Goal: Task Accomplishment & Management: Manage account settings

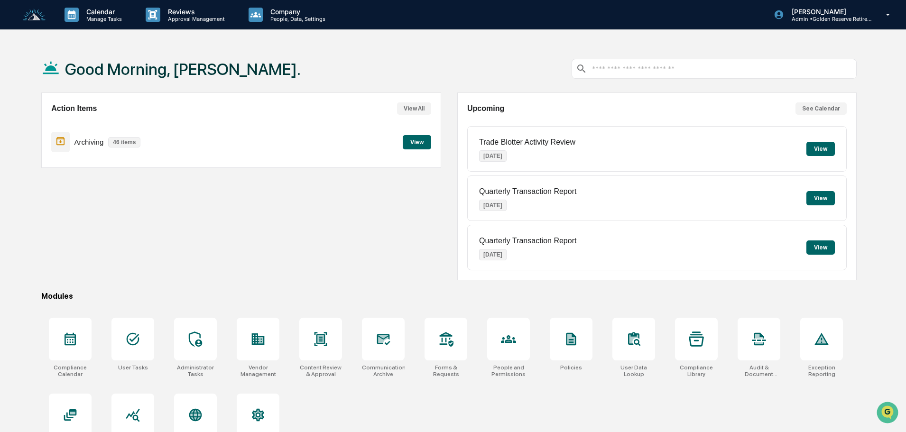
click at [419, 144] on button "View" at bounding box center [417, 142] width 28 height 14
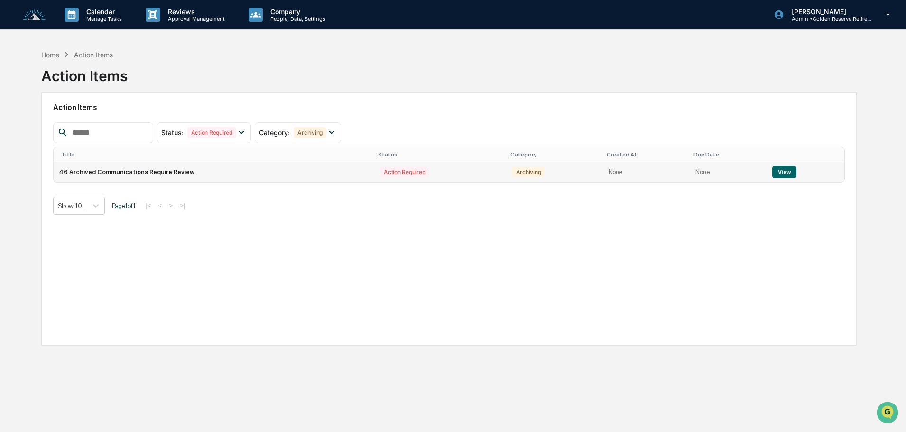
click at [772, 173] on button "View" at bounding box center [784, 172] width 24 height 12
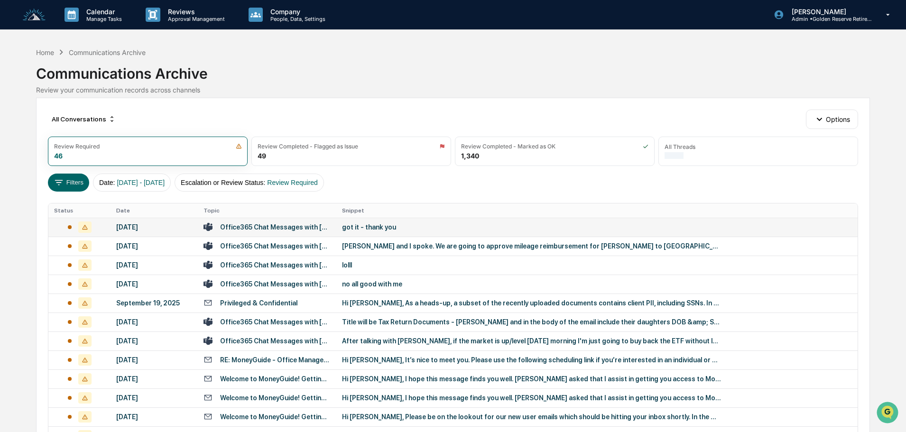
click at [383, 224] on div "got it - thank you" at bounding box center [532, 227] width 380 height 8
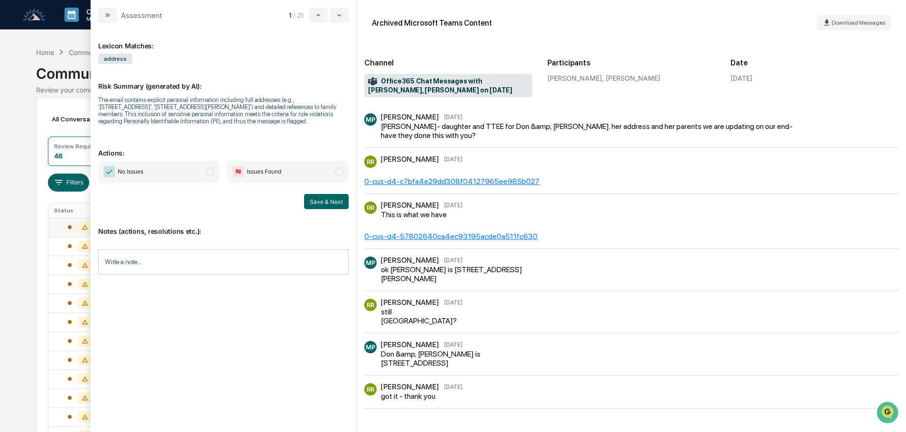
click at [177, 170] on span "No Issues" at bounding box center [158, 172] width 121 height 22
click at [316, 203] on button "Save & Next" at bounding box center [326, 201] width 45 height 15
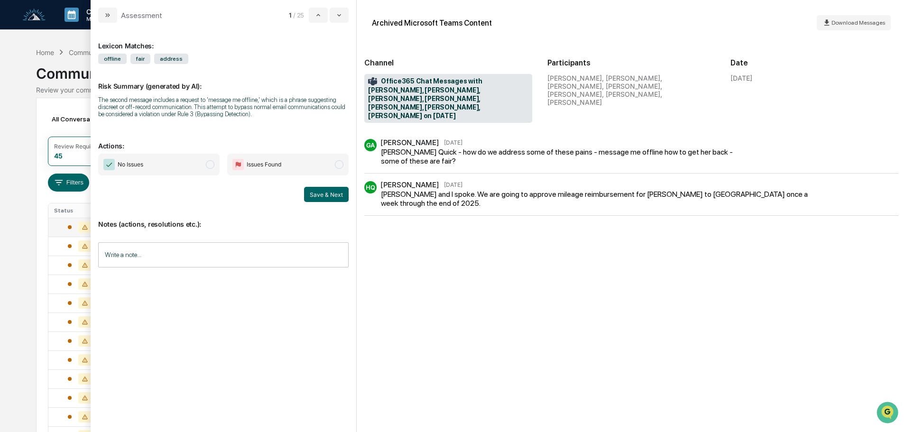
click at [163, 166] on span "No Issues" at bounding box center [158, 165] width 121 height 22
click at [322, 194] on button "Save & Next" at bounding box center [326, 194] width 45 height 15
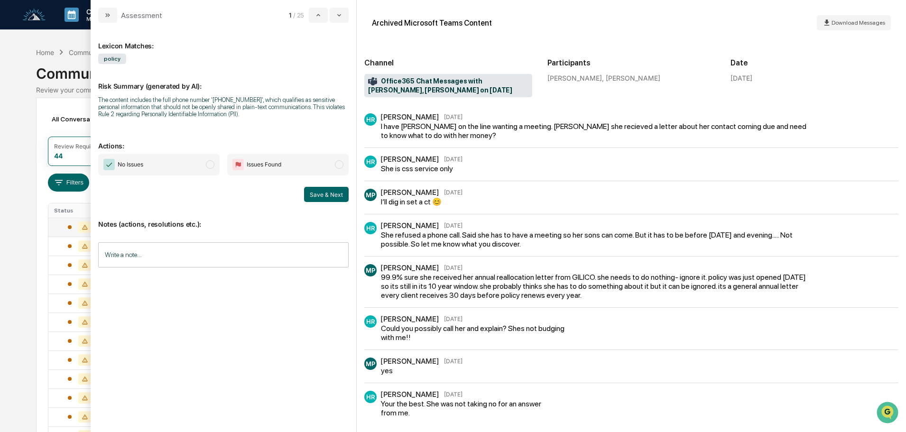
click at [170, 166] on span "No Issues" at bounding box center [158, 165] width 121 height 22
click at [323, 198] on button "Save & Next" at bounding box center [326, 194] width 45 height 15
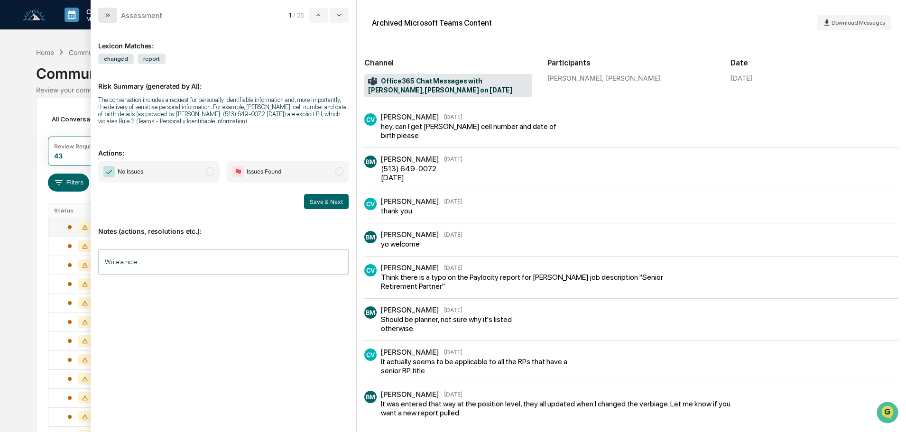
click at [112, 17] on button "modal" at bounding box center [107, 15] width 19 height 15
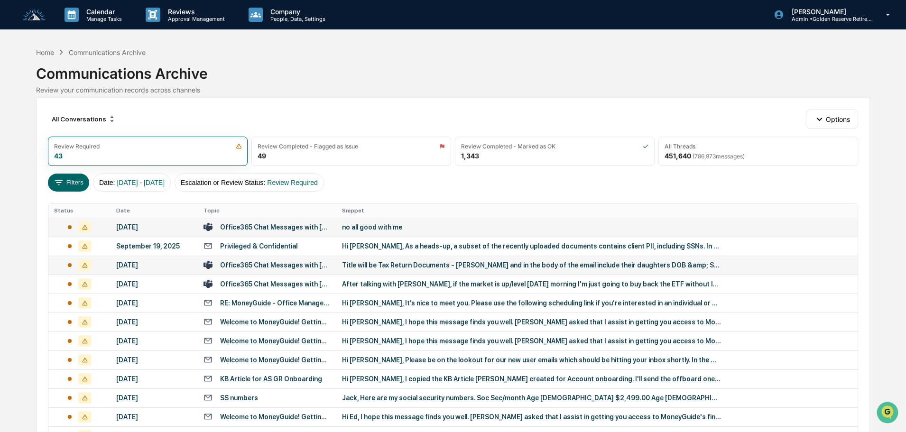
click at [359, 266] on div "Title will be Tax Return Documents - [PERSON_NAME] and in the body of the email…" at bounding box center [532, 265] width 380 height 8
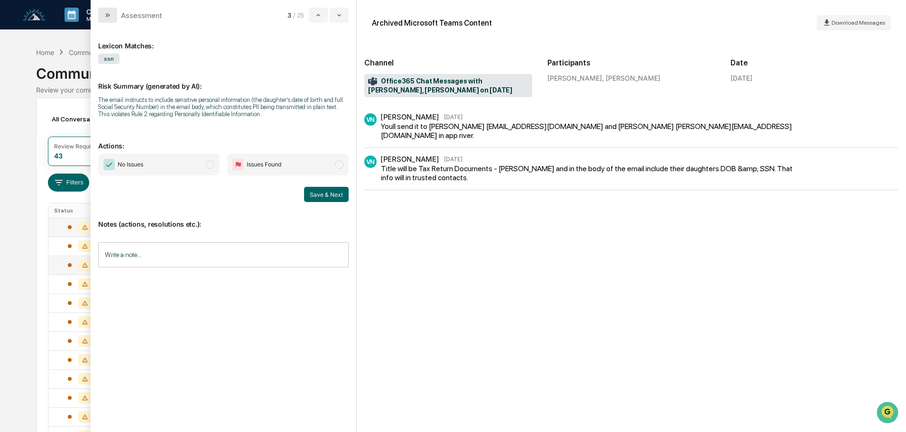
click at [112, 17] on button "modal" at bounding box center [107, 15] width 19 height 15
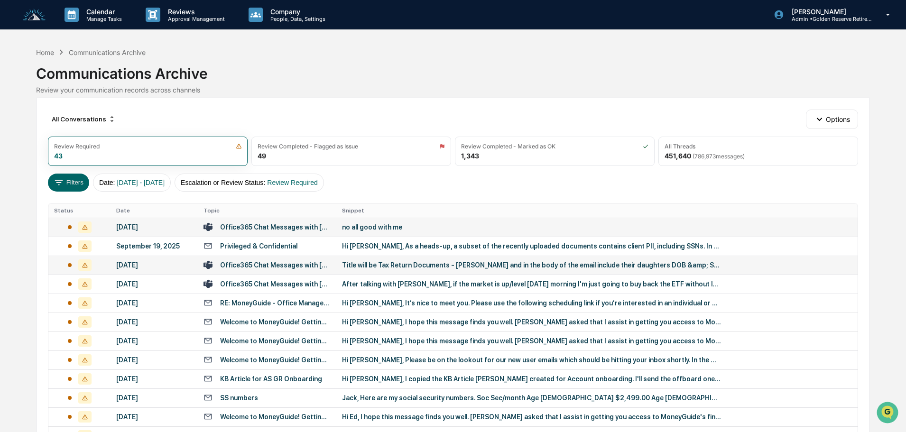
click at [390, 223] on div "no all good with me" at bounding box center [532, 227] width 380 height 8
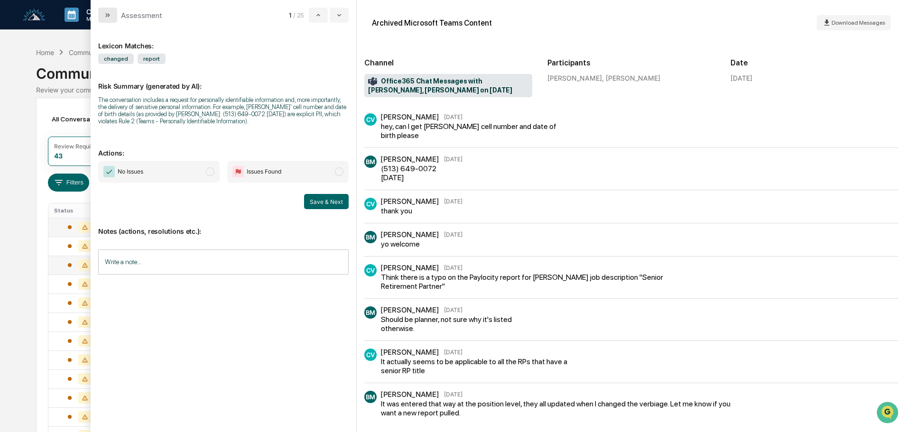
click at [112, 13] on button "modal" at bounding box center [107, 15] width 19 height 15
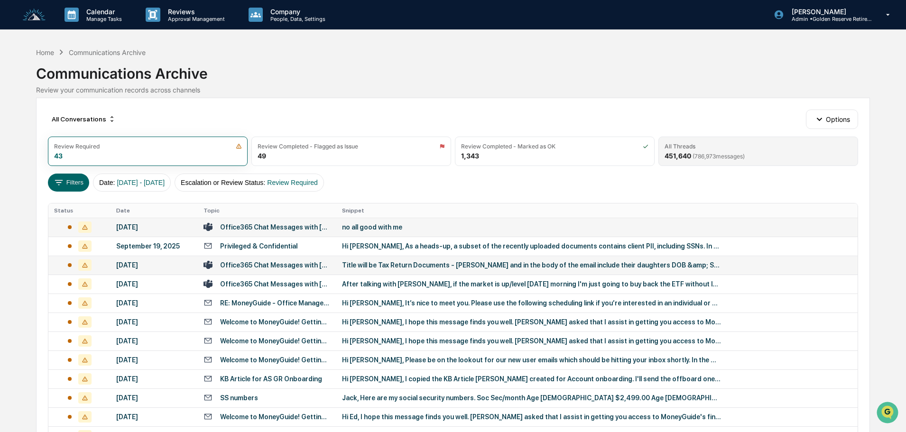
click at [735, 157] on span "( 786,973 messages)" at bounding box center [719, 156] width 52 height 7
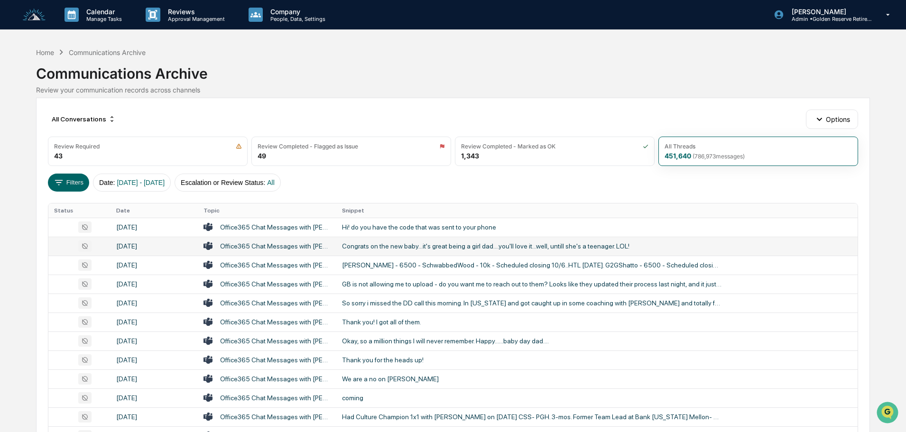
click at [397, 242] on div "Congrats on the new baby...it's great being a girl dad....you'll love it...well…" at bounding box center [532, 246] width 380 height 8
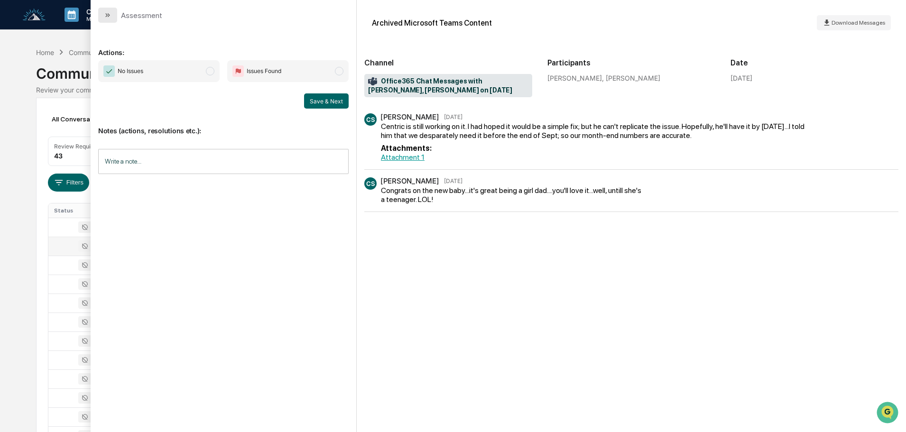
click at [112, 12] on button "modal" at bounding box center [107, 15] width 19 height 15
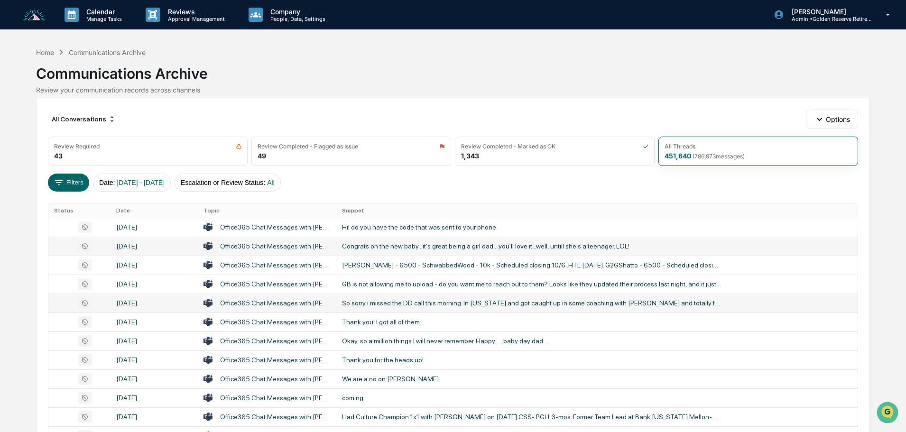
click at [386, 300] on div "So sorry i missed the DD call this morning. In [US_STATE] and got caught up in …" at bounding box center [532, 303] width 380 height 8
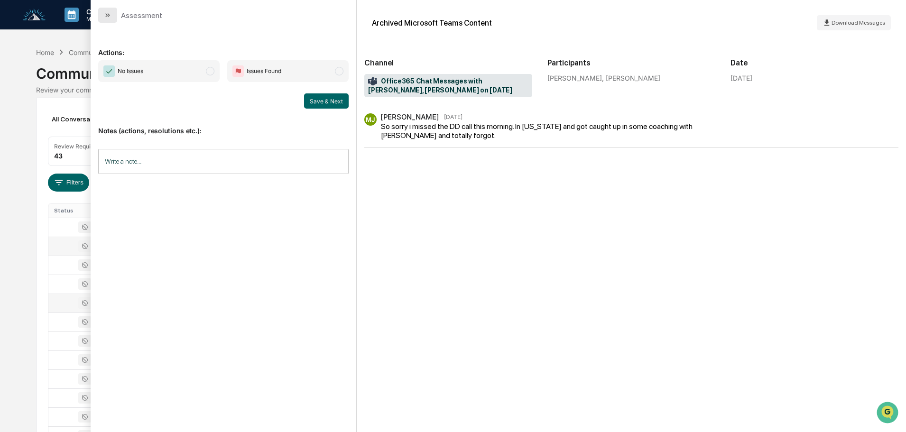
click at [110, 19] on icon "modal" at bounding box center [108, 15] width 8 height 8
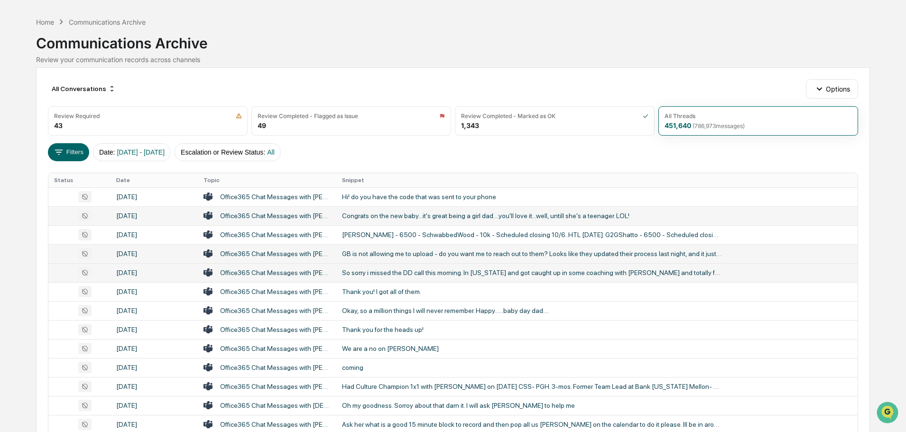
scroll to position [47, 0]
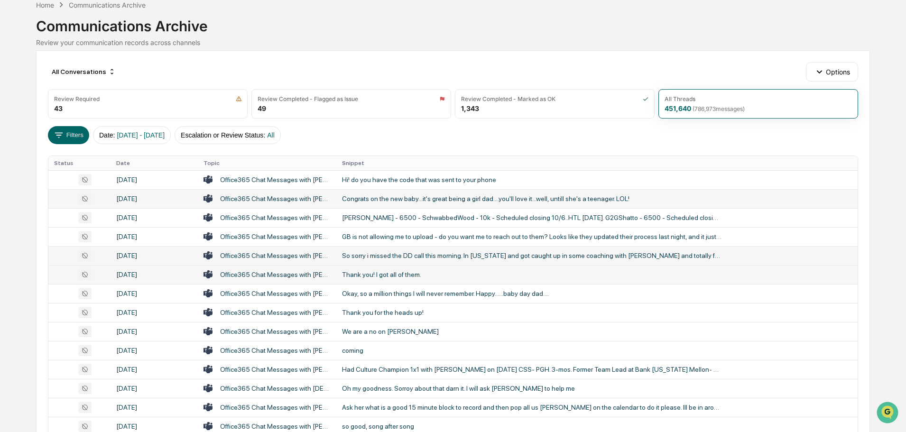
click at [375, 270] on td "Thank you! I got all of them." at bounding box center [596, 274] width 521 height 19
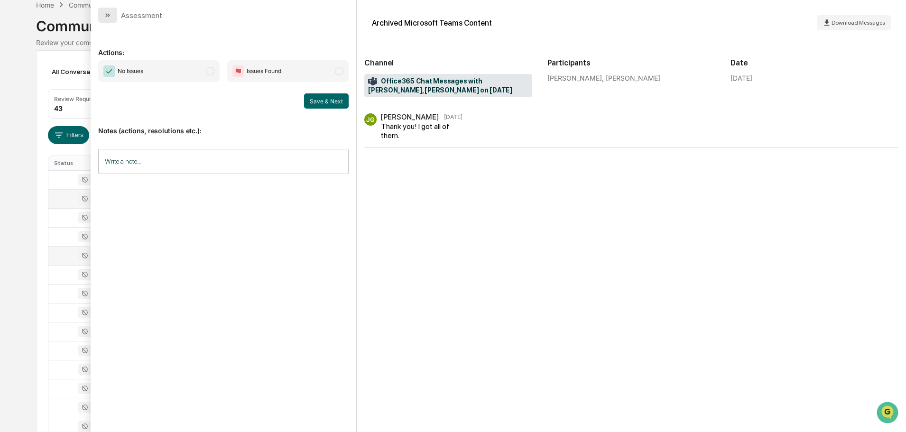
click at [111, 11] on icon "modal" at bounding box center [108, 15] width 8 height 8
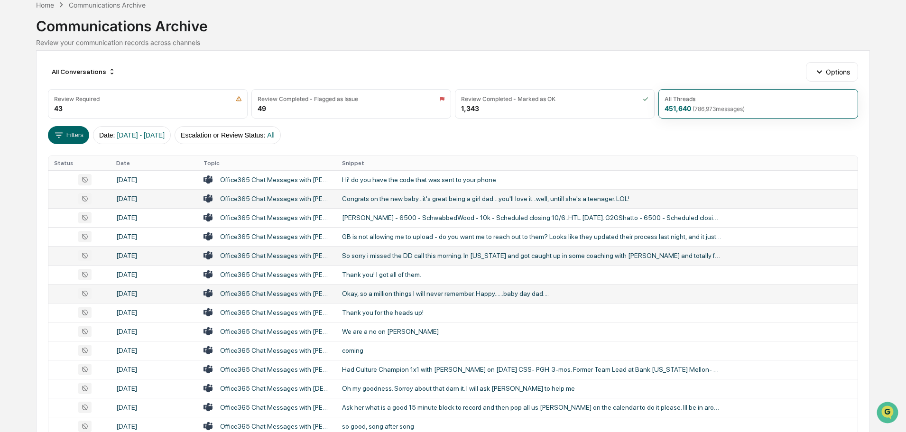
click at [377, 298] on td "Okay, so a million things I will never remember. Happy......baby day dad...." at bounding box center [596, 293] width 521 height 19
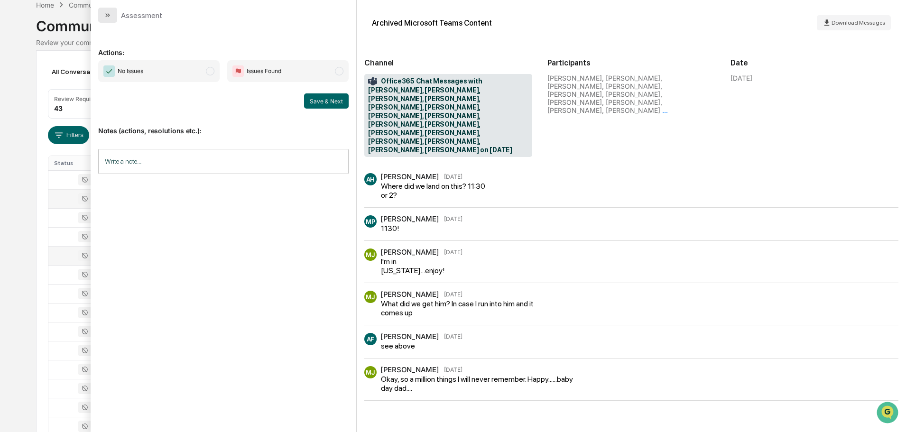
click at [103, 14] on button "modal" at bounding box center [107, 15] width 19 height 15
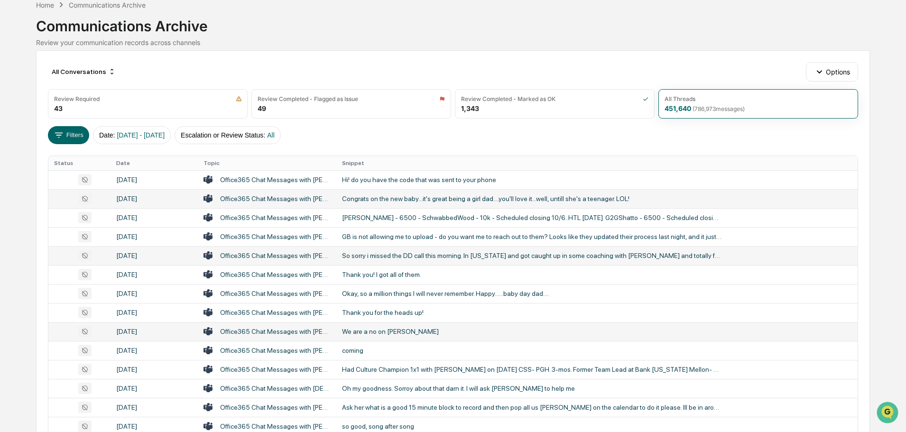
click at [403, 332] on div "We are a no on [PERSON_NAME]" at bounding box center [532, 332] width 380 height 8
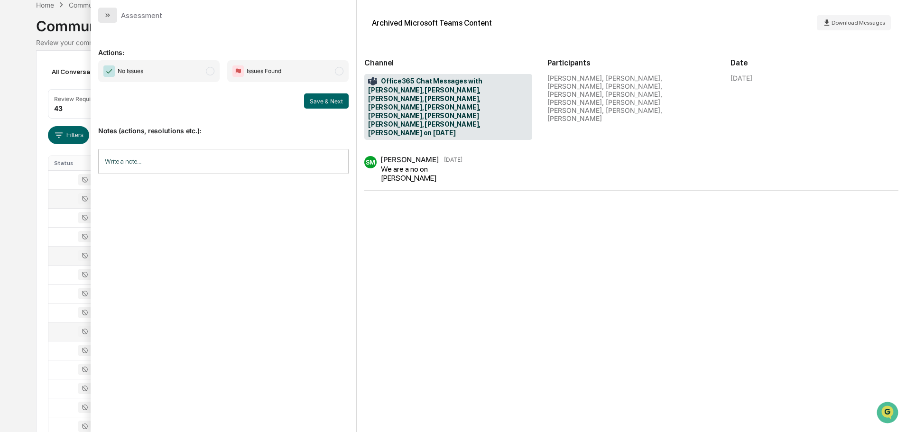
click at [114, 16] on button "modal" at bounding box center [107, 15] width 19 height 15
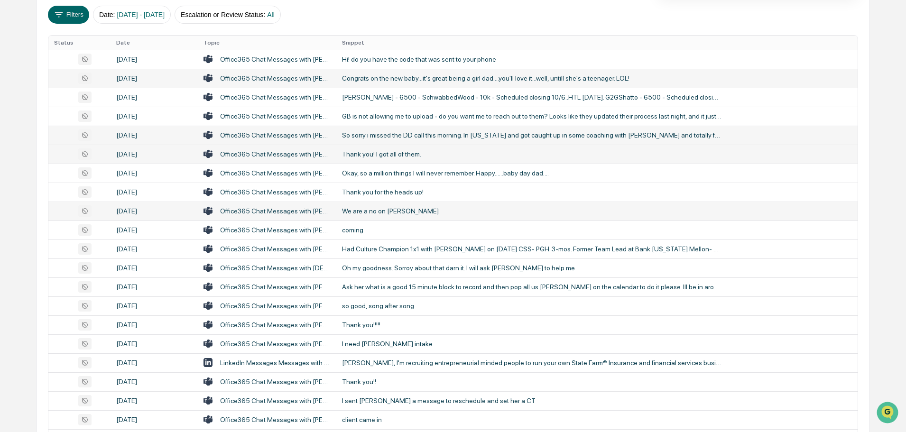
scroll to position [190, 0]
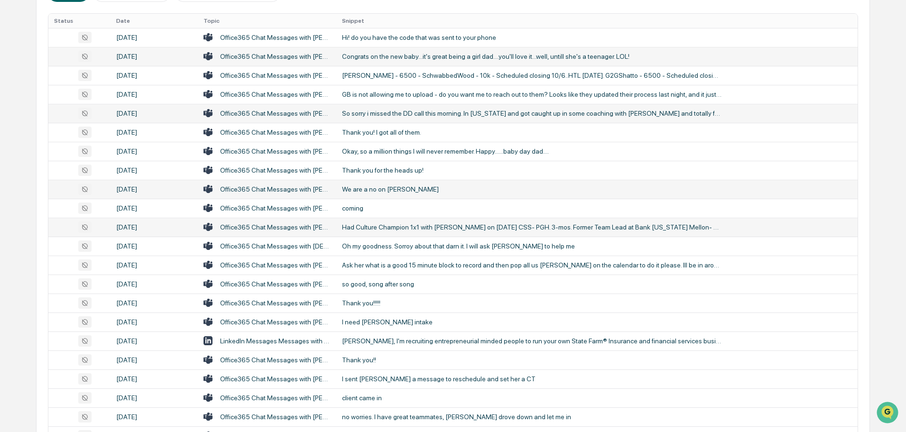
click at [400, 227] on div "Had Culture Champion 1x1 with [PERSON_NAME] on [DATE] CSS- PGH. 3-mos. Former T…" at bounding box center [532, 227] width 380 height 8
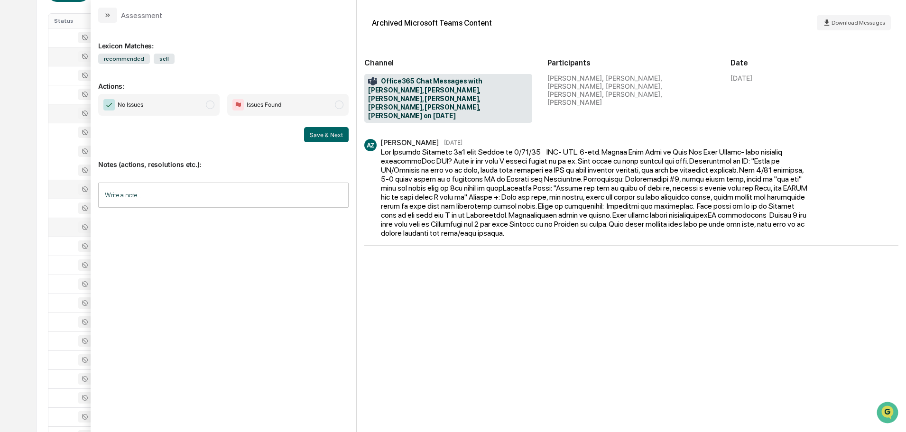
click at [115, 9] on button "modal" at bounding box center [107, 15] width 19 height 15
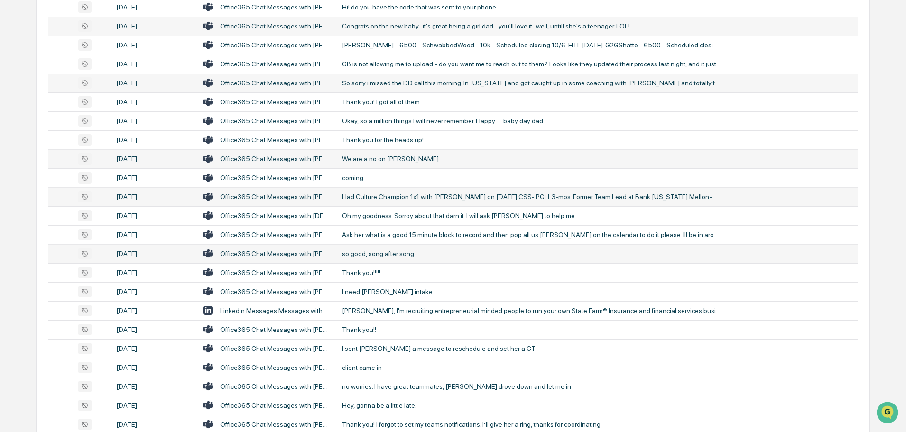
scroll to position [237, 0]
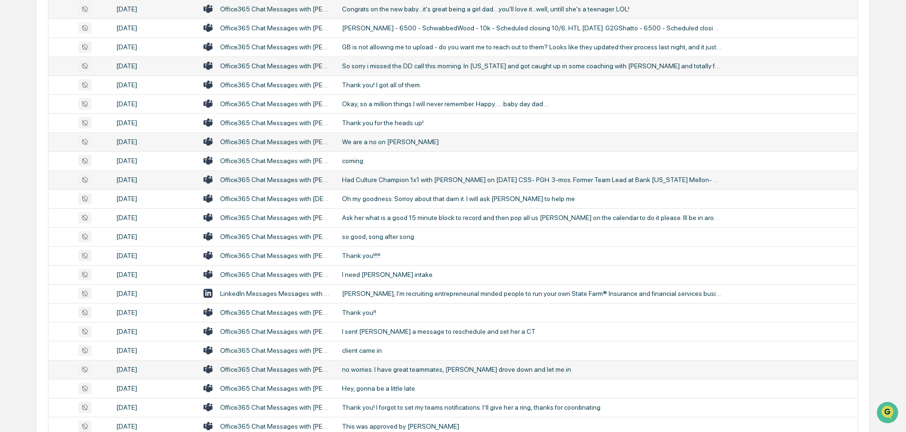
click at [381, 368] on div "no worries. I have great teammates, [PERSON_NAME] drove down and let me in" at bounding box center [532, 370] width 380 height 8
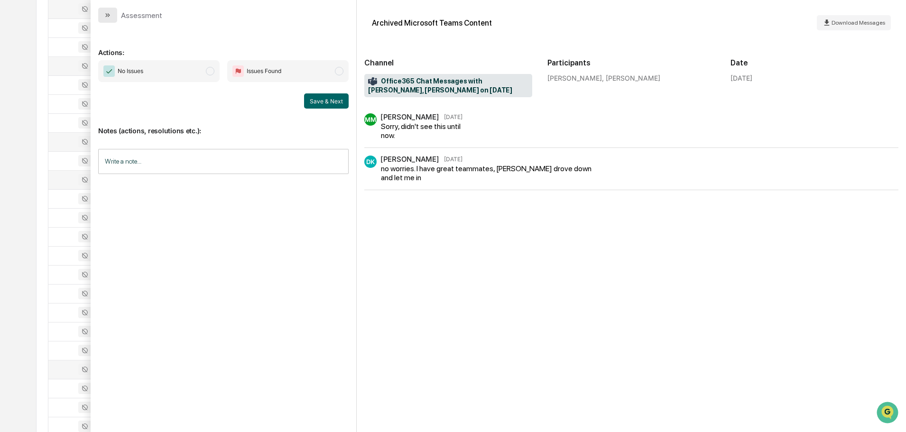
click at [110, 16] on icon "modal" at bounding box center [108, 15] width 8 height 8
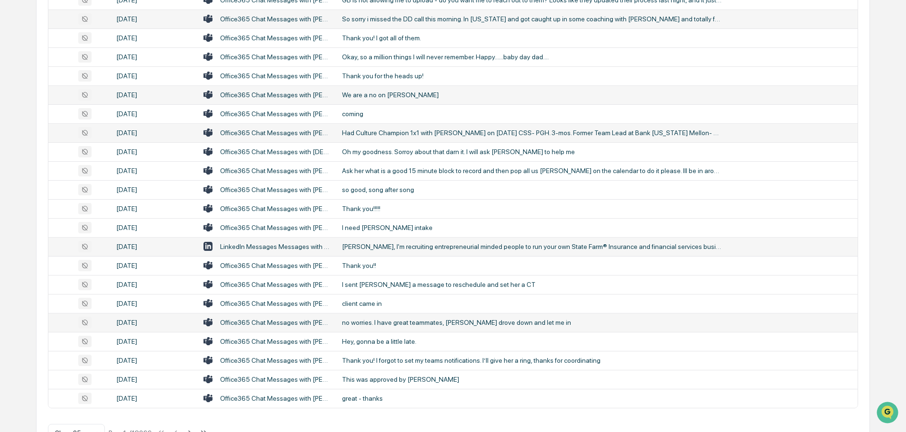
scroll to position [285, 0]
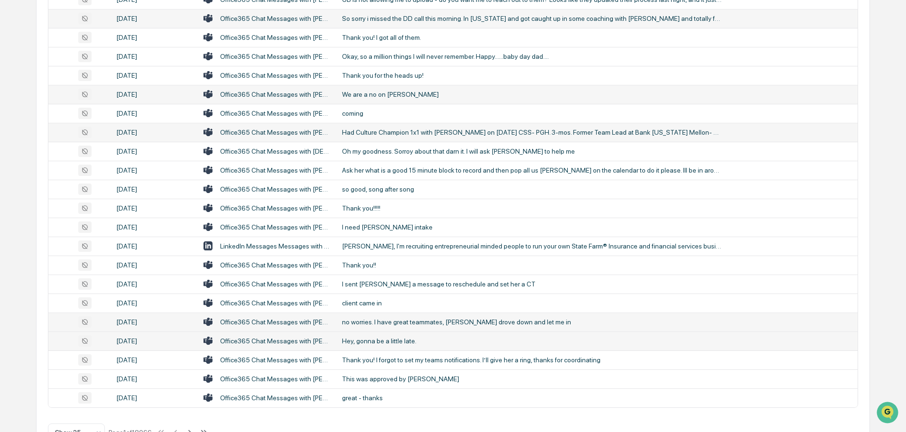
click at [382, 341] on div "Hey, gonna be a little late." at bounding box center [532, 341] width 380 height 8
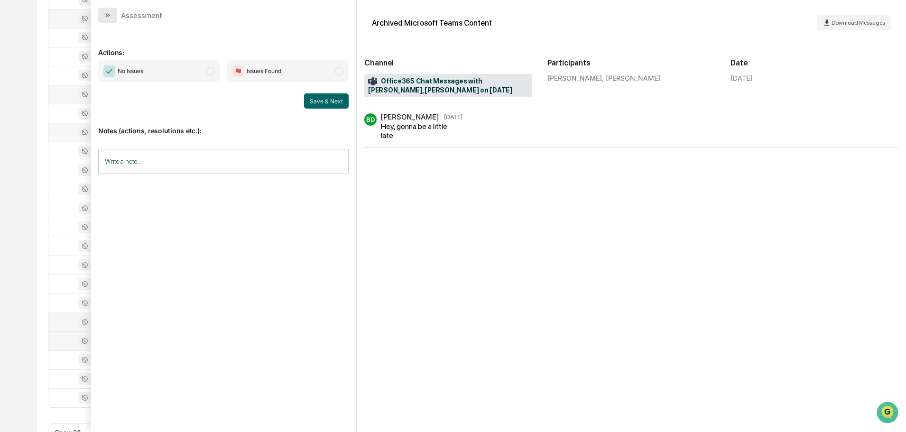
click at [103, 13] on button "modal" at bounding box center [107, 15] width 19 height 15
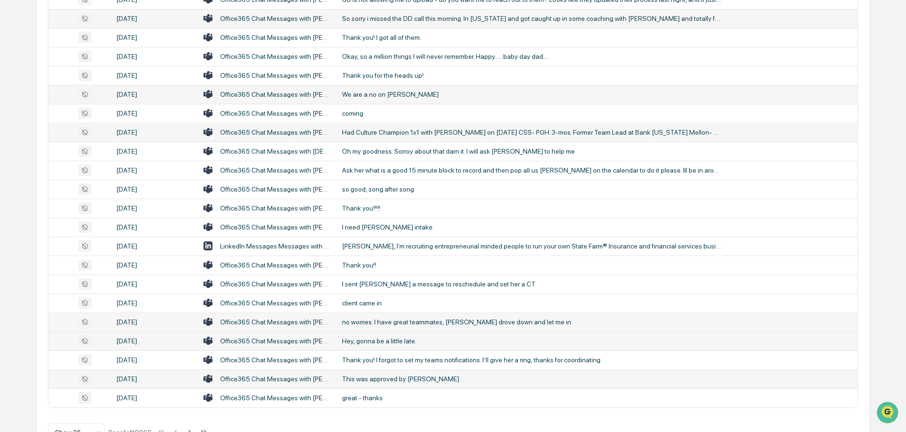
click at [399, 377] on div "This was approved by [PERSON_NAME]" at bounding box center [532, 379] width 380 height 8
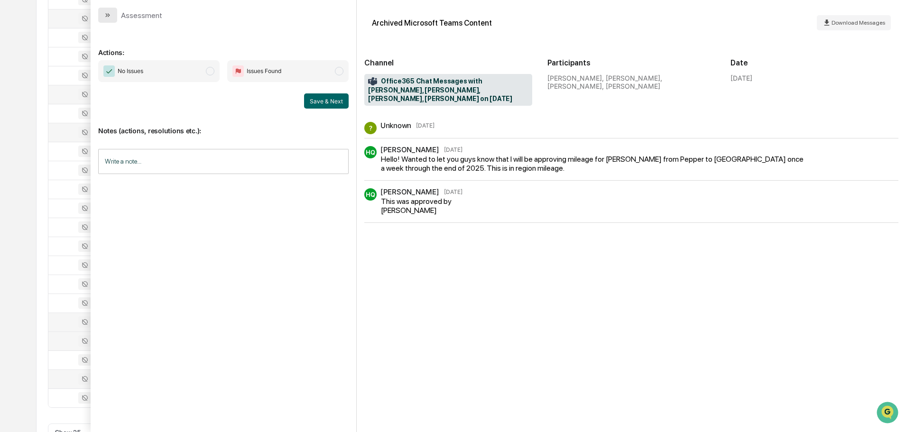
click at [113, 15] on button "modal" at bounding box center [107, 15] width 19 height 15
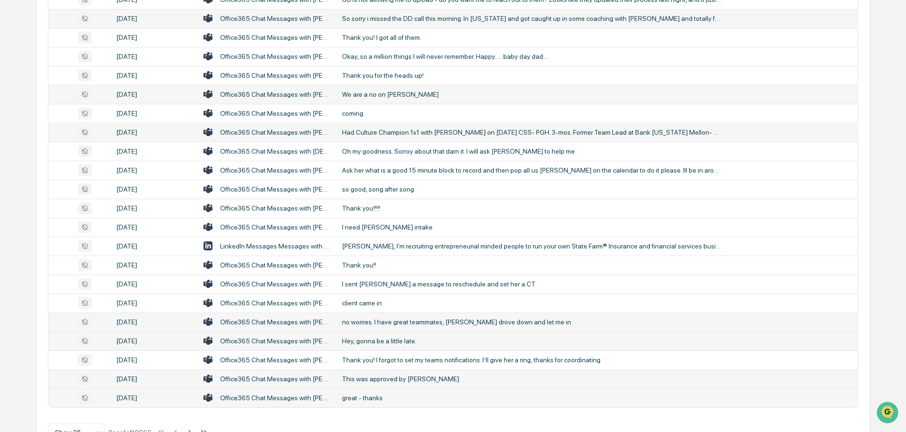
click at [391, 395] on div "great - thanks" at bounding box center [532, 398] width 380 height 8
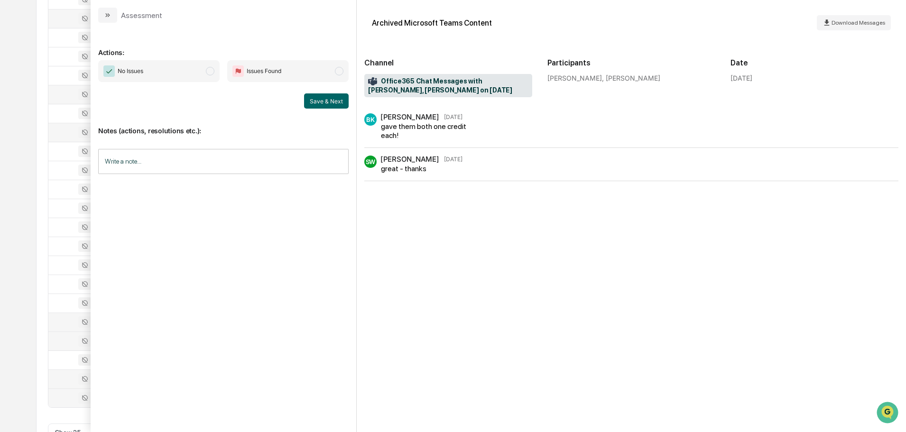
click at [104, 15] on button "modal" at bounding box center [107, 15] width 19 height 15
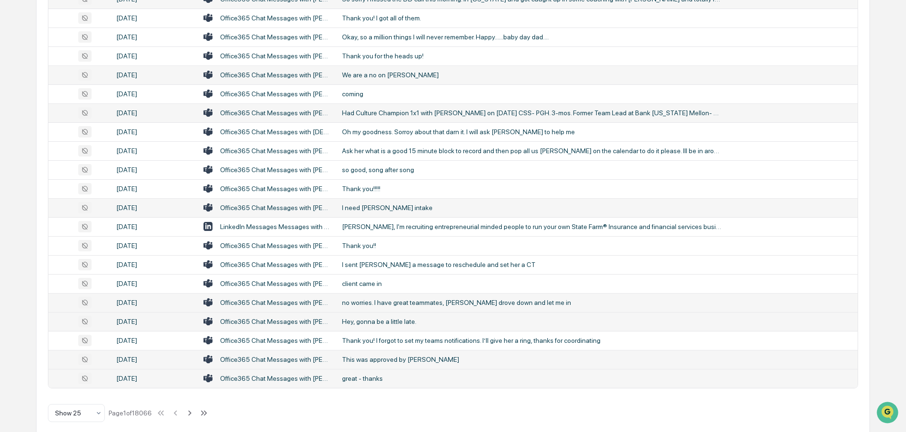
scroll to position [314, 0]
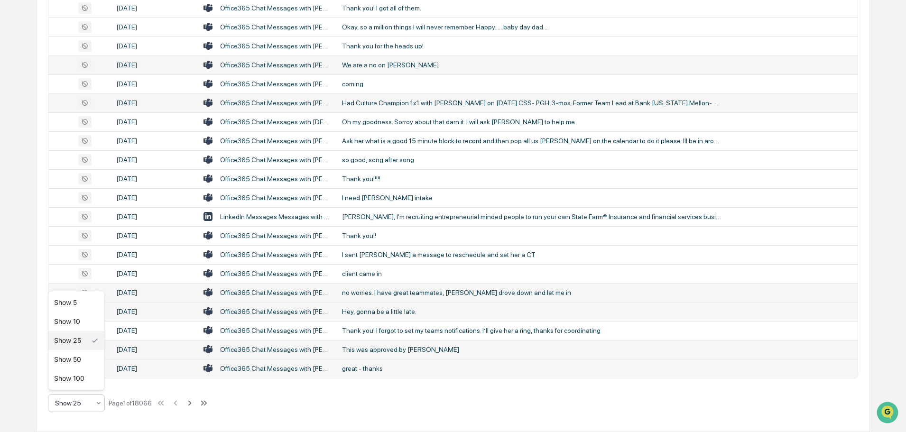
click at [66, 404] on div at bounding box center [72, 403] width 35 height 9
click at [71, 375] on div "Show 100" at bounding box center [76, 378] width 56 height 19
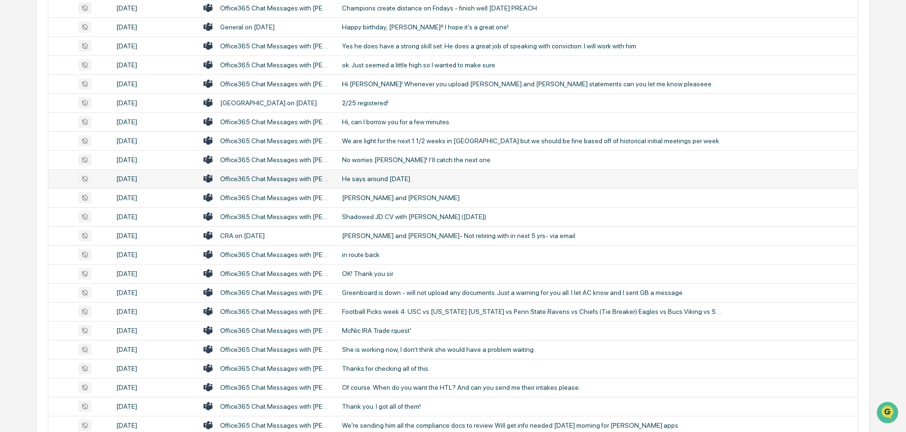
click at [407, 184] on td "He says around [DATE]" at bounding box center [596, 178] width 521 height 19
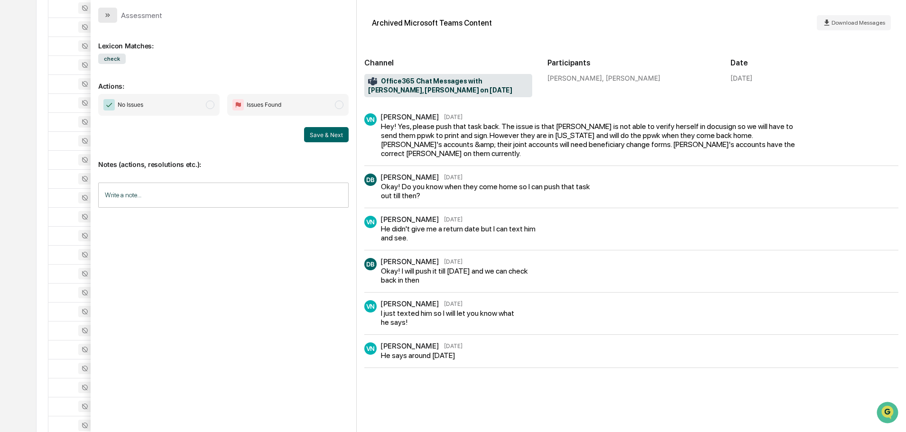
click at [112, 16] on button "modal" at bounding box center [107, 15] width 19 height 15
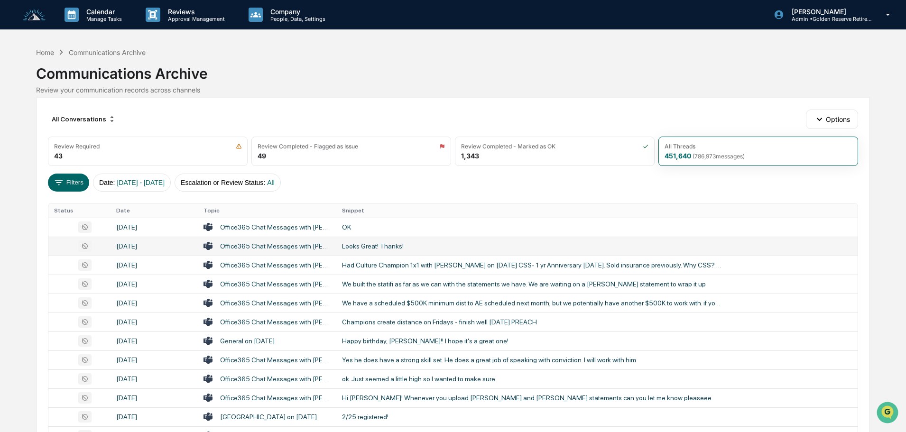
click at [380, 243] on div "Looks Great! Thanks!" at bounding box center [532, 246] width 380 height 8
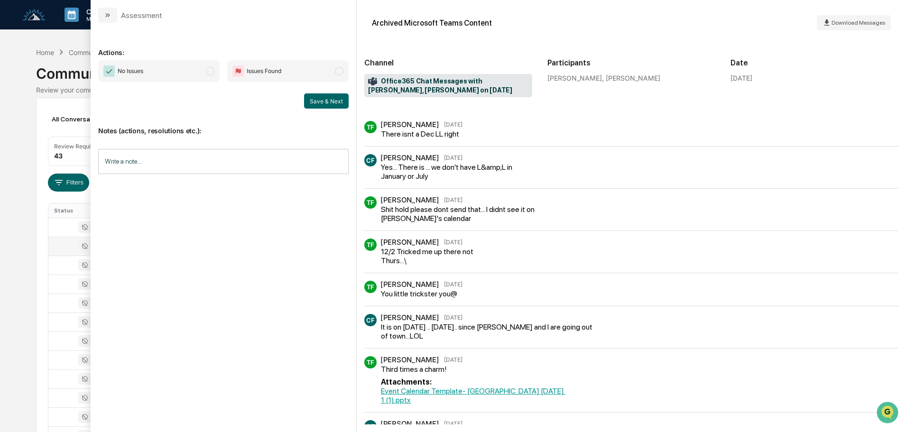
scroll to position [702, 0]
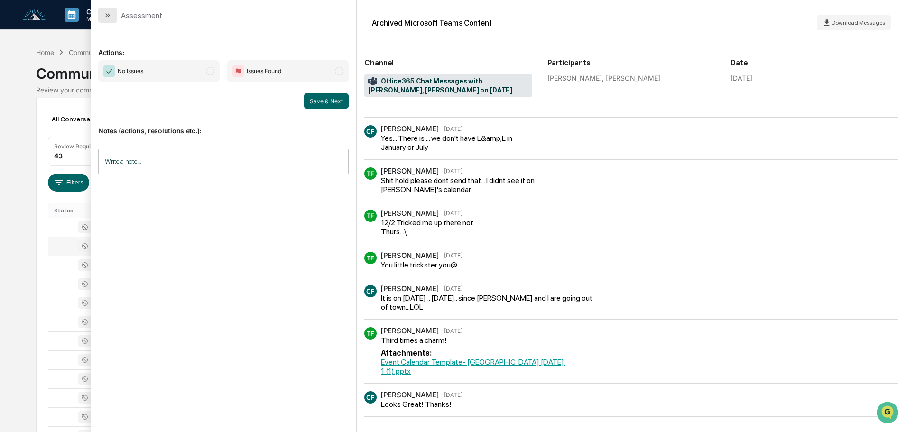
click at [112, 15] on button "modal" at bounding box center [107, 15] width 19 height 15
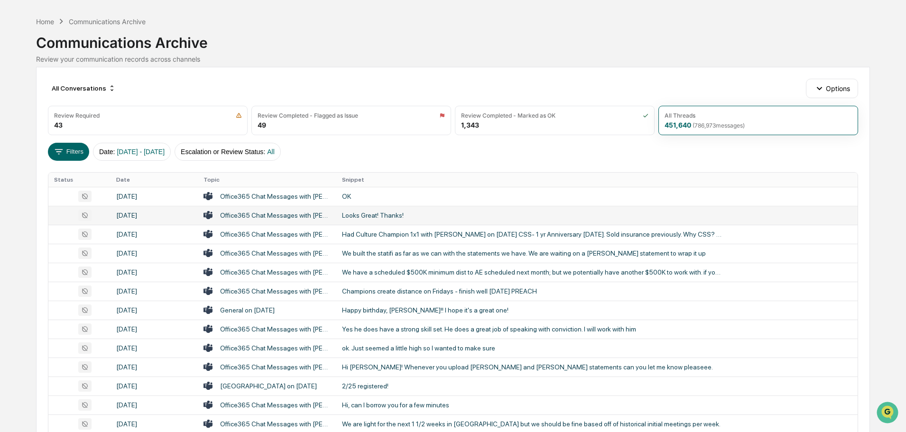
scroll to position [47, 0]
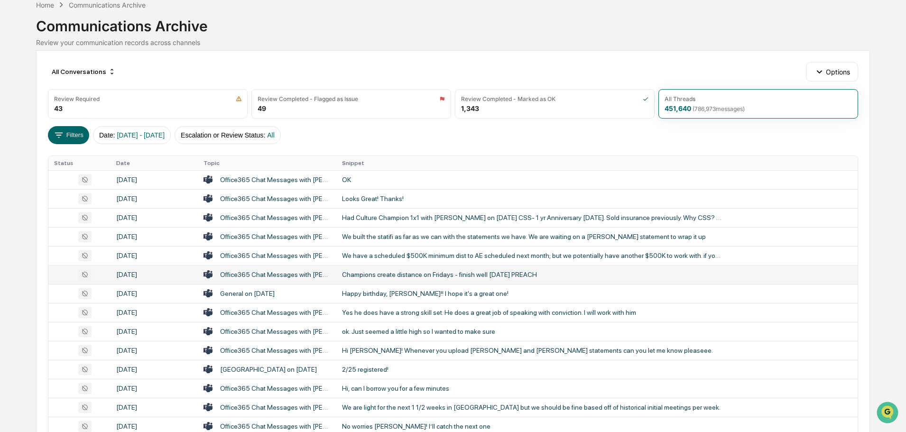
click at [391, 271] on div "Champions create distance on Fridays - finish well [DATE] PREACH" at bounding box center [532, 275] width 380 height 8
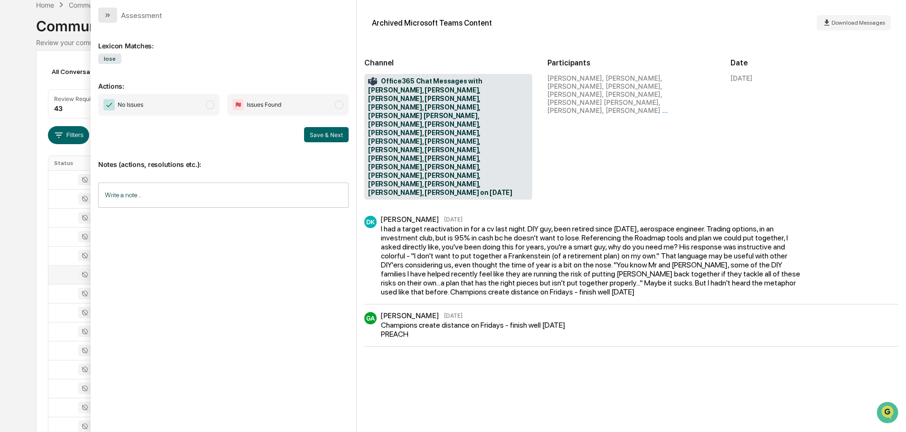
click at [114, 14] on button "modal" at bounding box center [107, 15] width 19 height 15
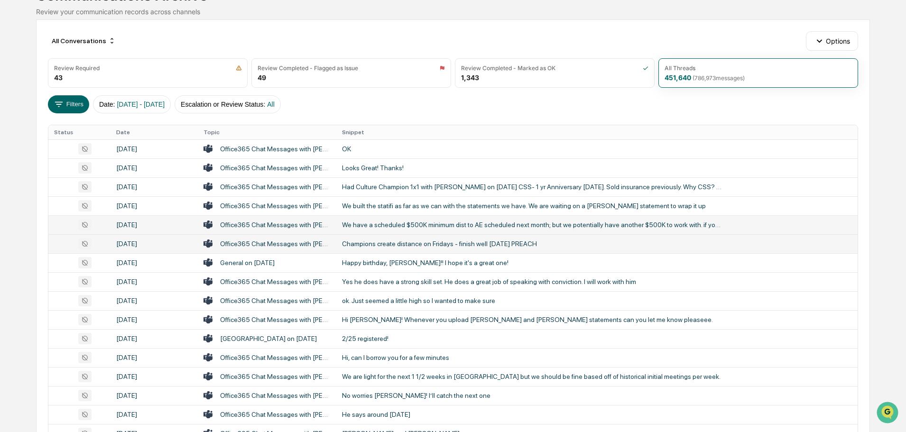
scroll to position [95, 0]
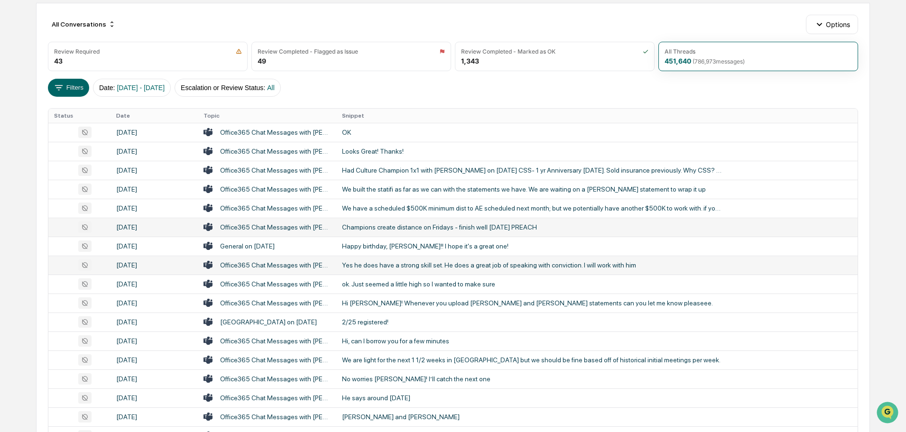
click at [400, 268] on div "Yes he does have a strong skill set. He does a great job of speaking with convi…" at bounding box center [532, 265] width 380 height 8
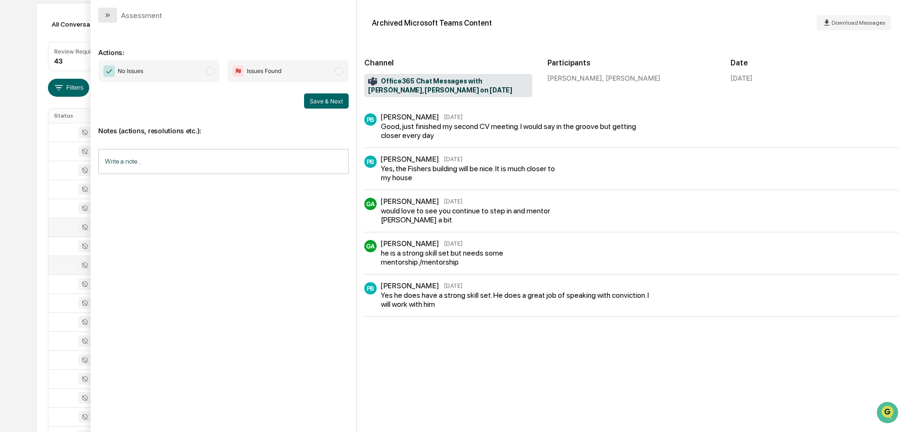
click at [108, 20] on button "modal" at bounding box center [107, 15] width 19 height 15
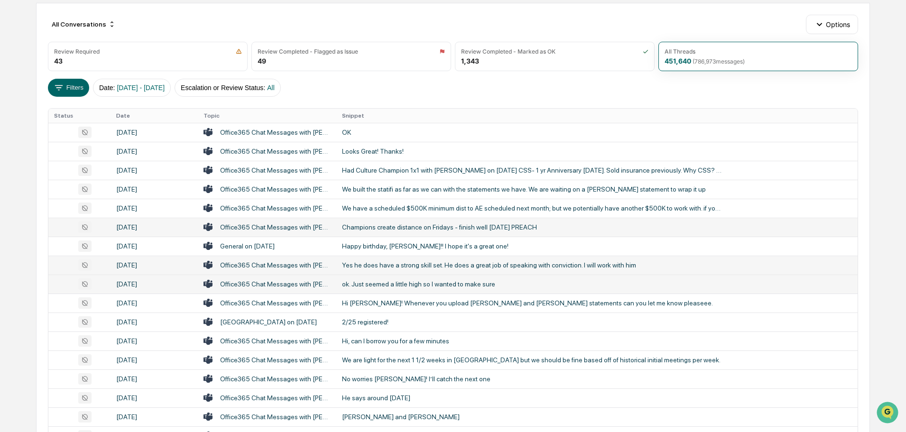
click at [380, 288] on div "ok. Just seemed a little high so I wanted to make sure" at bounding box center [532, 284] width 380 height 8
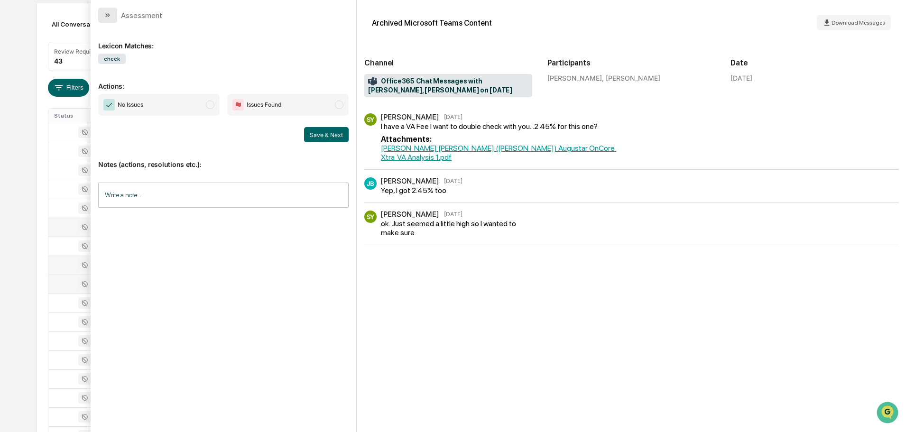
click at [110, 14] on icon "modal" at bounding box center [108, 15] width 8 height 8
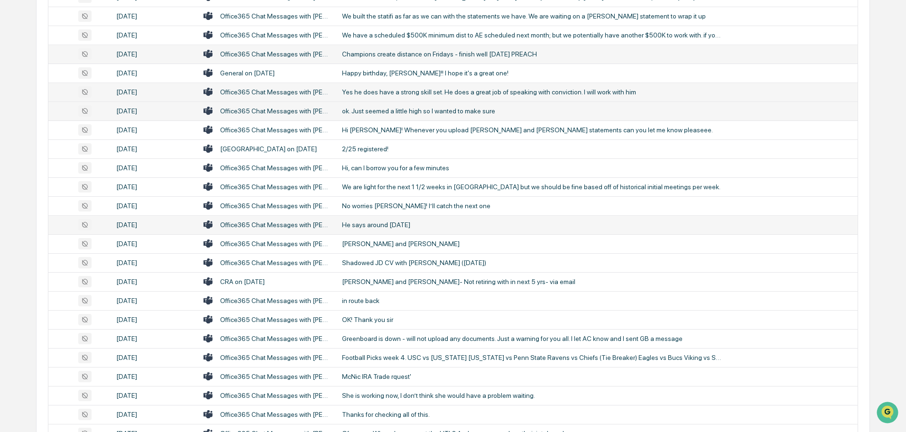
scroll to position [285, 0]
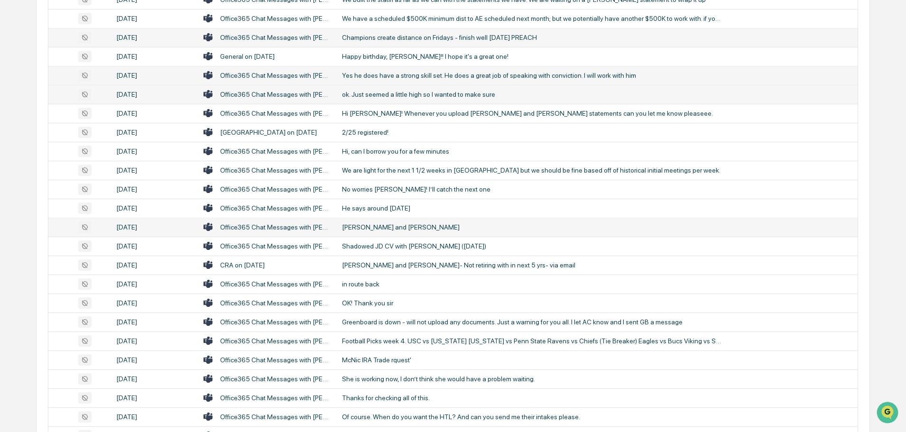
click at [388, 224] on div "[PERSON_NAME] and [PERSON_NAME]" at bounding box center [532, 227] width 380 height 8
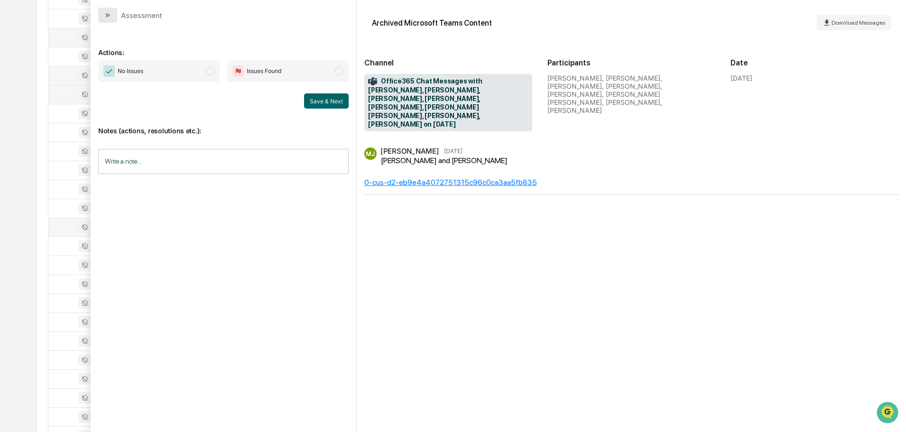
click at [107, 11] on button "modal" at bounding box center [107, 15] width 19 height 15
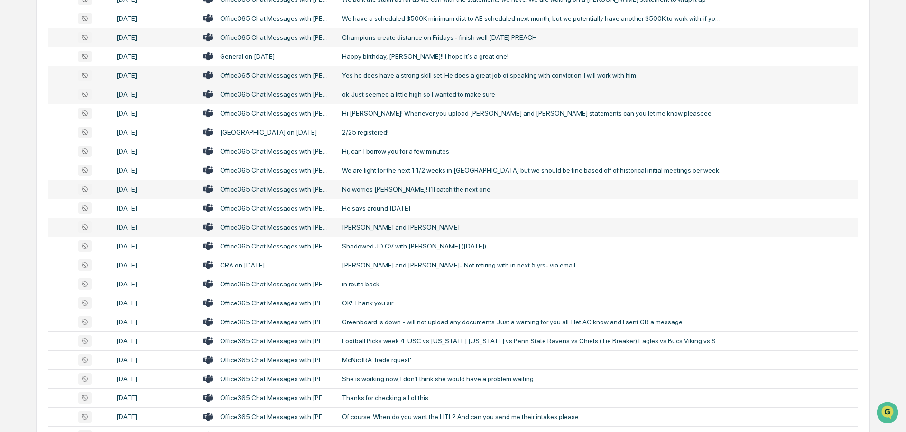
scroll to position [332, 0]
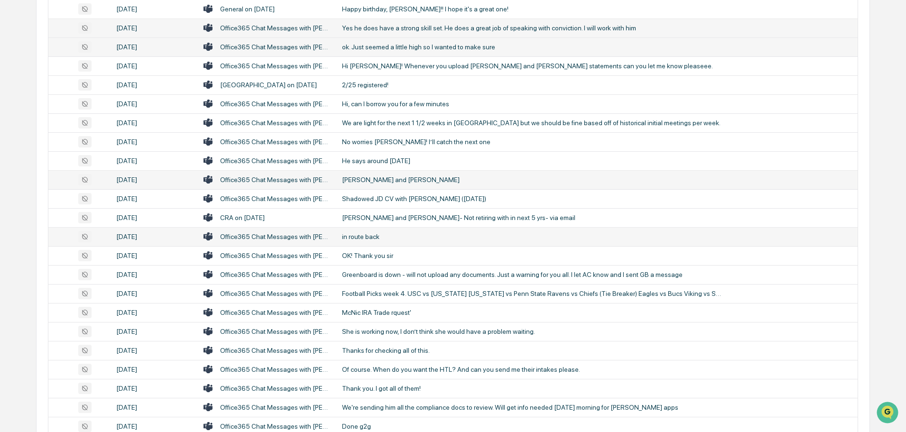
click at [383, 233] on div "in route back" at bounding box center [532, 237] width 380 height 8
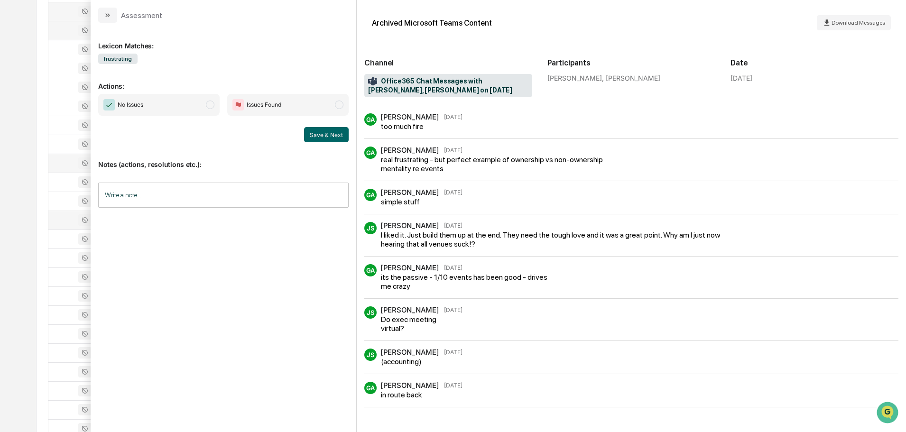
scroll to position [332, 0]
click at [112, 17] on button "modal" at bounding box center [107, 15] width 19 height 15
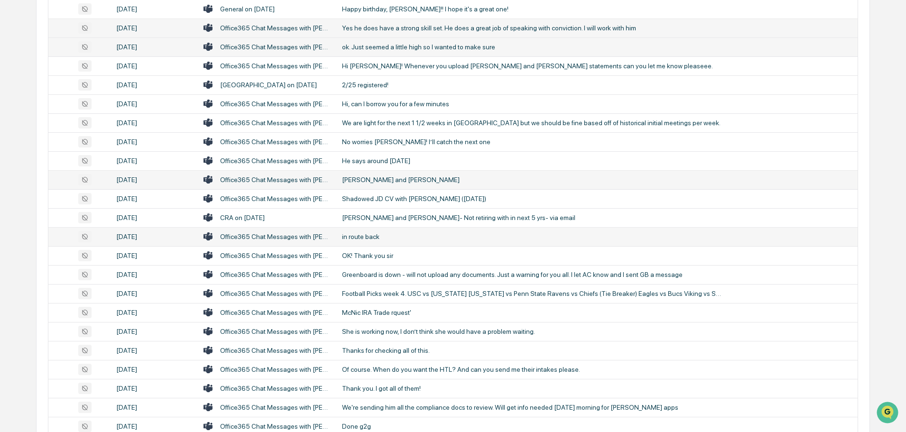
scroll to position [380, 0]
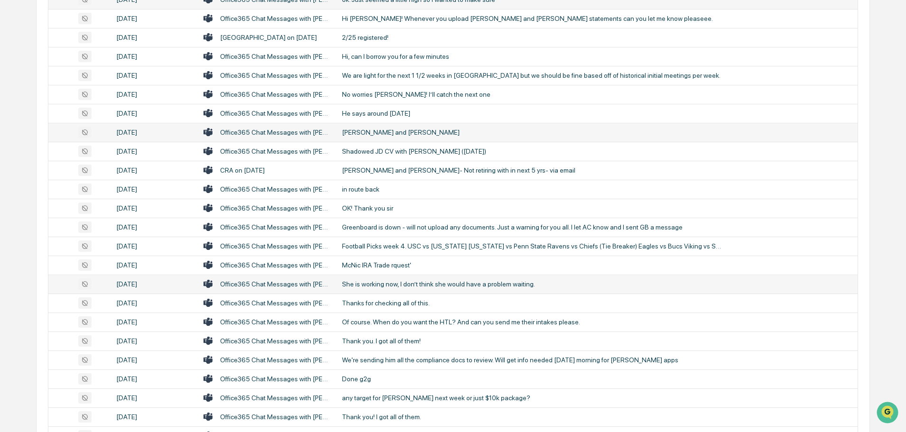
click at [388, 283] on div "She is working now, I don’t think she would have a problem waiting." at bounding box center [532, 284] width 380 height 8
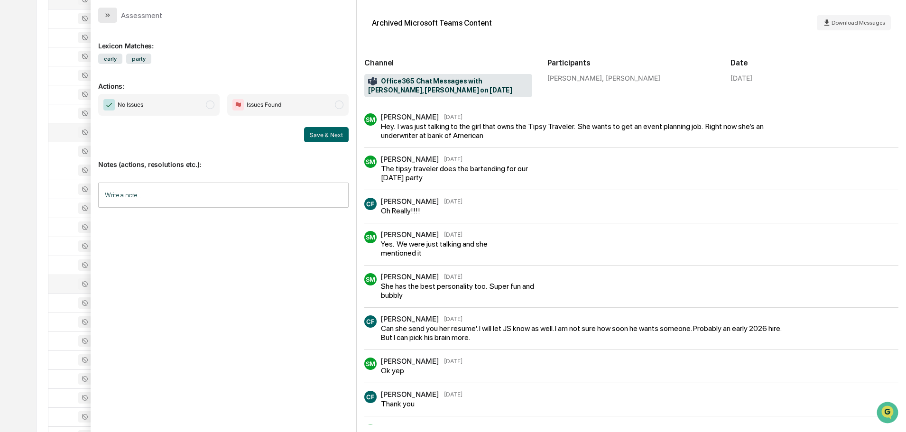
click at [107, 14] on icon "modal" at bounding box center [108, 15] width 8 height 8
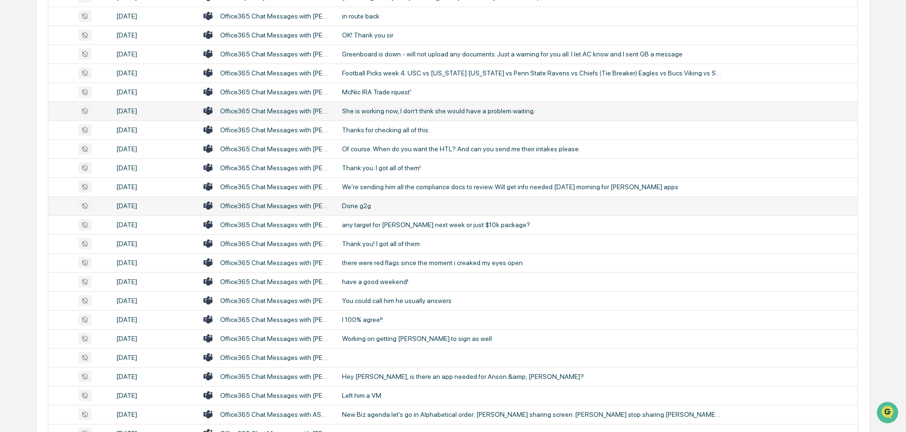
scroll to position [569, 0]
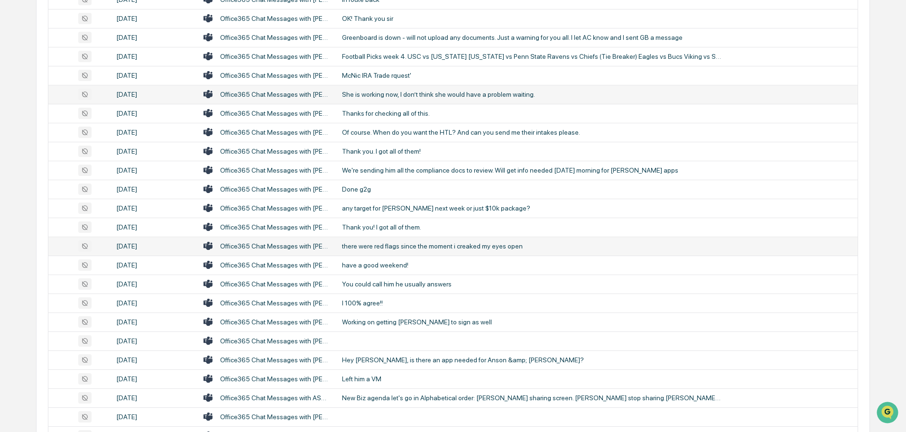
click at [415, 246] on div "there were red flags since the moment i creaked my eyes open" at bounding box center [532, 246] width 380 height 8
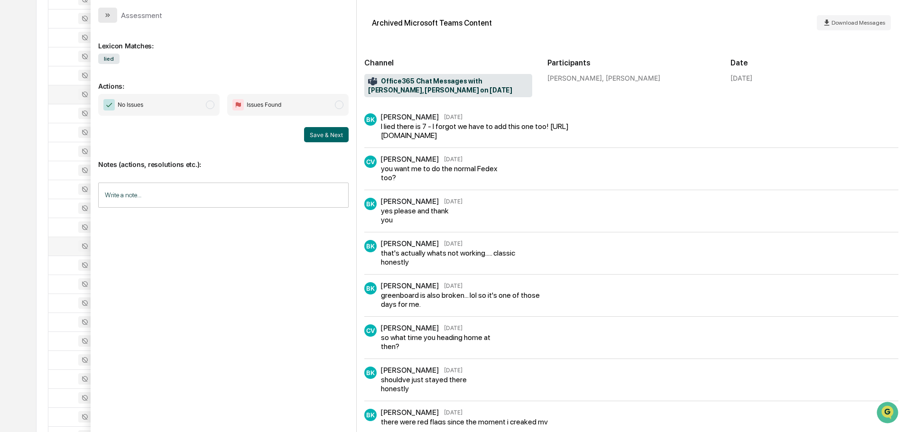
click at [112, 14] on button "modal" at bounding box center [107, 15] width 19 height 15
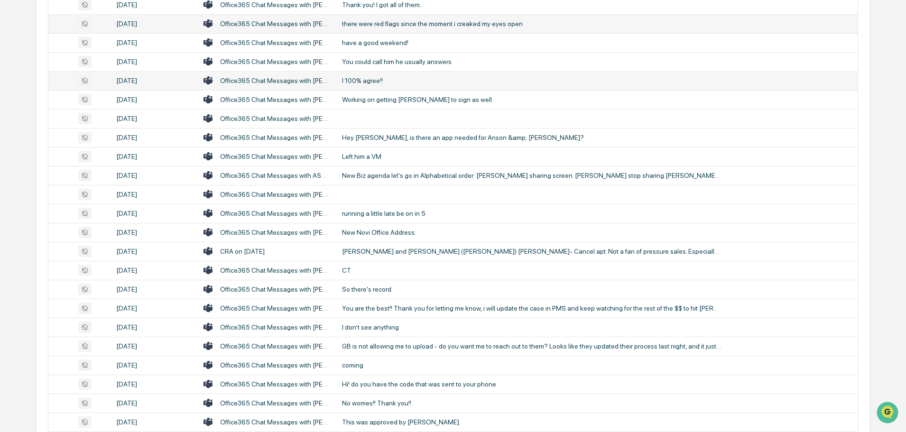
scroll to position [807, 0]
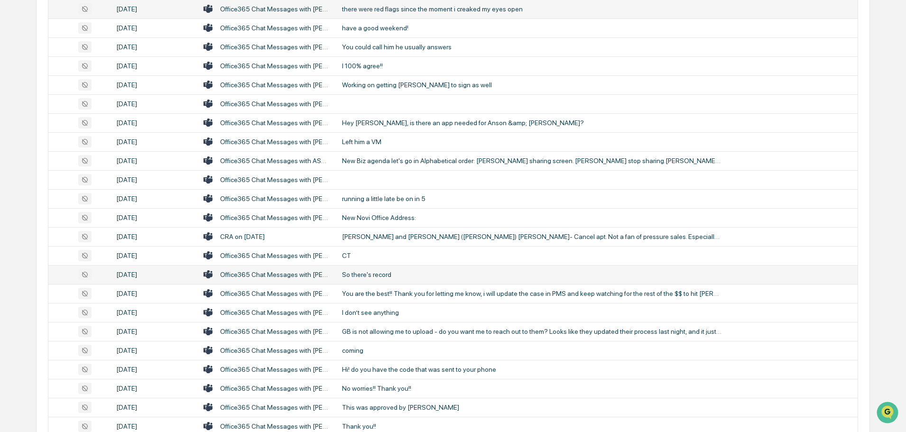
click at [402, 269] on td "So there's record" at bounding box center [596, 274] width 521 height 19
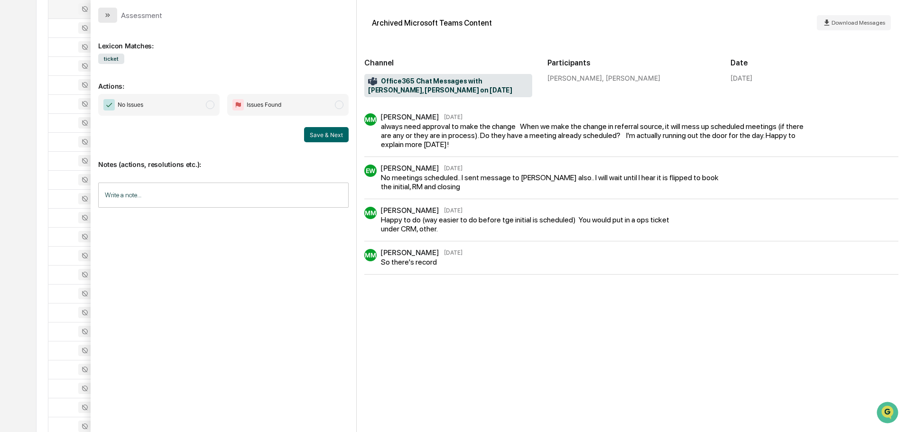
click at [111, 19] on icon "modal" at bounding box center [108, 15] width 8 height 8
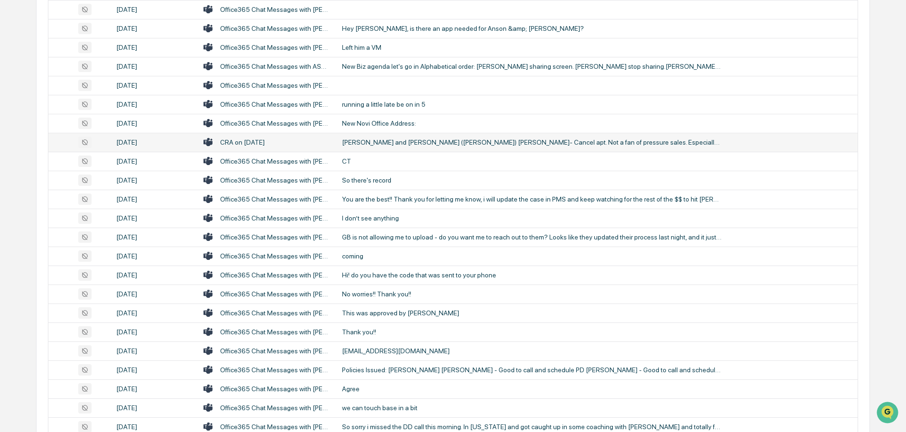
scroll to position [902, 0]
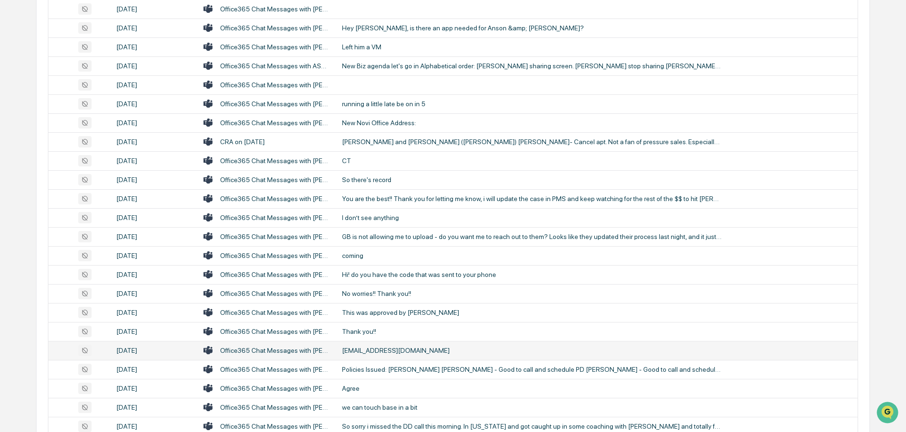
click at [394, 347] on div "[EMAIL_ADDRESS][DOMAIN_NAME]" at bounding box center [532, 351] width 380 height 8
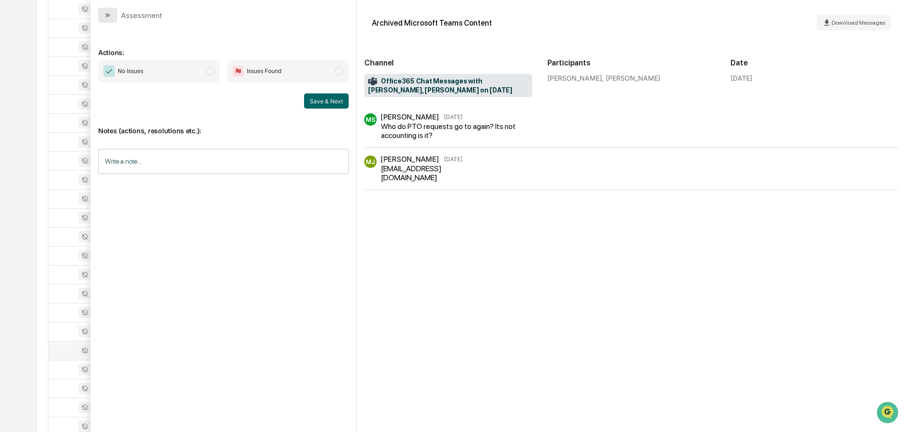
click at [110, 18] on icon "modal" at bounding box center [108, 15] width 8 height 8
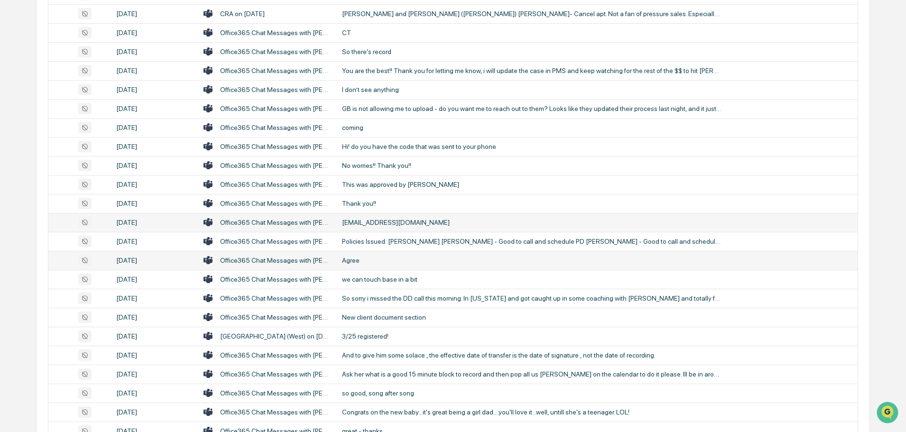
scroll to position [1044, 0]
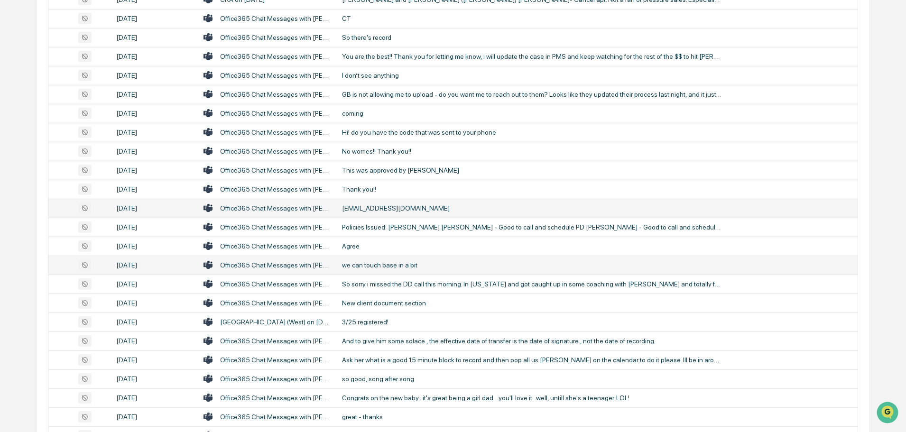
click at [418, 265] on div "we can touch base in a bit" at bounding box center [532, 265] width 380 height 8
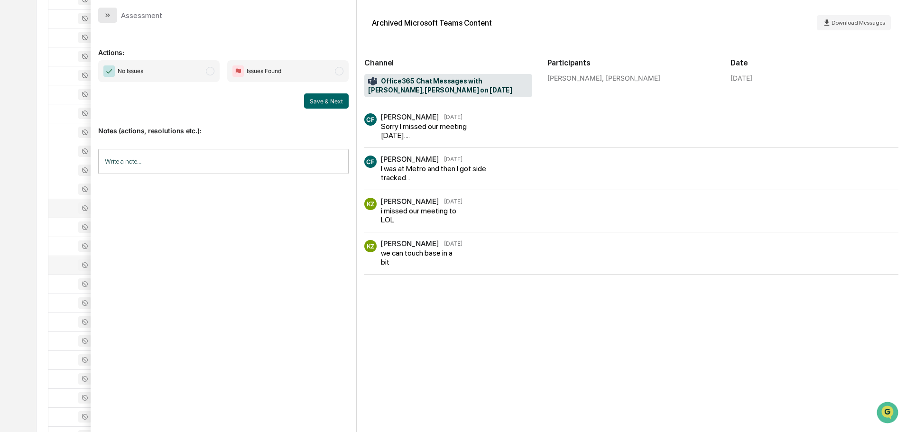
click at [108, 14] on icon "modal" at bounding box center [109, 15] width 2 height 4
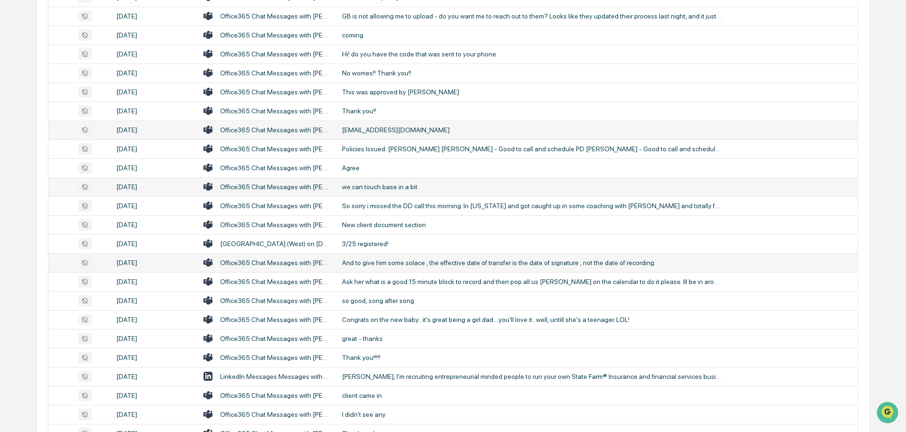
scroll to position [1139, 0]
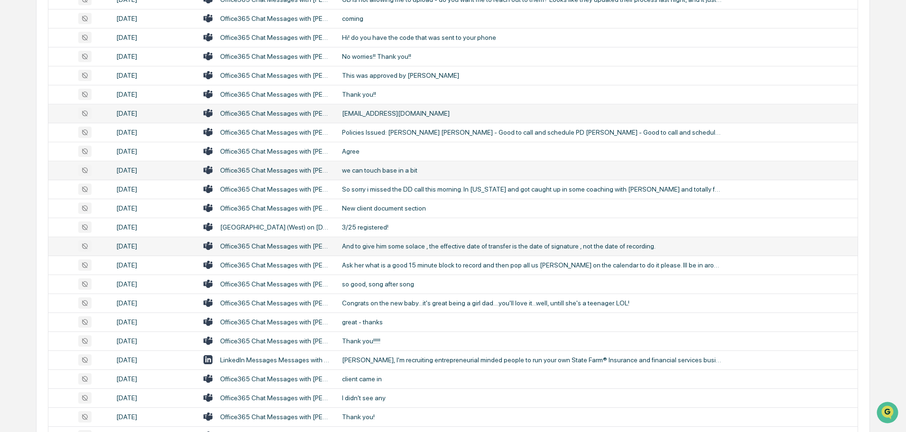
click at [409, 249] on div "And to give him some solace , the effective date of transfer is the date of sig…" at bounding box center [532, 246] width 380 height 8
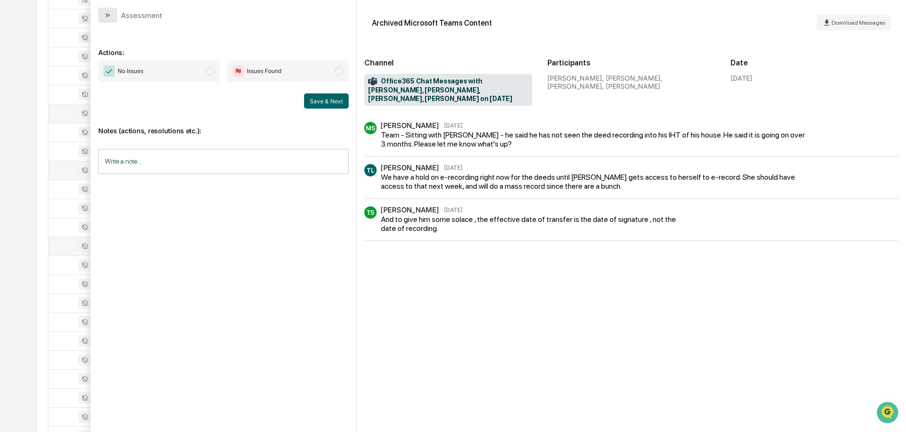
click at [112, 16] on button "modal" at bounding box center [107, 15] width 19 height 15
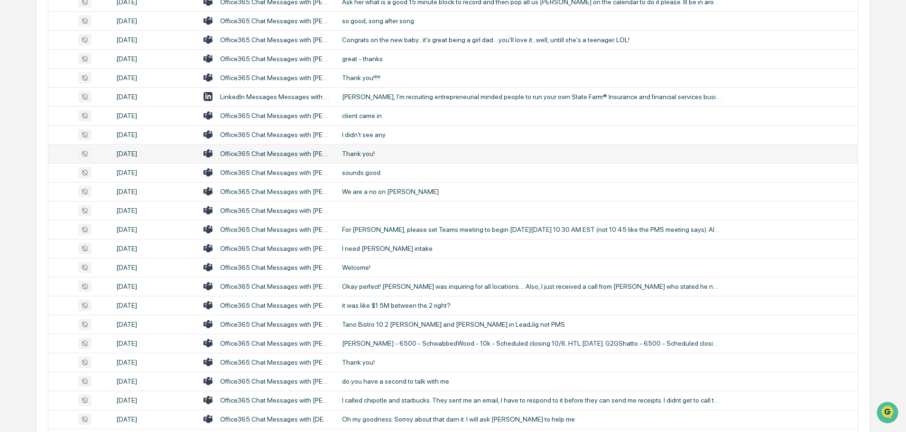
scroll to position [1423, 0]
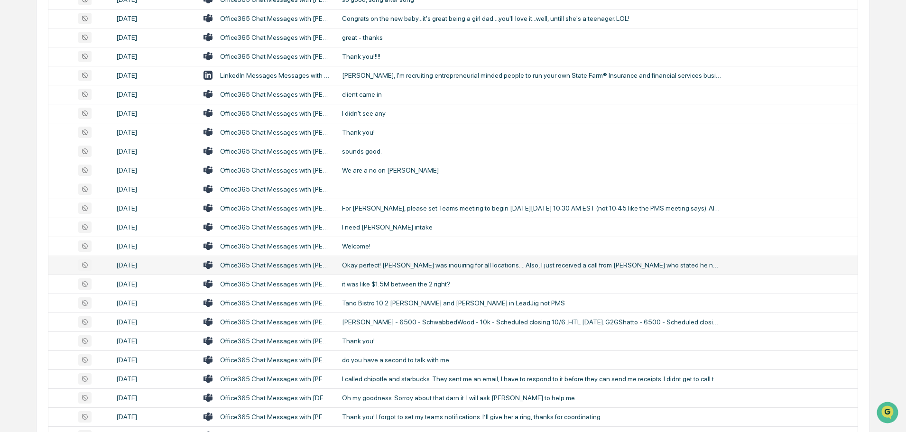
click at [409, 262] on div "Okay perfect! [PERSON_NAME] was inquiring for all locations.... Also, I just re…" at bounding box center [532, 265] width 380 height 8
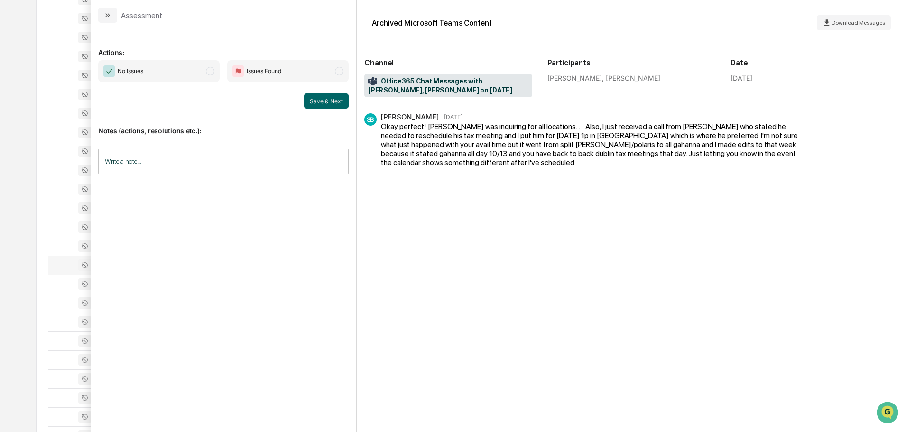
click at [109, 15] on icon "modal" at bounding box center [109, 15] width 2 height 4
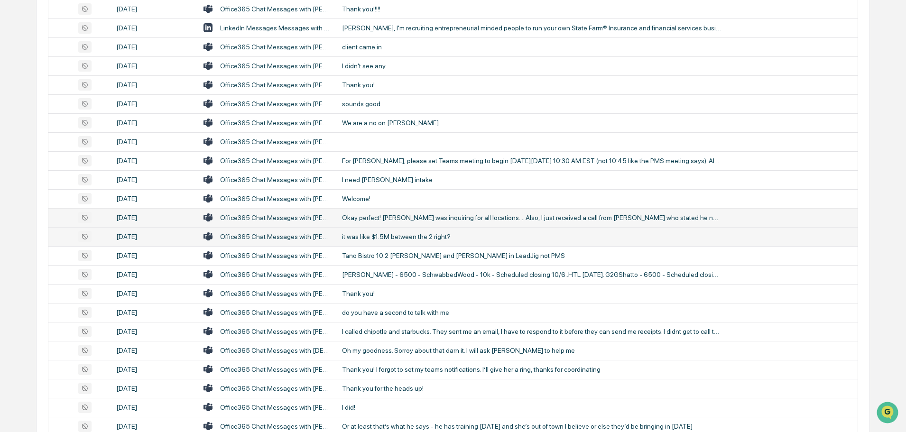
scroll to position [1518, 0]
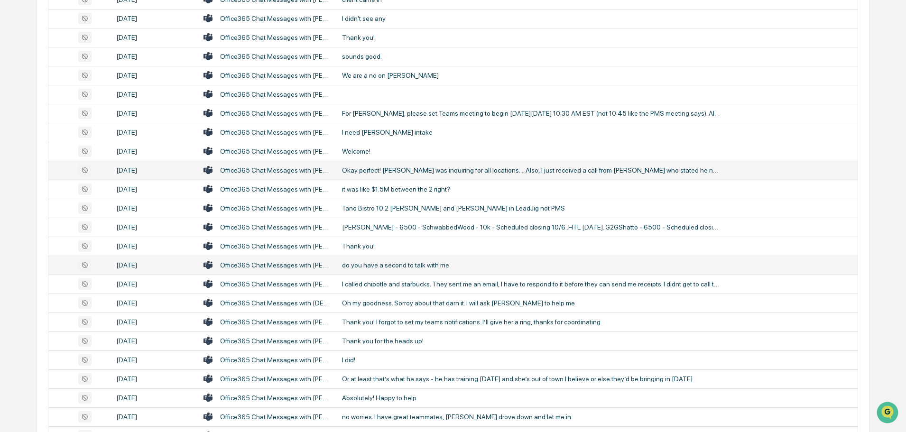
click at [396, 261] on div "do you have a second to talk with me" at bounding box center [532, 265] width 380 height 8
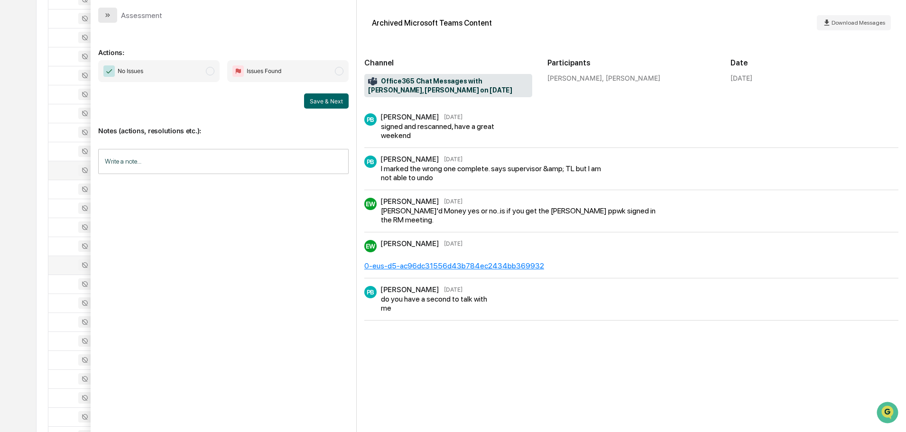
click at [115, 16] on button "modal" at bounding box center [107, 15] width 19 height 15
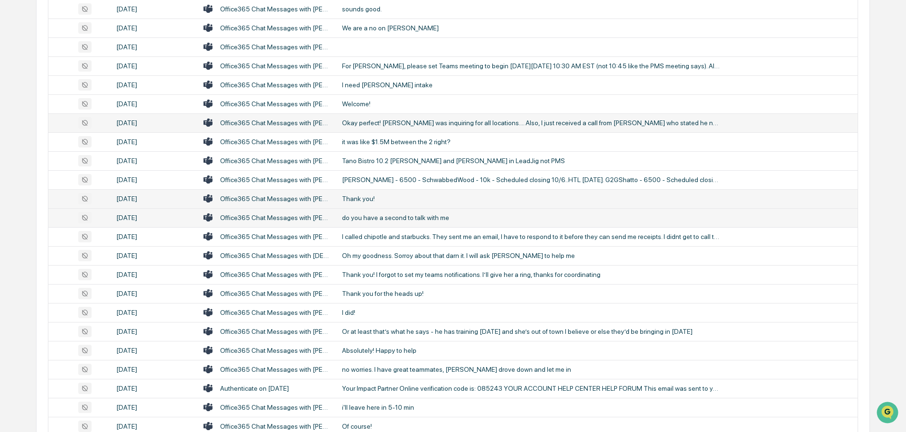
scroll to position [1613, 0]
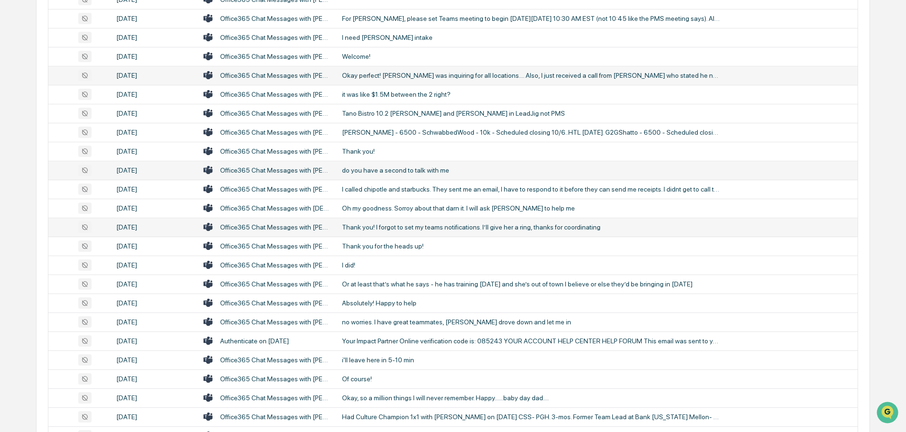
click at [390, 223] on div "Thank you! I forgot to set my teams notifications. I’ll give her a ring, thanks…" at bounding box center [532, 227] width 380 height 8
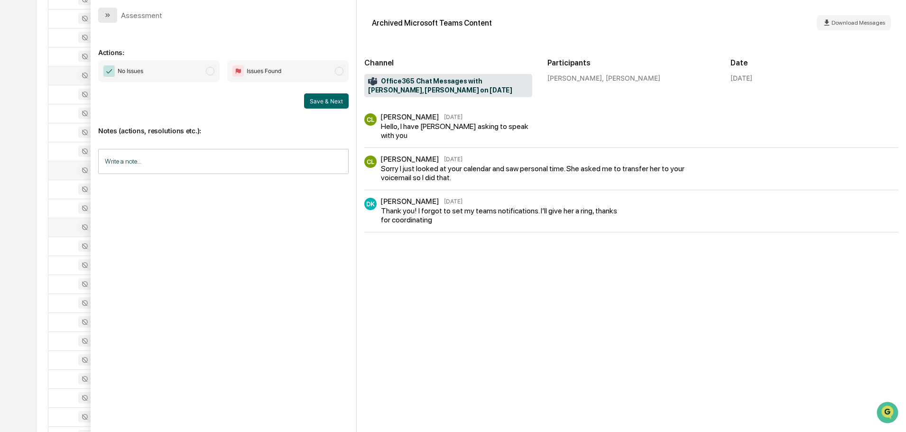
click at [113, 13] on button "modal" at bounding box center [107, 15] width 19 height 15
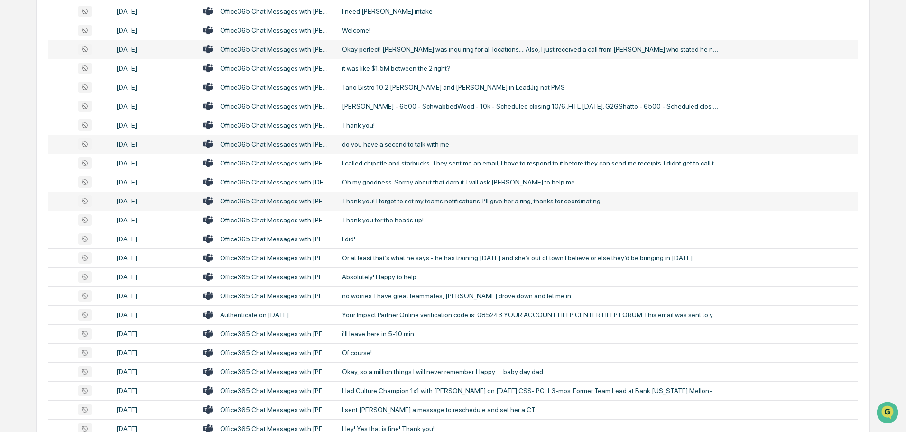
scroll to position [1661, 0]
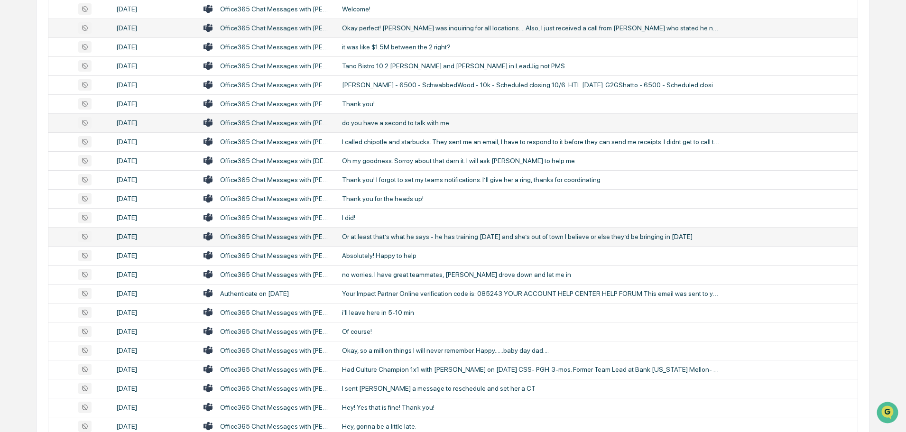
click at [398, 239] on div "Or at least that’s what he says - he has training [DATE] and she’s out of town …" at bounding box center [532, 237] width 380 height 8
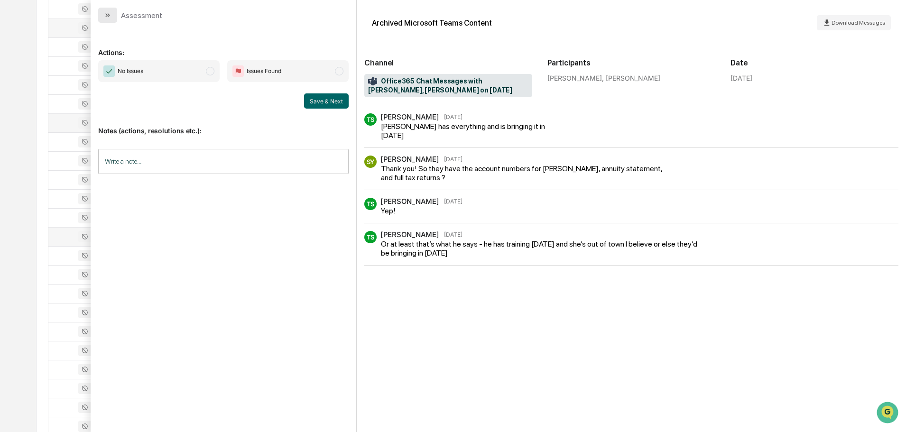
click at [102, 14] on button "modal" at bounding box center [107, 15] width 19 height 15
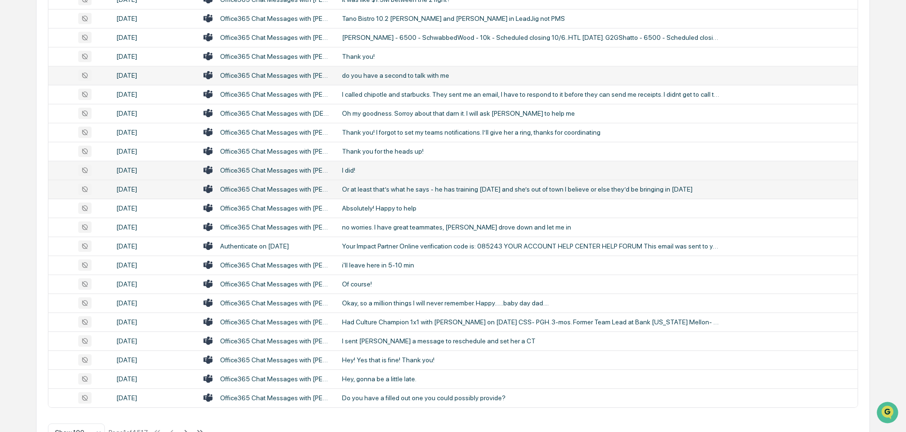
scroll to position [1738, 0]
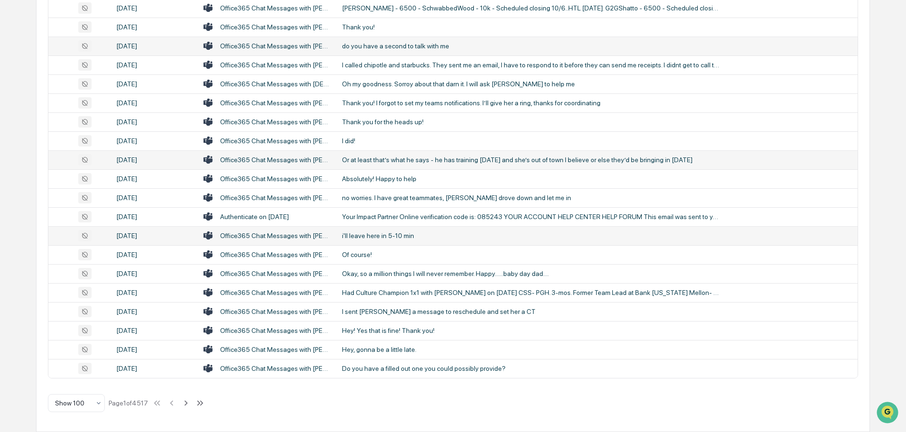
click at [368, 237] on div "i'll leave here in 5-10 min" at bounding box center [532, 236] width 380 height 8
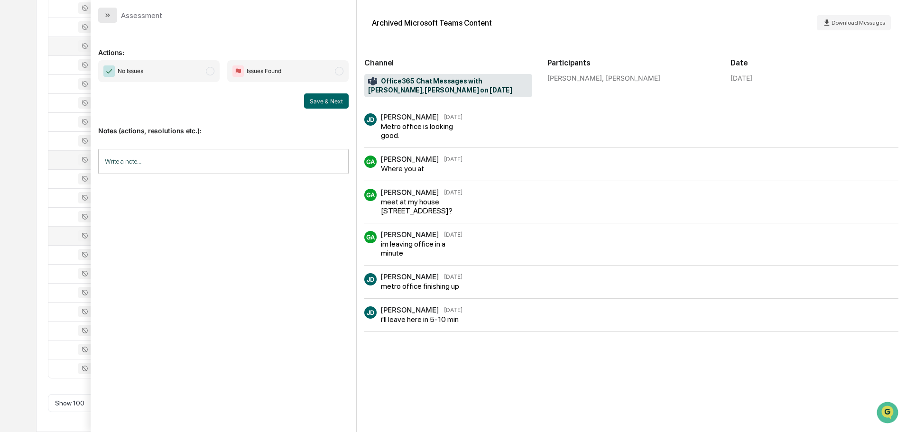
click at [112, 20] on button "modal" at bounding box center [107, 15] width 19 height 15
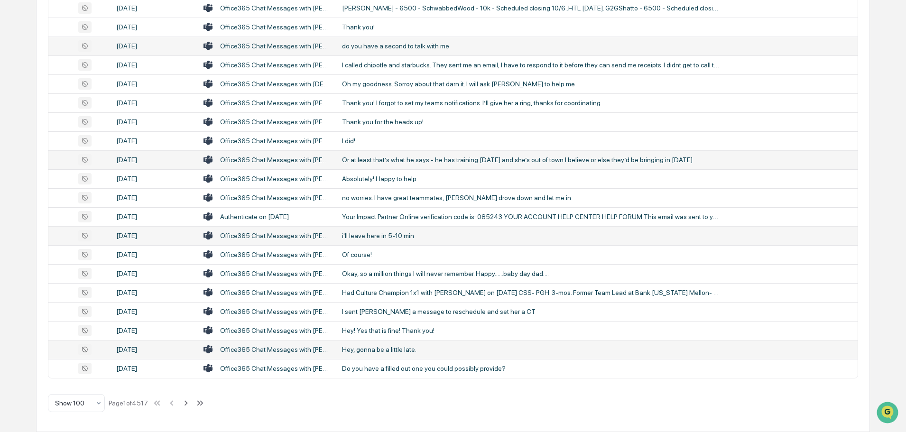
click at [388, 348] on div "Hey, gonna be a little late." at bounding box center [532, 350] width 380 height 8
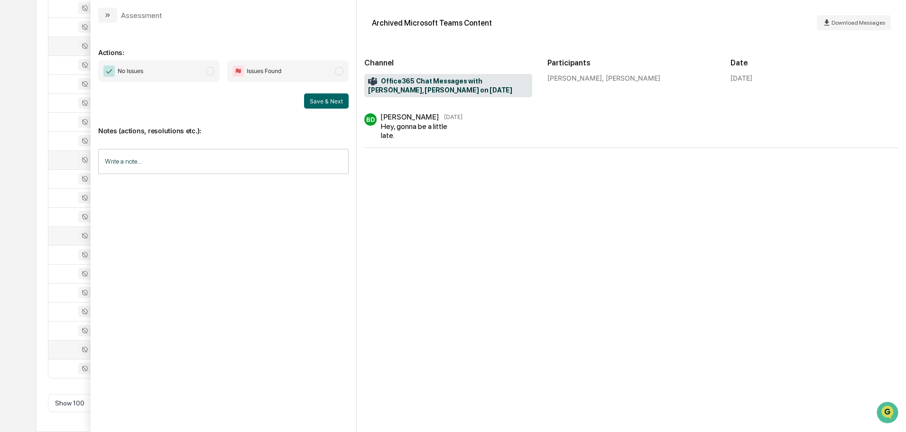
click at [107, 13] on icon "modal" at bounding box center [108, 15] width 8 height 8
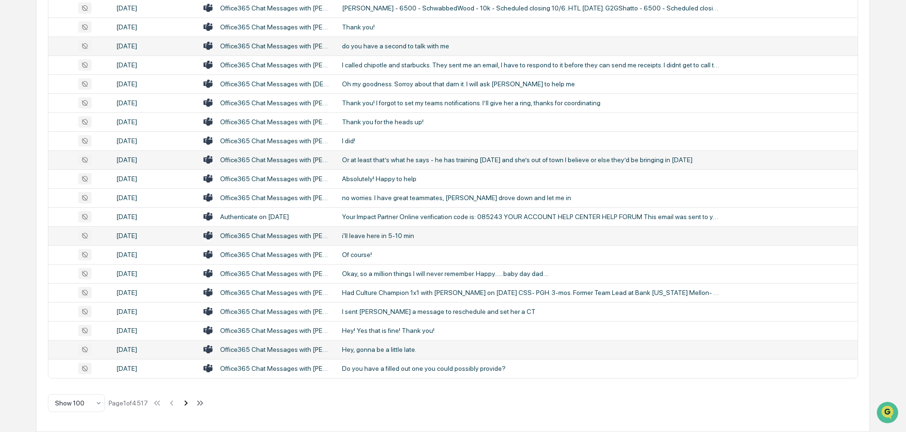
click at [188, 403] on icon at bounding box center [186, 402] width 3 height 5
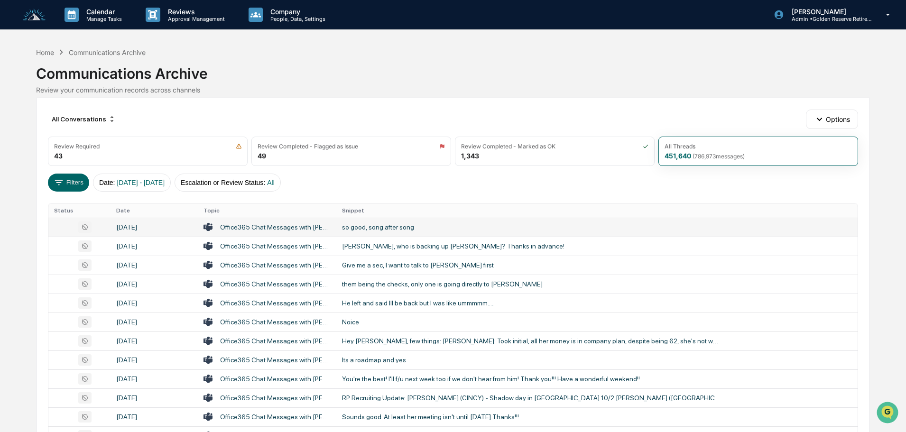
click at [403, 229] on div "so good, song after song" at bounding box center [532, 227] width 380 height 8
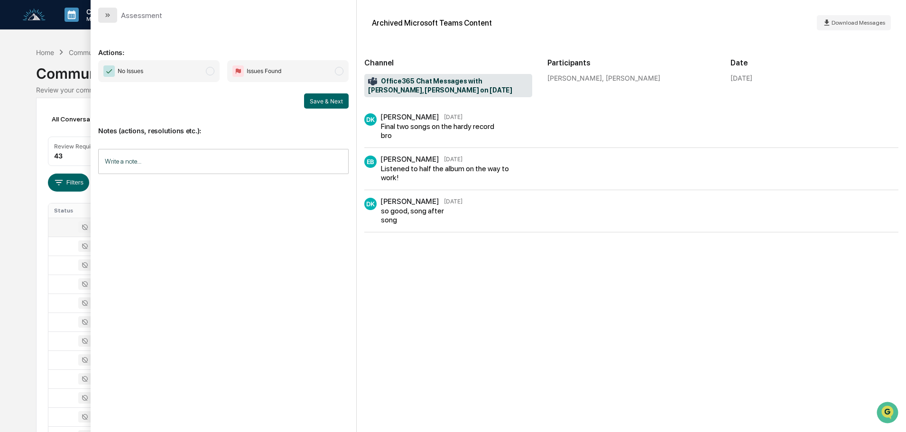
click at [110, 17] on icon "modal" at bounding box center [108, 15] width 8 height 8
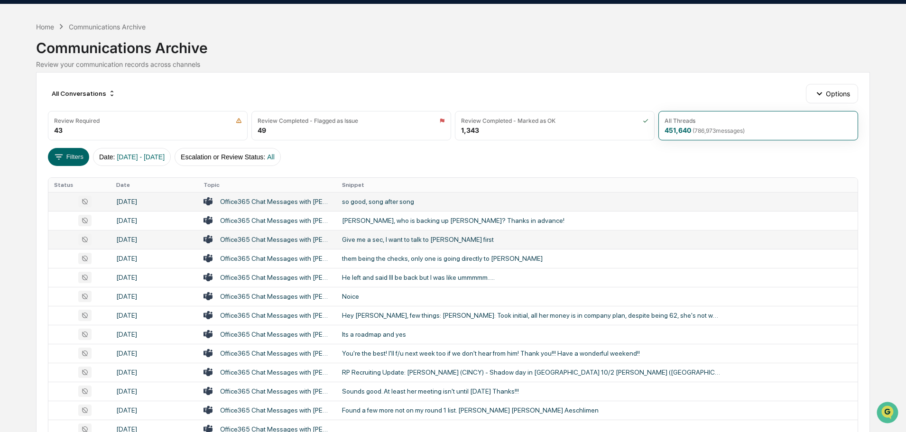
scroll to position [47, 0]
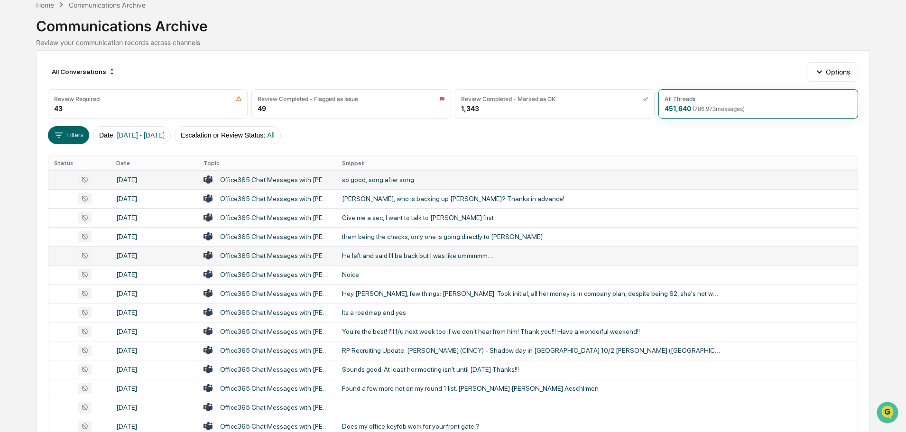
click at [391, 256] on div "He left and said Ill be back but I was like ummmmm....." at bounding box center [532, 256] width 380 height 8
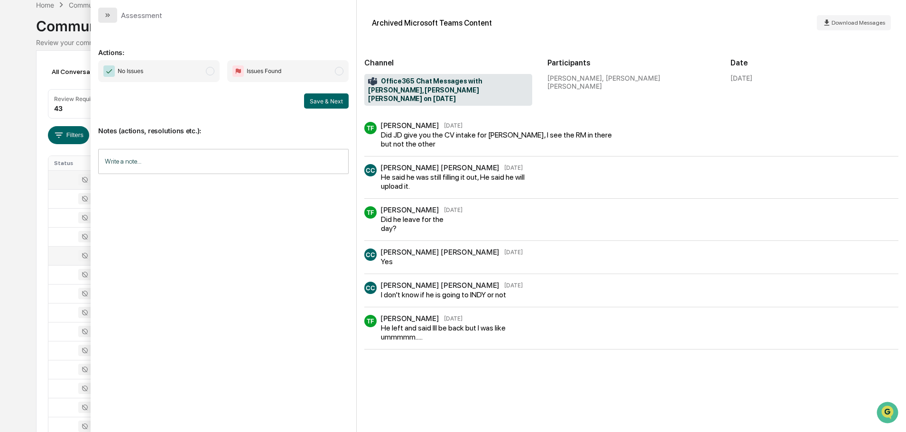
click at [112, 17] on button "modal" at bounding box center [107, 15] width 19 height 15
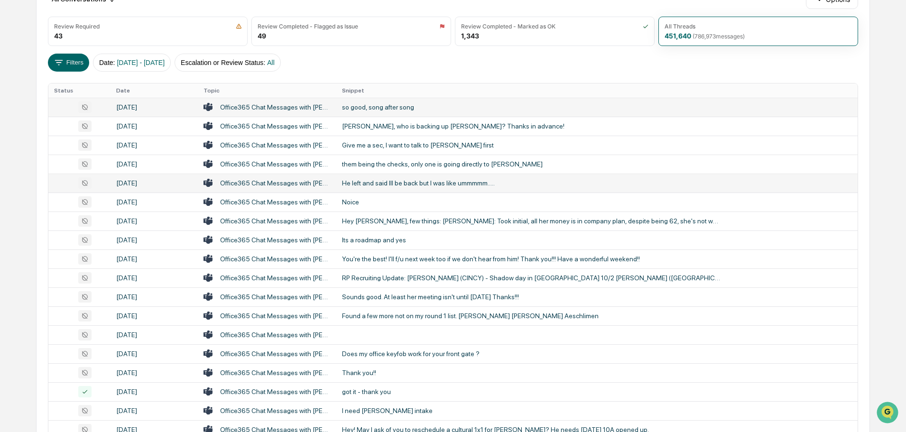
scroll to position [142, 0]
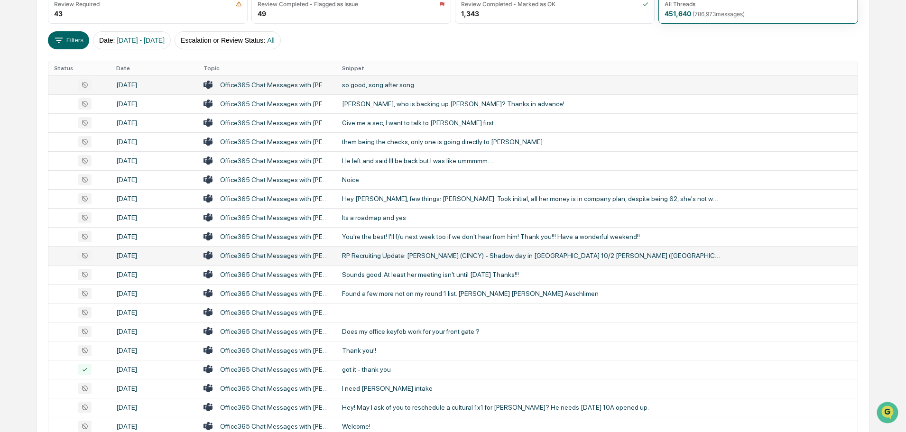
click at [389, 254] on div "RP Recruiting Update: [PERSON_NAME] (CINCY) - Shadow day in [GEOGRAPHIC_DATA] 1…" at bounding box center [532, 256] width 380 height 8
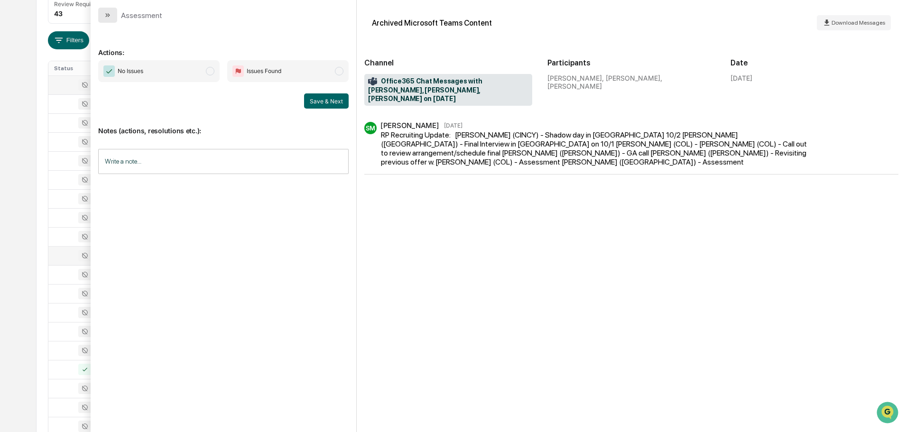
click at [114, 16] on button "modal" at bounding box center [107, 15] width 19 height 15
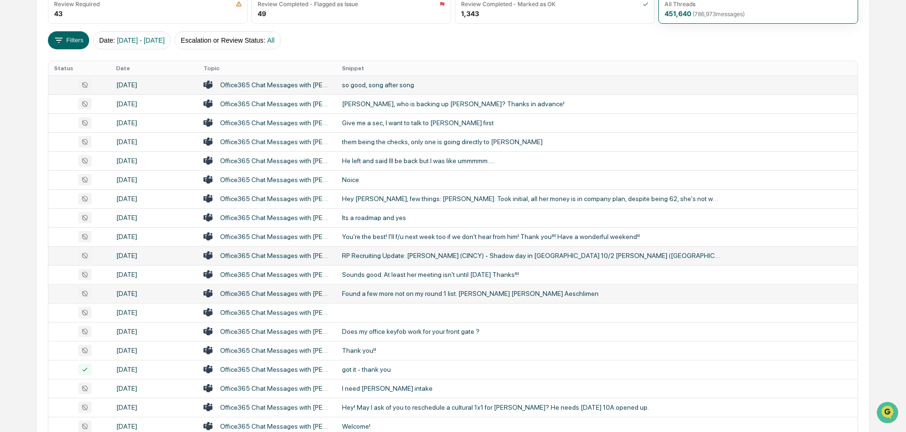
click at [386, 292] on div "Found a few more not on my round 1 list. [PERSON_NAME] [PERSON_NAME] Aeschlimen" at bounding box center [532, 294] width 380 height 8
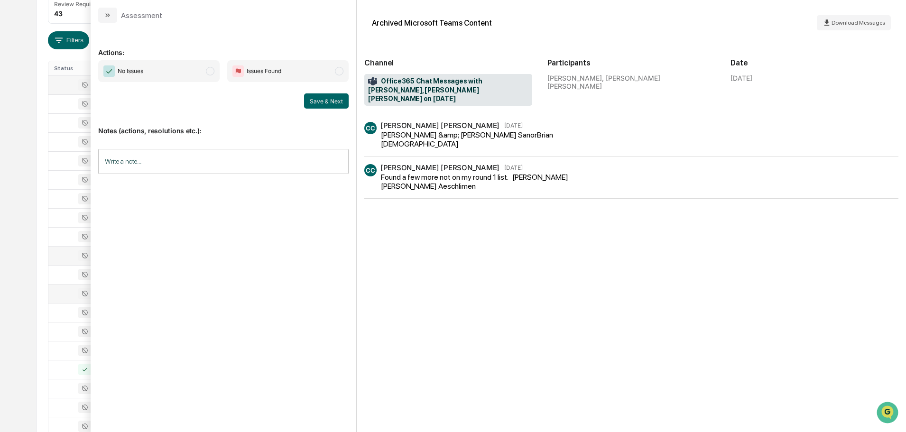
click at [109, 19] on button "modal" at bounding box center [107, 15] width 19 height 15
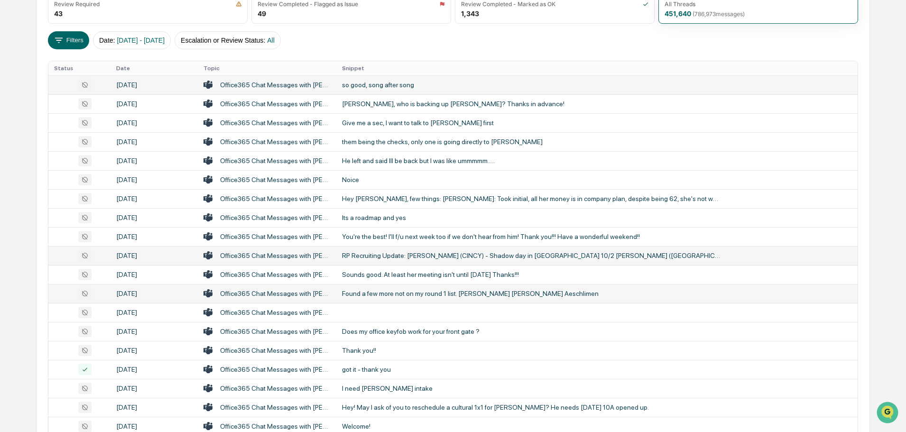
scroll to position [190, 0]
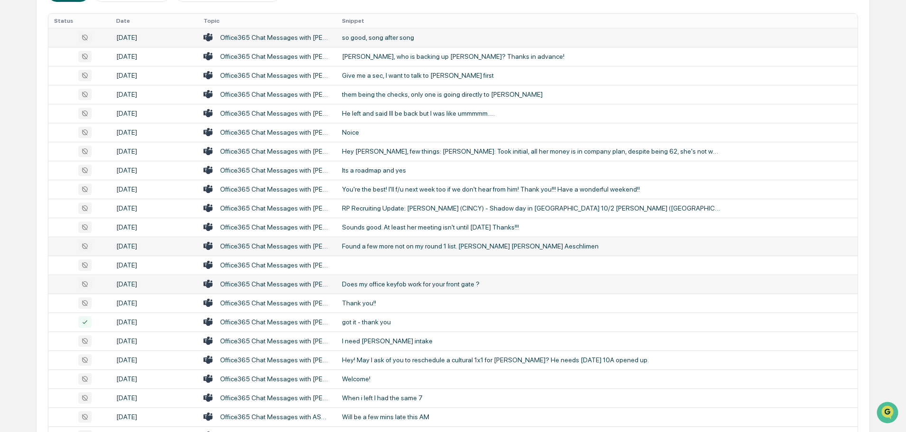
click at [398, 287] on div "Does my office keyfob work for your front gate ?" at bounding box center [532, 284] width 380 height 8
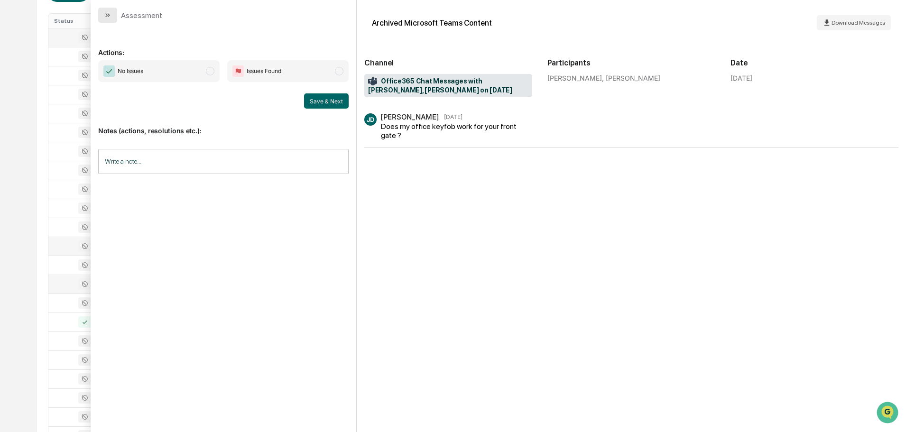
click at [115, 17] on button "modal" at bounding box center [107, 15] width 19 height 15
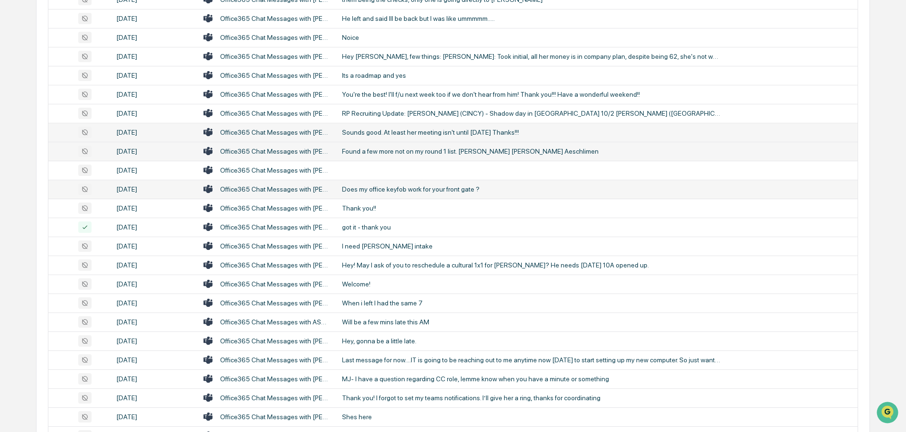
scroll to position [332, 0]
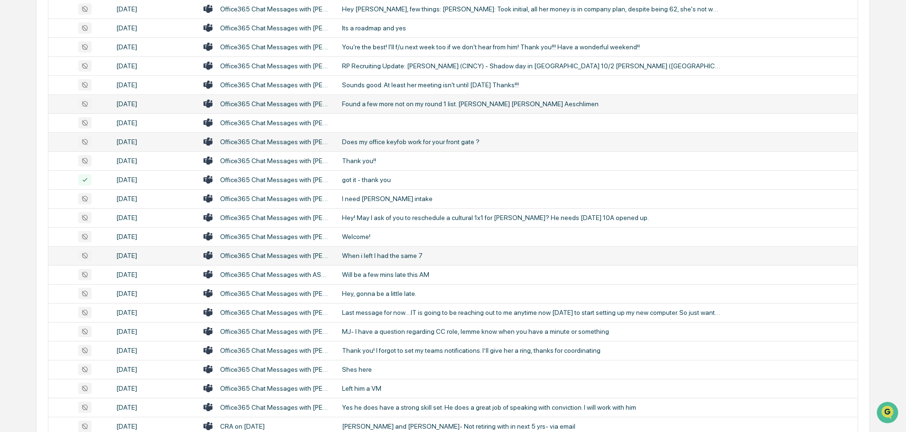
click at [405, 255] on div "When i left I had the same 7" at bounding box center [532, 256] width 380 height 8
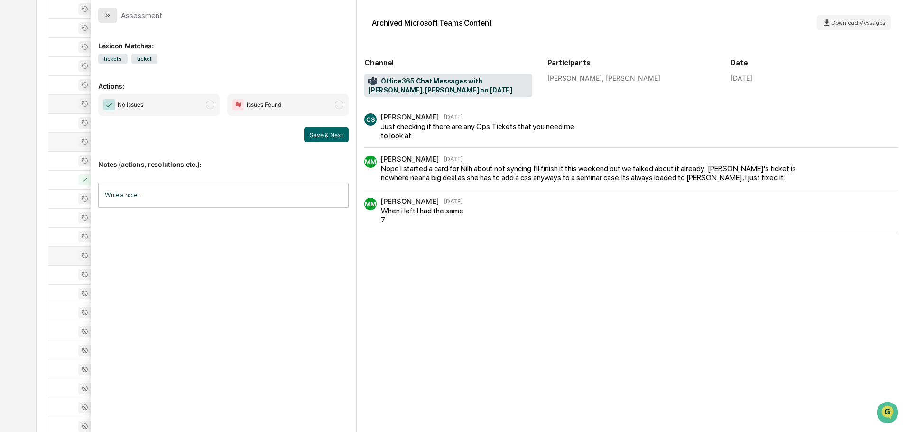
click at [114, 16] on button "modal" at bounding box center [107, 15] width 19 height 15
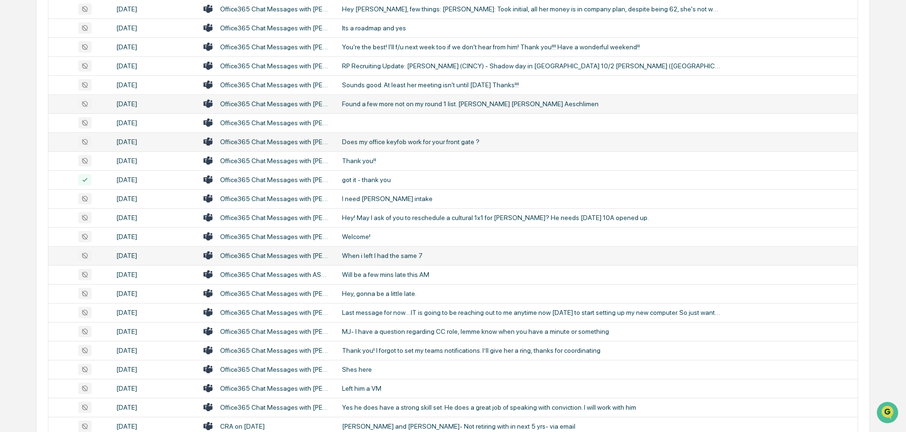
scroll to position [380, 0]
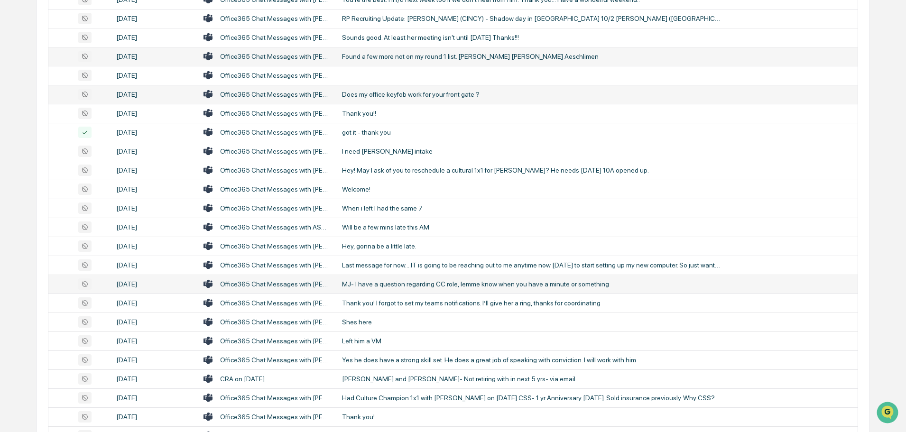
click at [412, 283] on div "MJ- I have a question regarding CC role, lemme know when you have a minute or s…" at bounding box center [532, 284] width 380 height 8
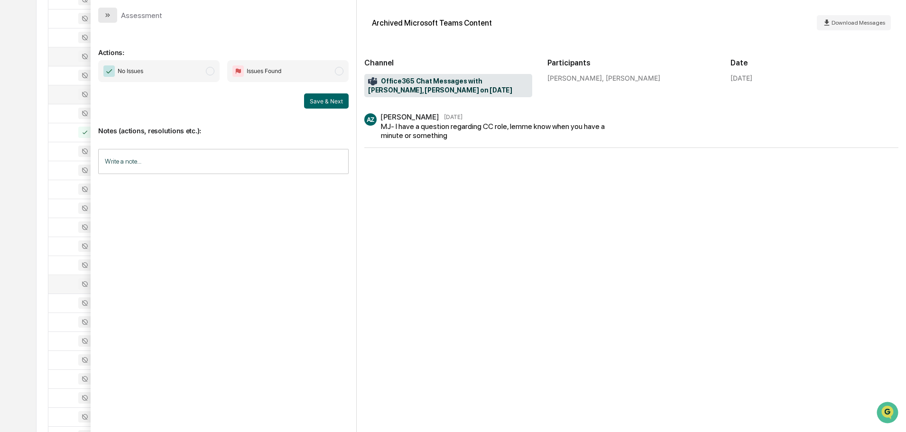
click at [112, 15] on button "modal" at bounding box center [107, 15] width 19 height 15
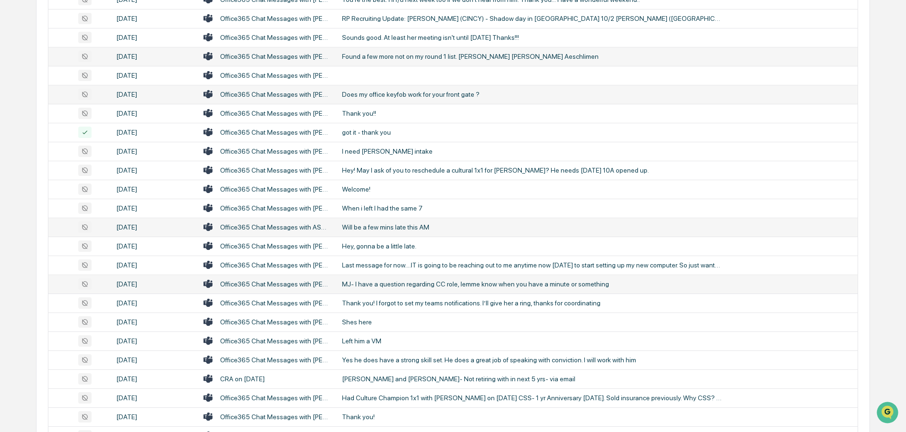
scroll to position [427, 0]
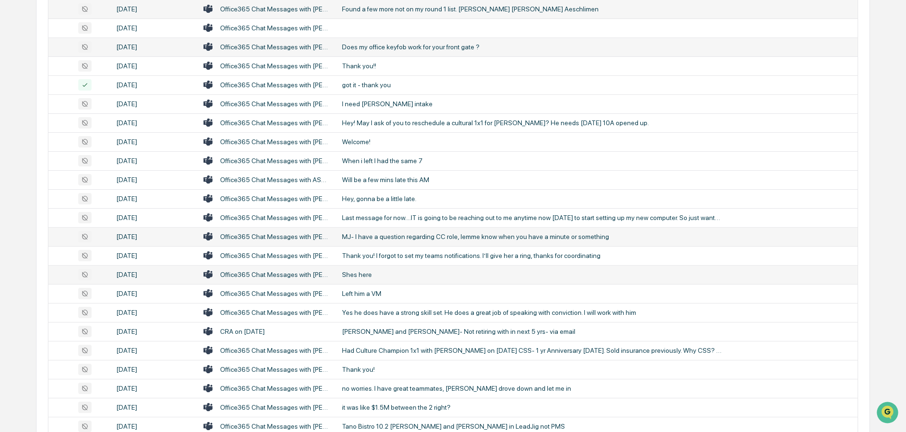
click at [363, 271] on div "Shes here" at bounding box center [532, 275] width 380 height 8
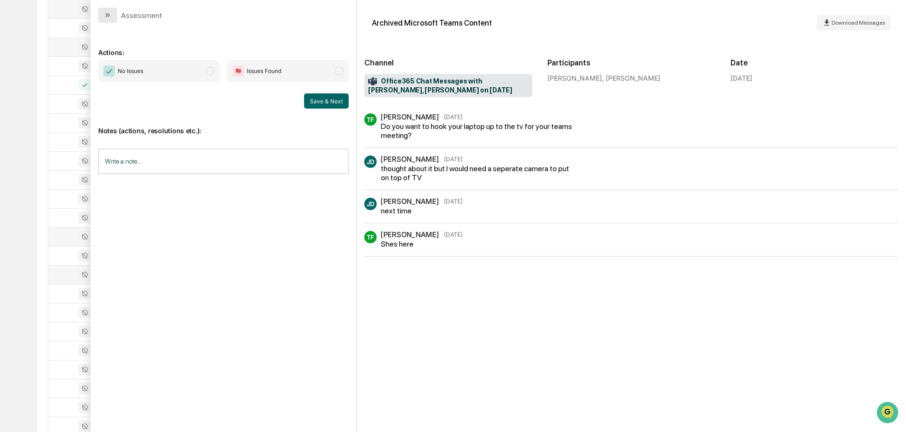
click at [113, 13] on button "modal" at bounding box center [107, 15] width 19 height 15
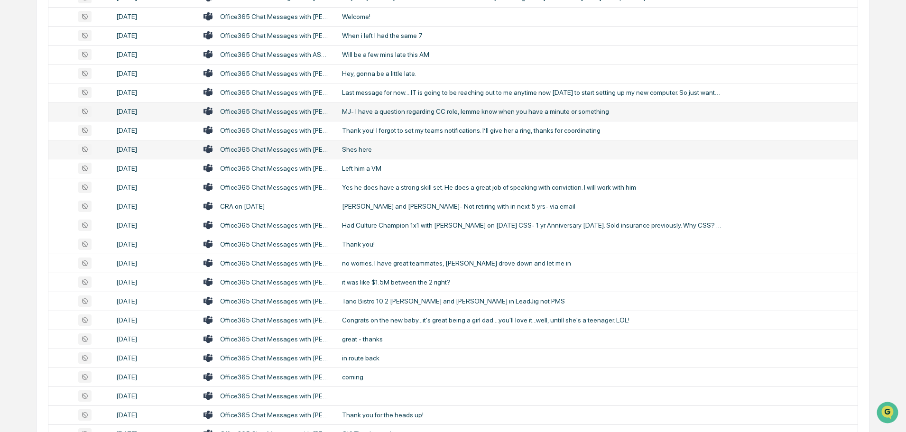
scroll to position [569, 0]
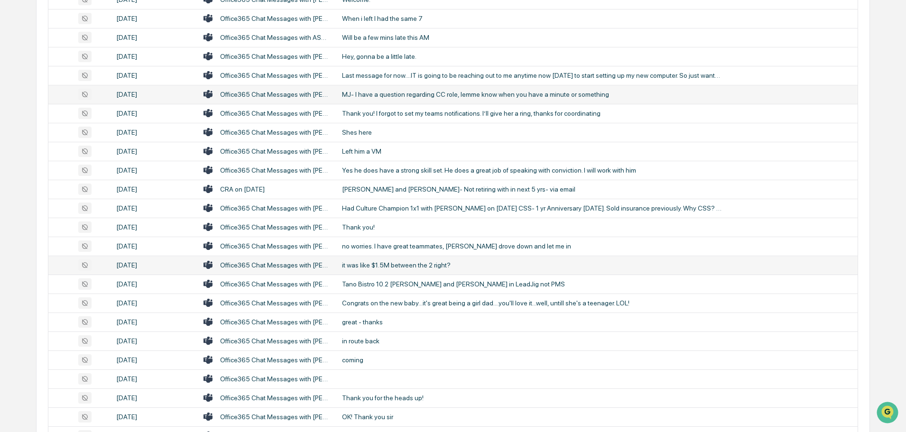
click at [382, 265] on div "it was like $1.5M between the 2 right?" at bounding box center [532, 265] width 380 height 8
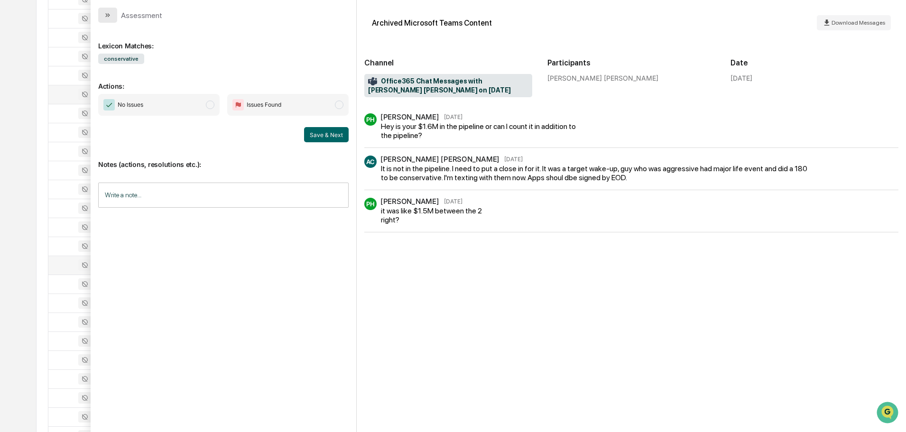
click at [112, 18] on button "modal" at bounding box center [107, 15] width 19 height 15
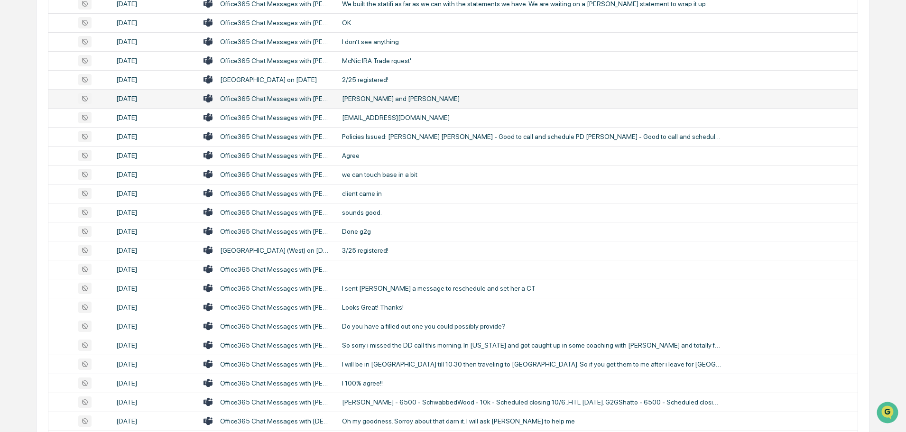
scroll to position [1234, 0]
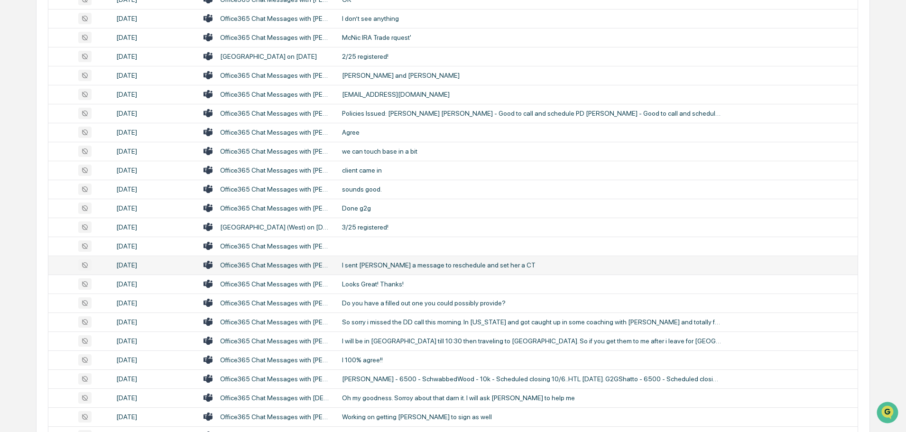
click at [413, 260] on td "I sent [PERSON_NAME] a message to reschedule and set her a CT" at bounding box center [596, 265] width 521 height 19
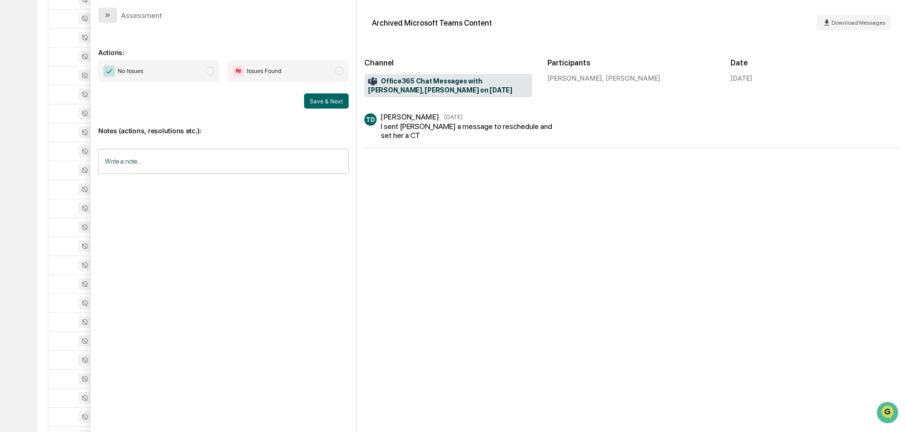
click at [109, 16] on icon "modal" at bounding box center [109, 15] width 2 height 4
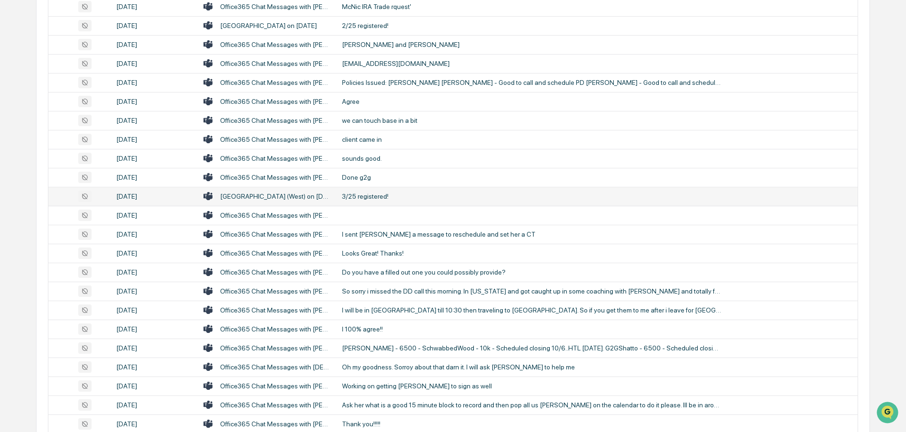
scroll to position [1281, 0]
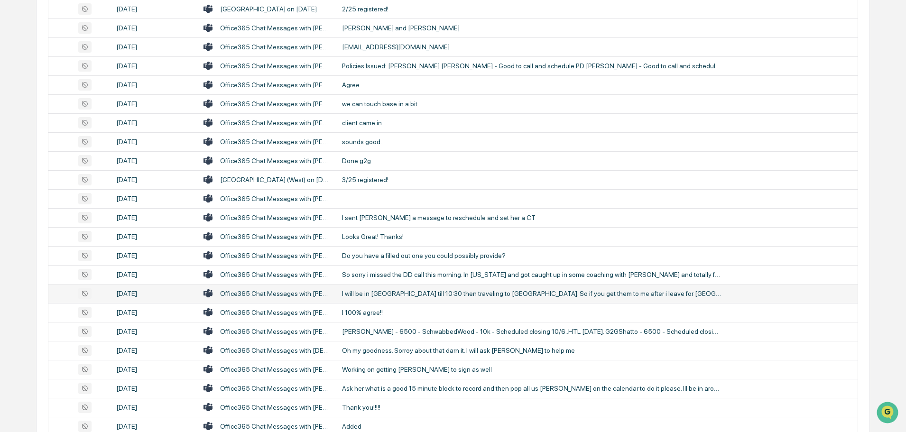
click at [389, 294] on div "I will be in [GEOGRAPHIC_DATA] till 10:30 then traveling to [GEOGRAPHIC_DATA]. …" at bounding box center [532, 294] width 380 height 8
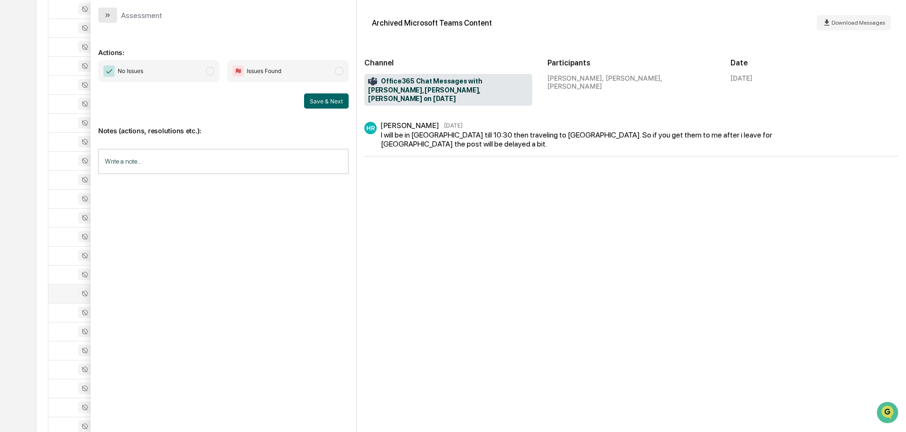
click at [105, 15] on icon "modal" at bounding box center [108, 15] width 8 height 8
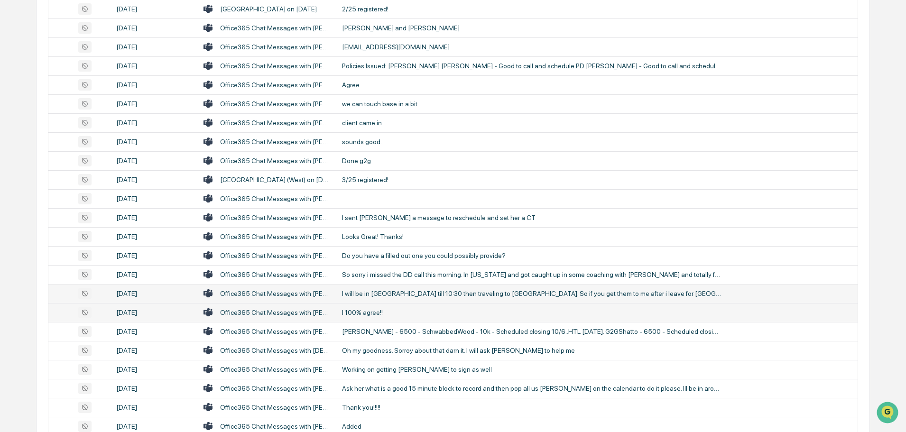
click at [384, 315] on div "I 100% agree!!" at bounding box center [532, 313] width 380 height 8
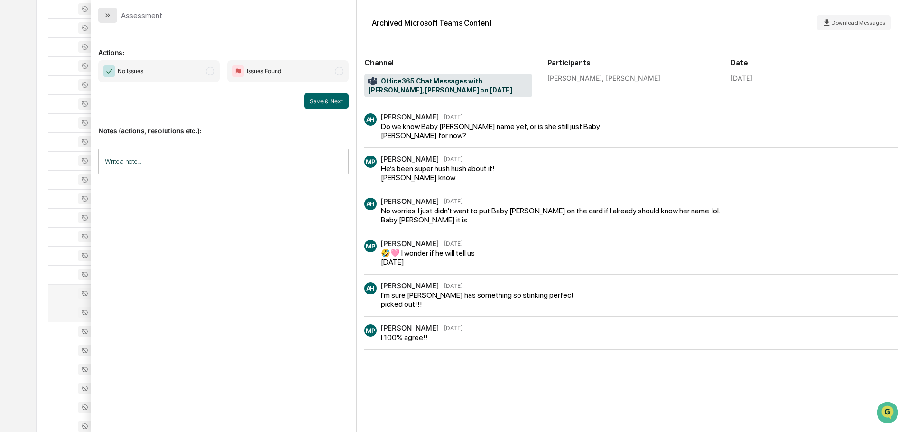
click at [108, 15] on icon "modal" at bounding box center [108, 15] width 8 height 8
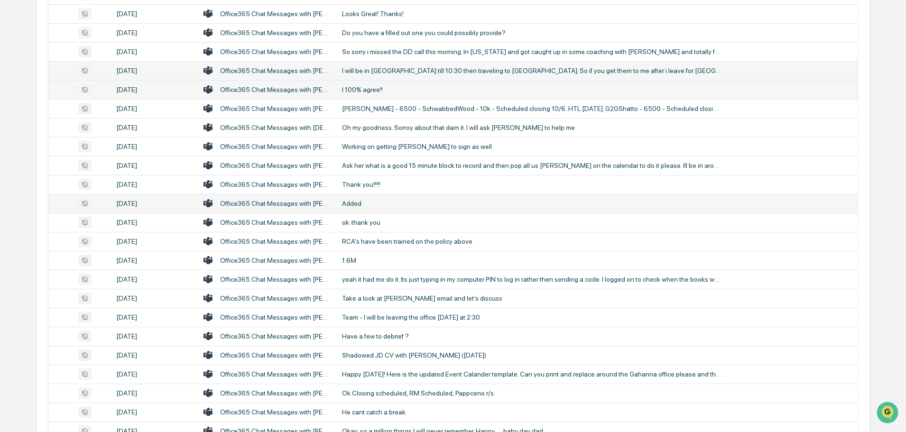
scroll to position [1518, 0]
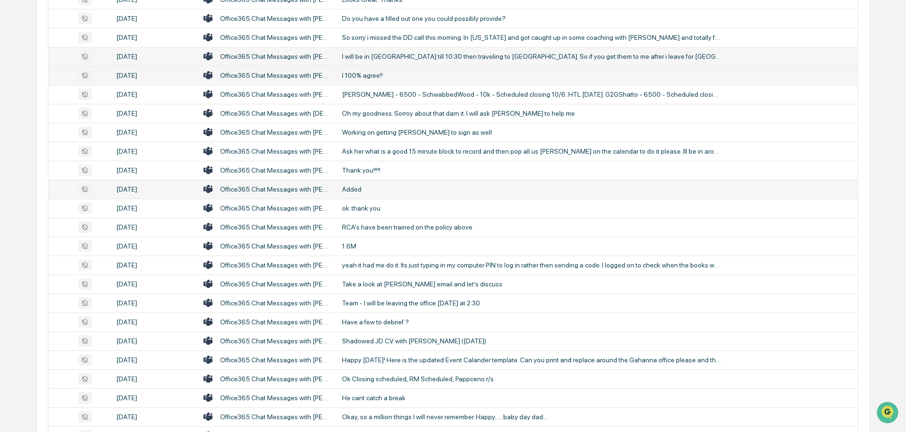
click at [407, 193] on div "Added" at bounding box center [532, 190] width 380 height 8
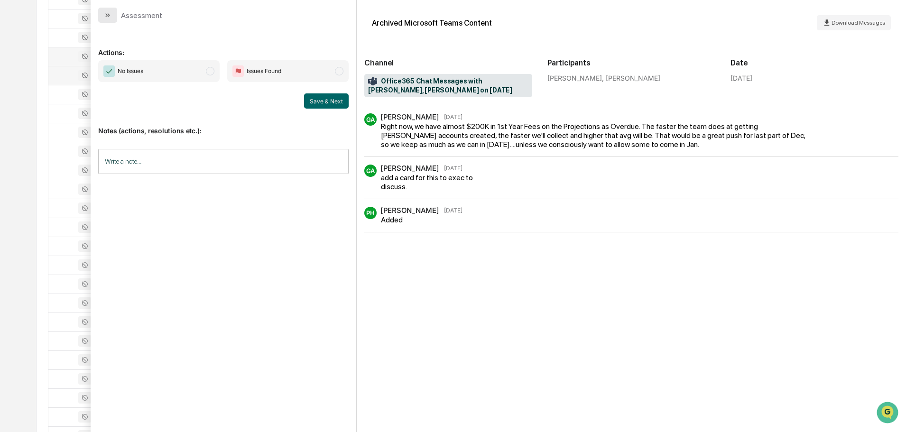
click at [114, 15] on button "modal" at bounding box center [107, 15] width 19 height 15
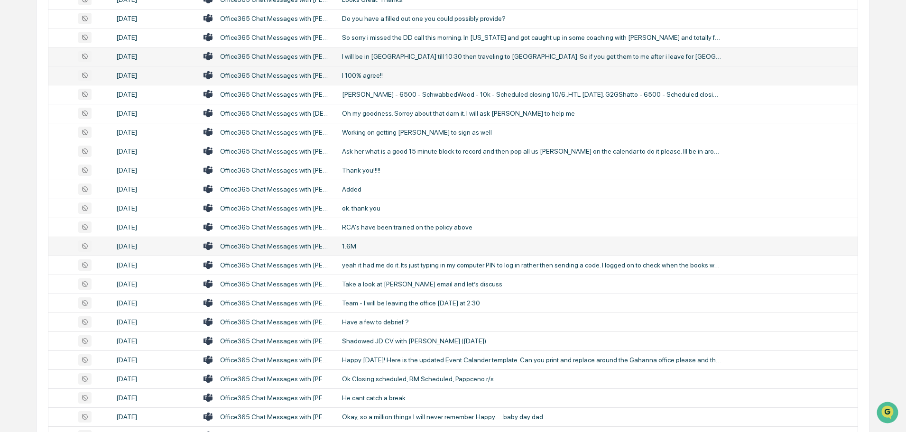
click at [380, 247] on div "1.6M" at bounding box center [532, 246] width 380 height 8
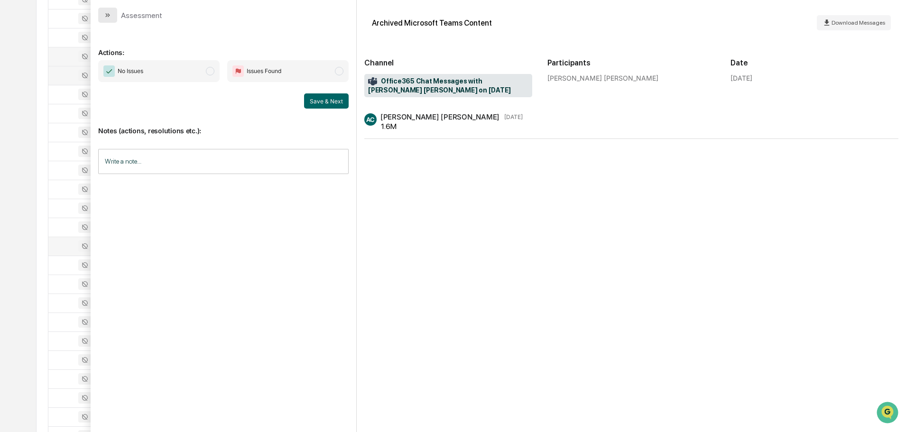
click at [112, 13] on button "modal" at bounding box center [107, 15] width 19 height 15
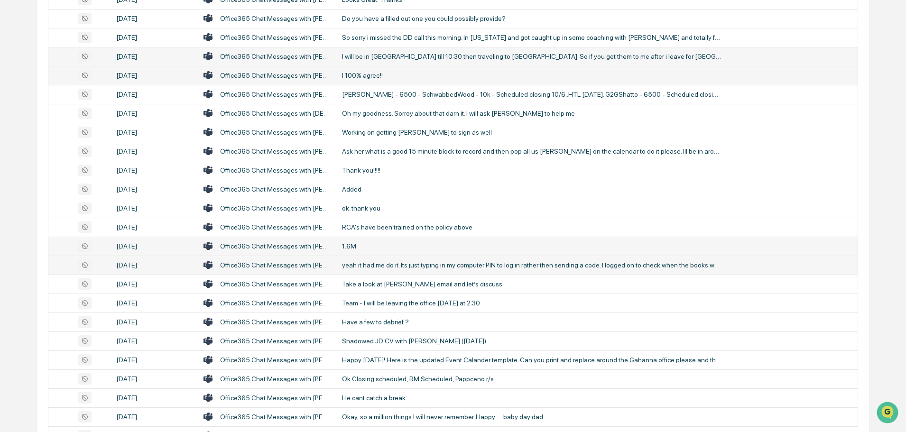
click at [384, 264] on div "yeah it had me do it. Its just typing in my computer PIN to log in rather then …" at bounding box center [532, 265] width 380 height 8
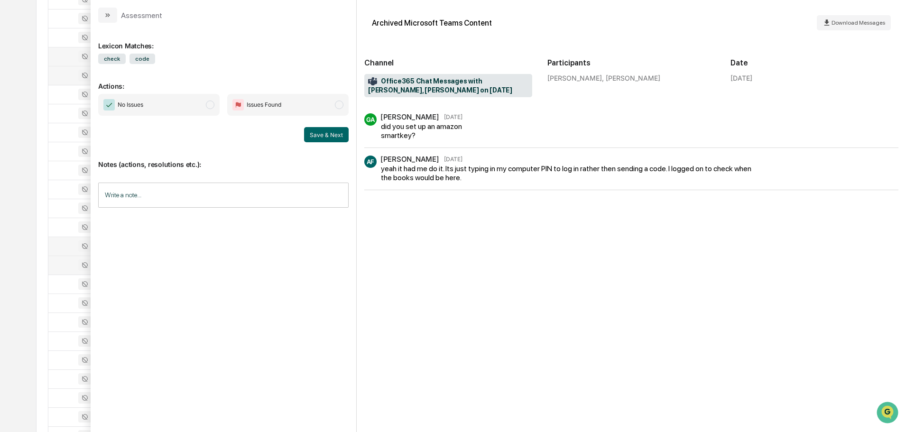
click at [112, 12] on button "modal" at bounding box center [107, 15] width 19 height 15
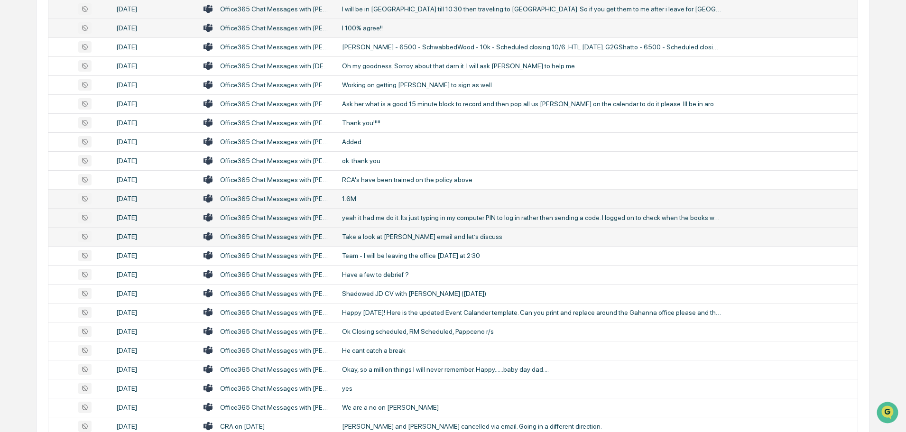
scroll to position [1613, 0]
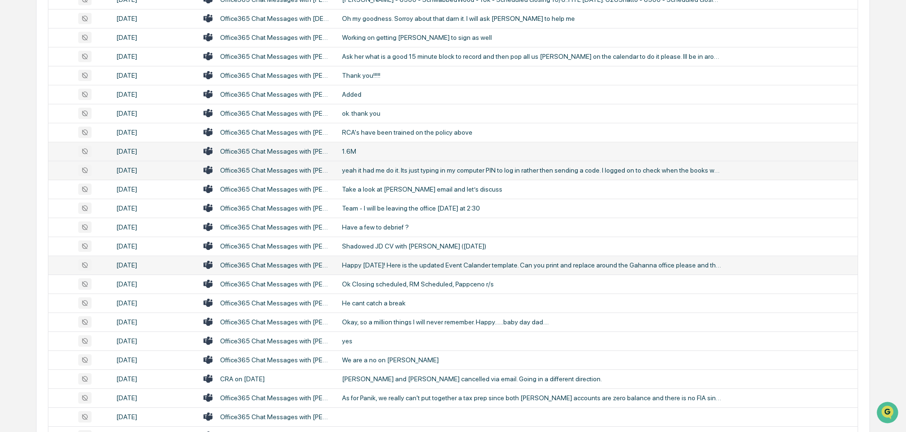
click at [381, 266] on div "Happy [DATE]! Here is the updated Event Calander template. Can you print and re…" at bounding box center [532, 265] width 380 height 8
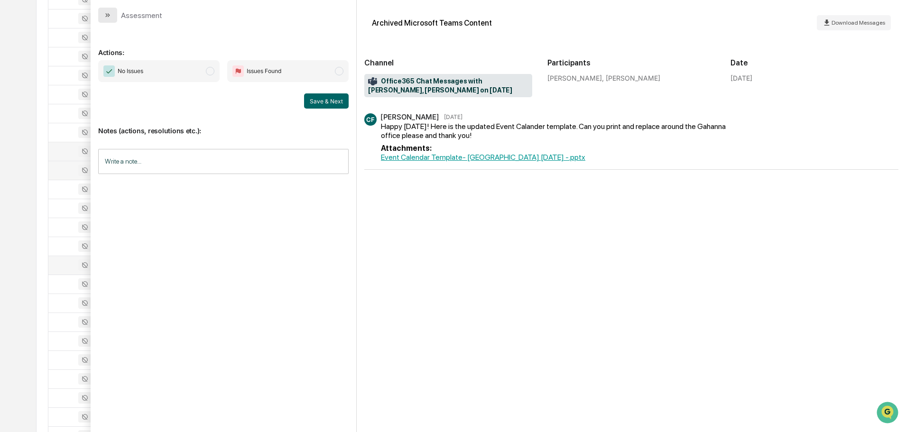
click at [116, 16] on button "modal" at bounding box center [107, 15] width 19 height 15
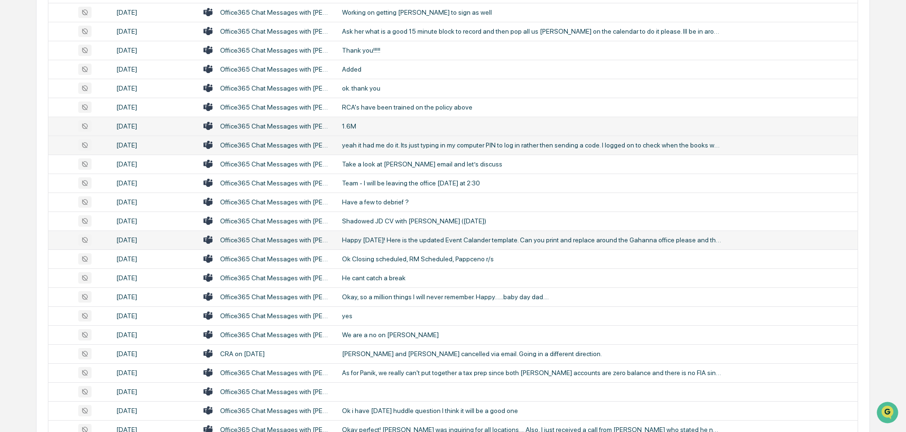
scroll to position [1661, 0]
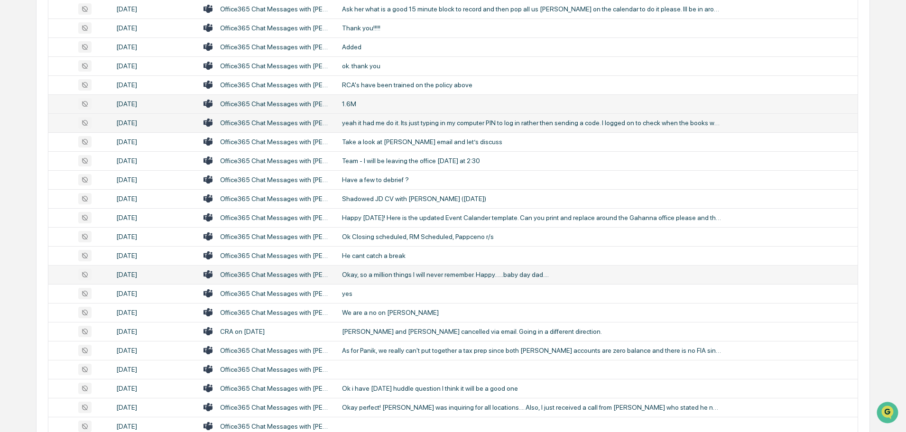
click at [400, 272] on div "Okay, so a million things I will never remember. Happy......baby day dad...." at bounding box center [532, 275] width 380 height 8
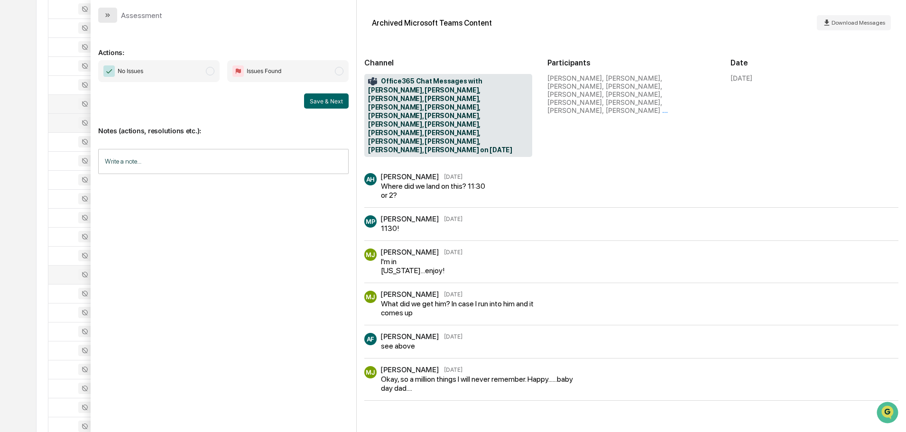
click at [113, 15] on button "modal" at bounding box center [107, 15] width 19 height 15
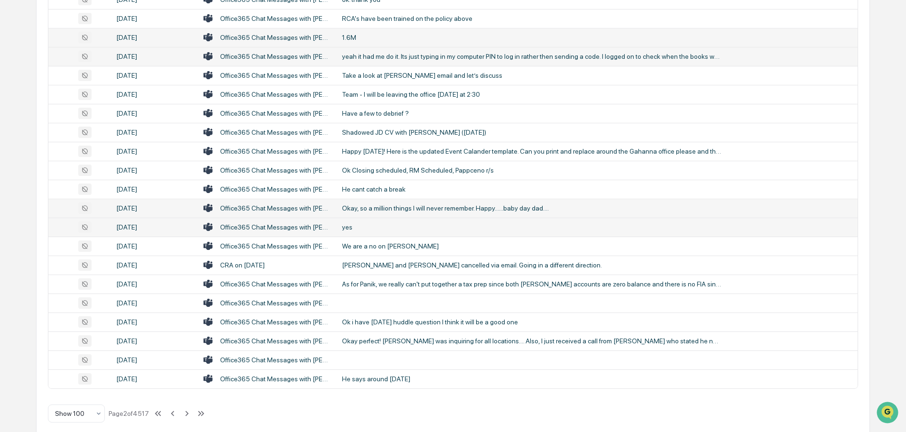
scroll to position [1738, 0]
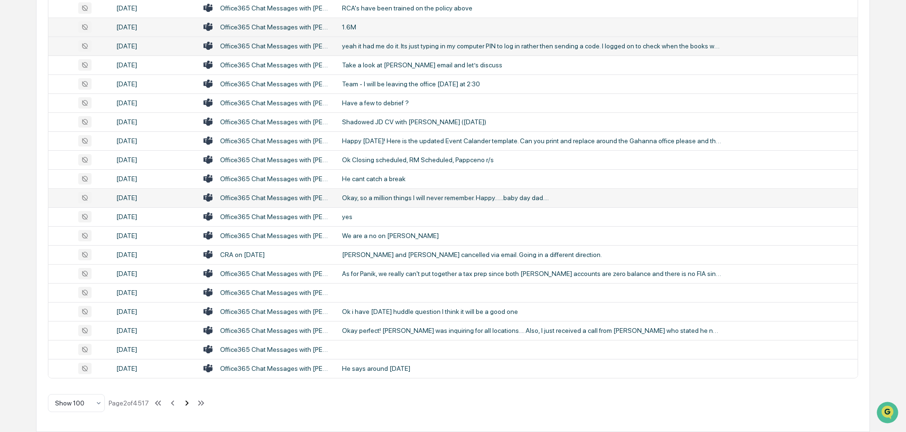
click at [189, 405] on icon at bounding box center [187, 403] width 10 height 10
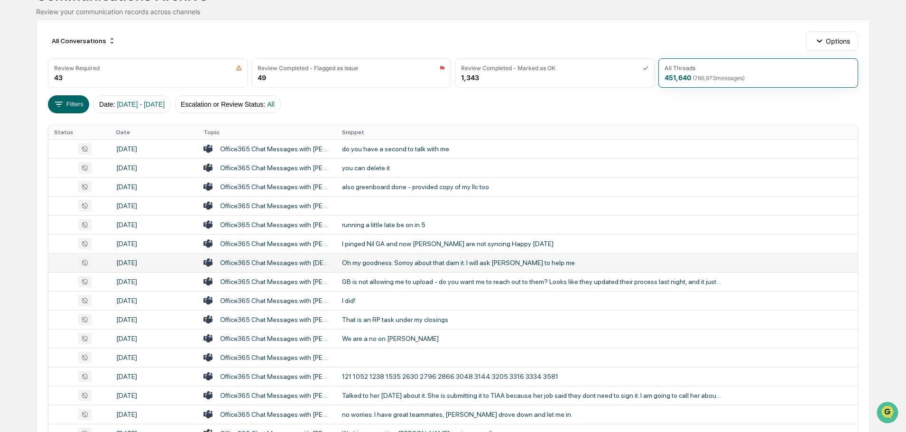
scroll to position [95, 0]
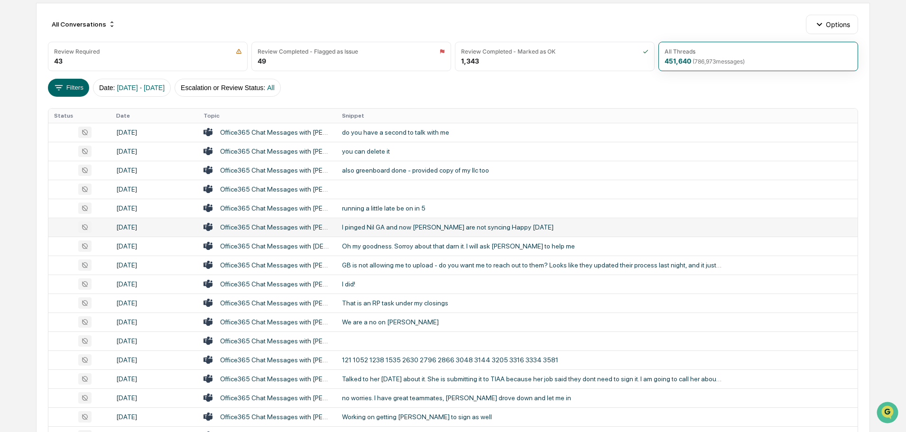
click at [393, 230] on div "I pinged Nil GA and now [PERSON_NAME] are not syncing Happy [DATE]" at bounding box center [532, 227] width 380 height 8
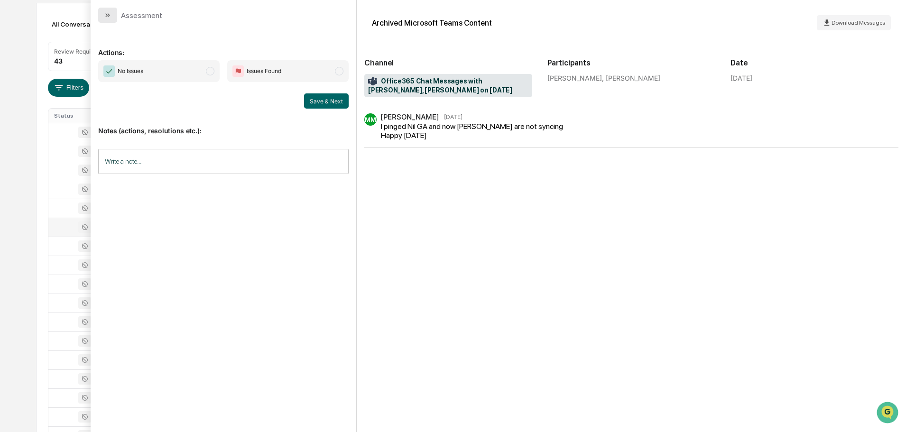
click at [115, 13] on button "modal" at bounding box center [107, 15] width 19 height 15
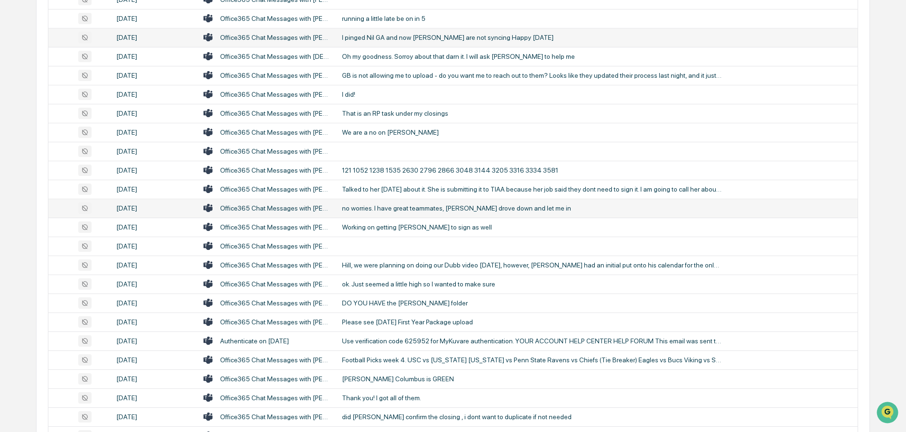
scroll to position [332, 0]
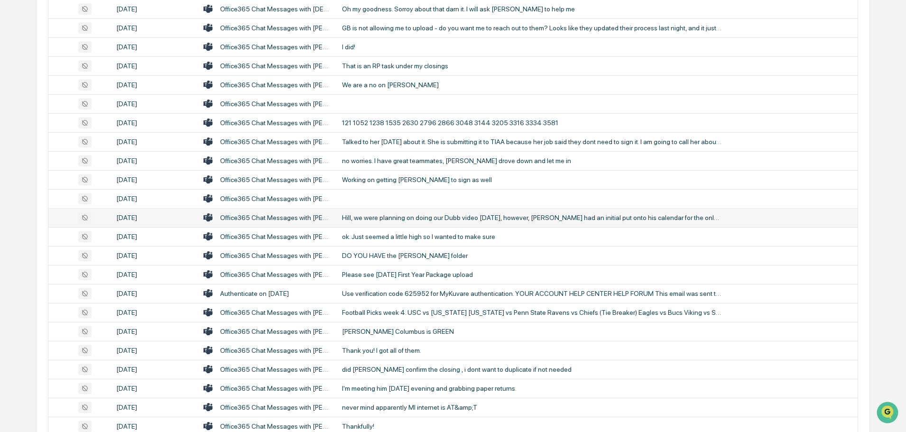
click at [393, 218] on div "Hill, we were planning on doing our Dubb video [DATE], however, [PERSON_NAME] h…" at bounding box center [532, 218] width 380 height 8
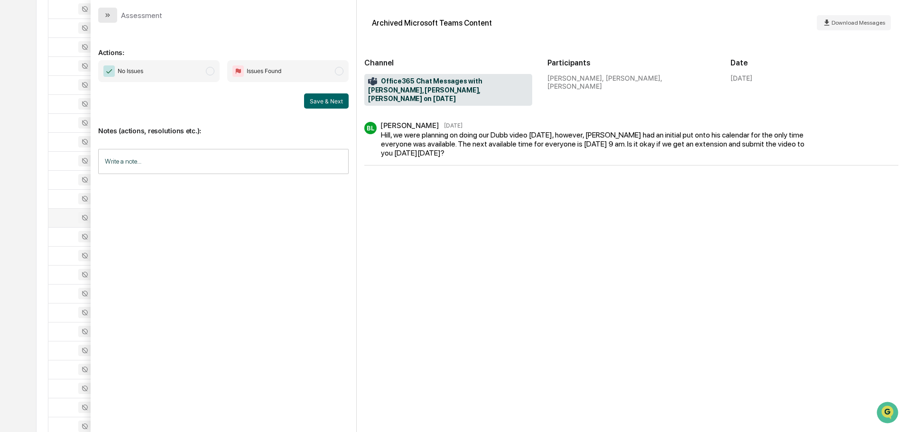
click at [112, 13] on button "modal" at bounding box center [107, 15] width 19 height 15
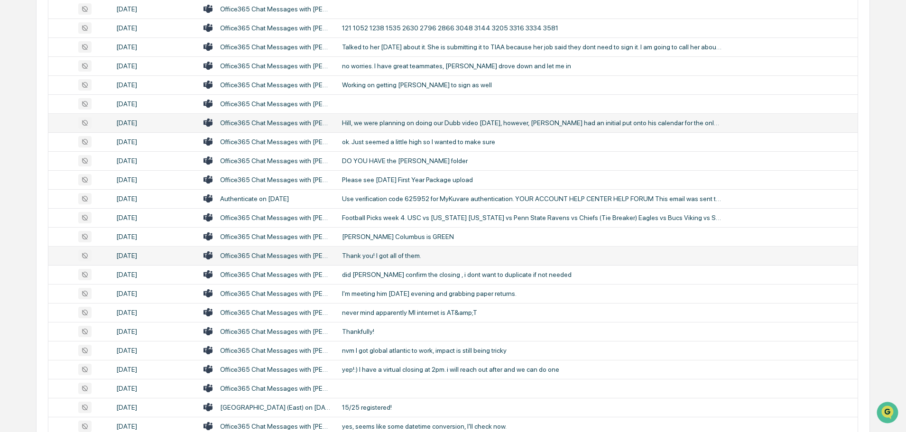
scroll to position [474, 0]
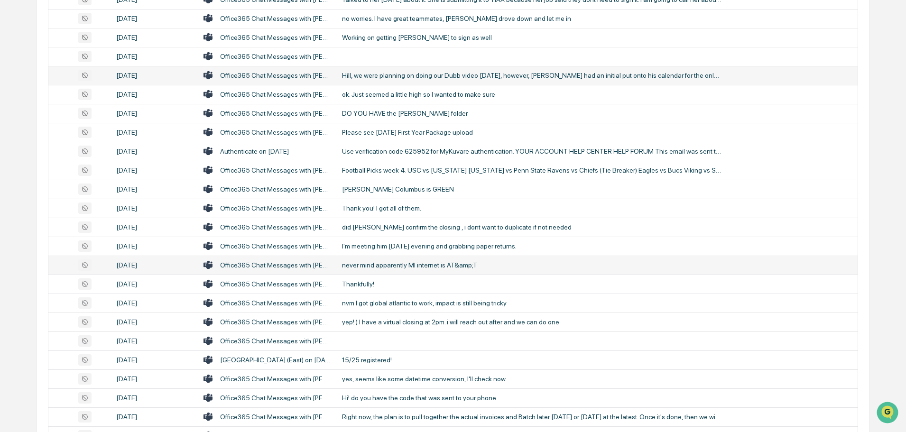
click at [414, 265] on div "never mind apparently MI internet is AT&amp;T" at bounding box center [532, 265] width 380 height 8
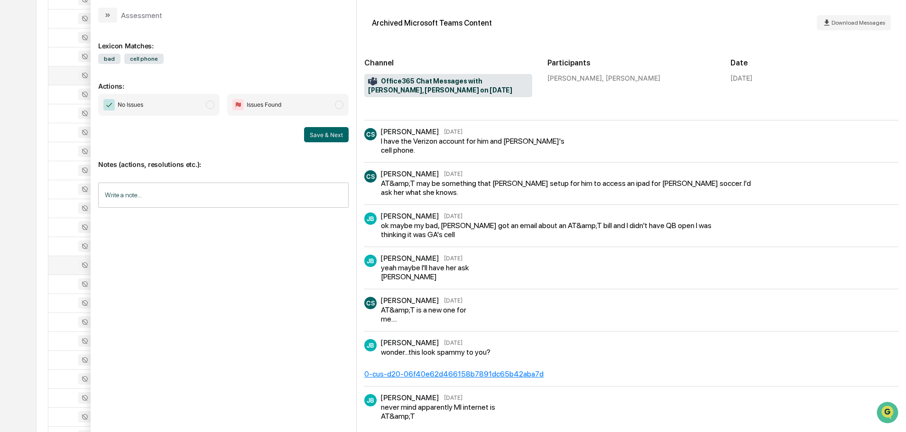
scroll to position [82, 0]
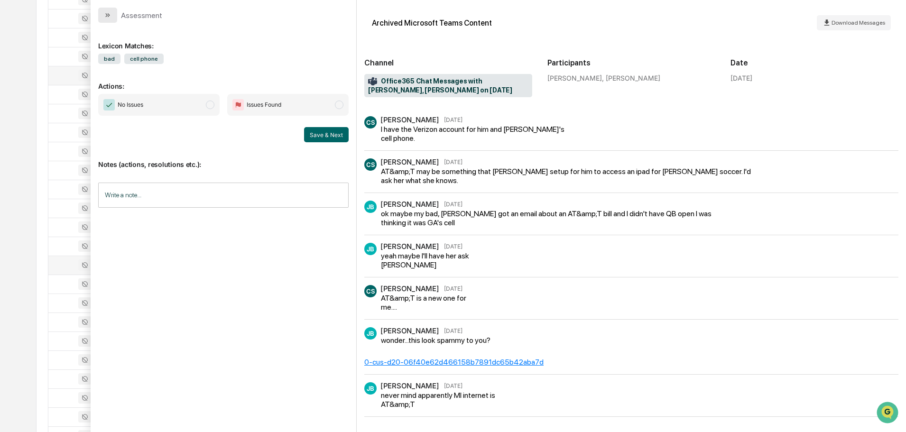
click at [113, 15] on button "modal" at bounding box center [107, 15] width 19 height 15
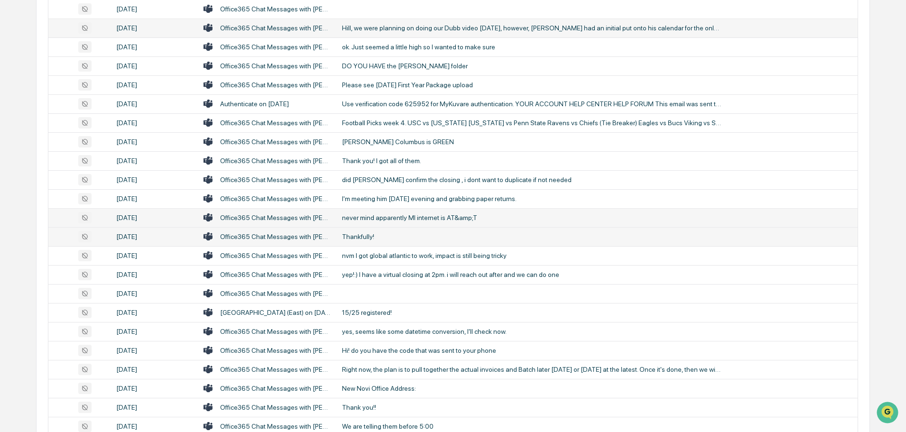
scroll to position [569, 0]
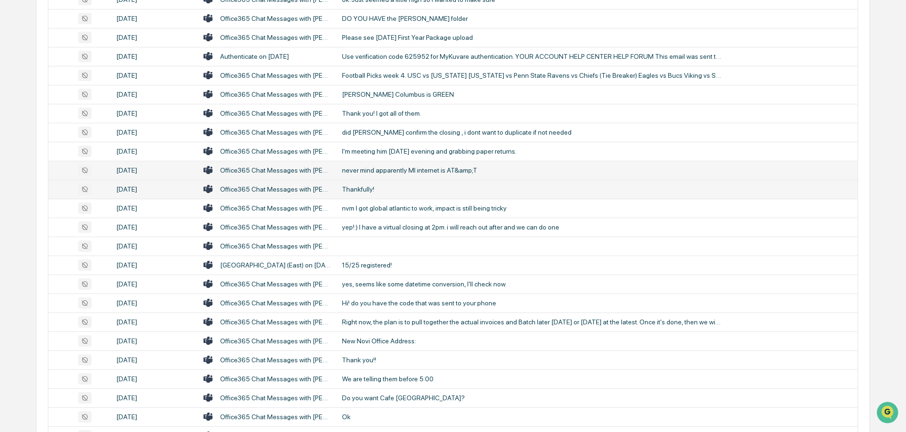
click at [378, 186] on div "Thankfully!" at bounding box center [532, 190] width 380 height 8
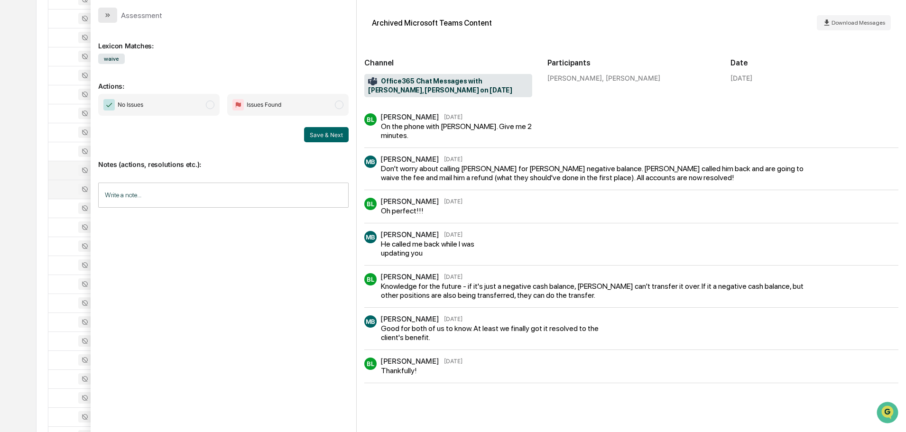
click at [114, 14] on button "modal" at bounding box center [107, 15] width 19 height 15
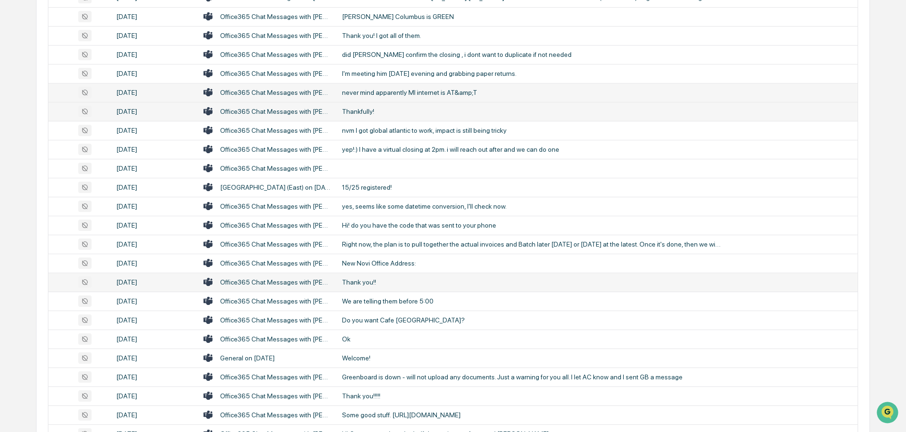
scroll to position [664, 0]
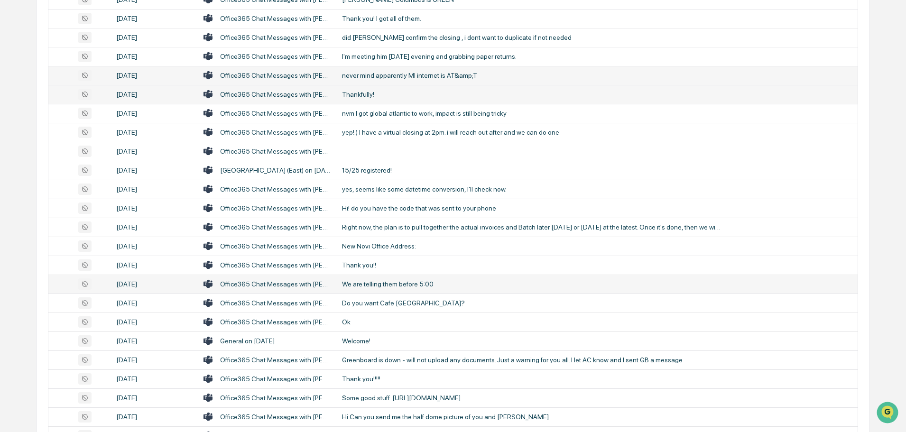
click at [389, 284] on div "We are telling them before 5:00" at bounding box center [532, 284] width 380 height 8
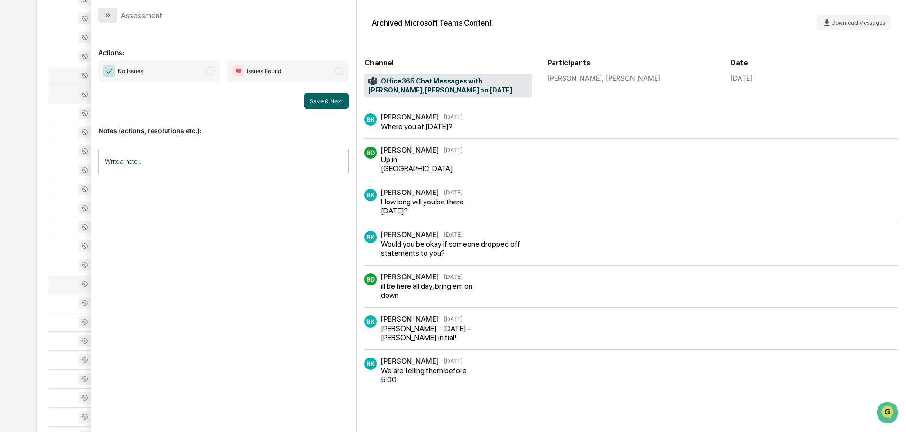
click at [109, 18] on icon "modal" at bounding box center [108, 15] width 8 height 8
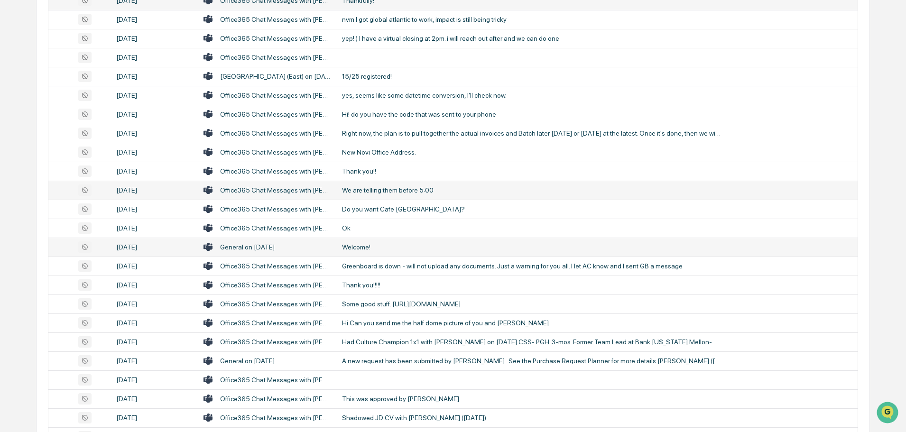
scroll to position [759, 0]
click at [384, 231] on div "Ok" at bounding box center [532, 227] width 380 height 8
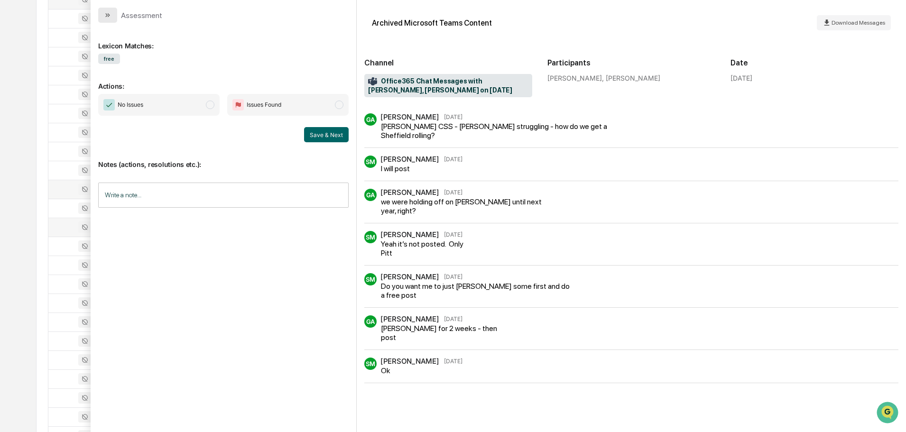
click at [100, 11] on button "modal" at bounding box center [107, 15] width 19 height 15
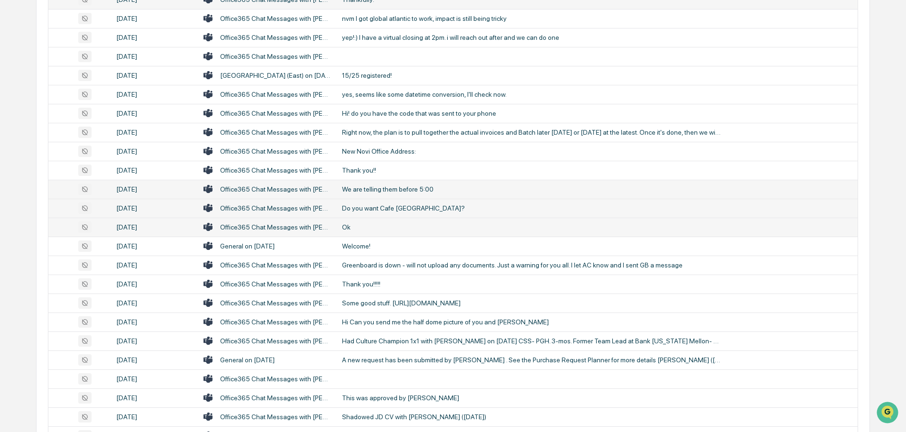
click at [368, 205] on div "Do you want Cafe [GEOGRAPHIC_DATA]?" at bounding box center [532, 209] width 380 height 8
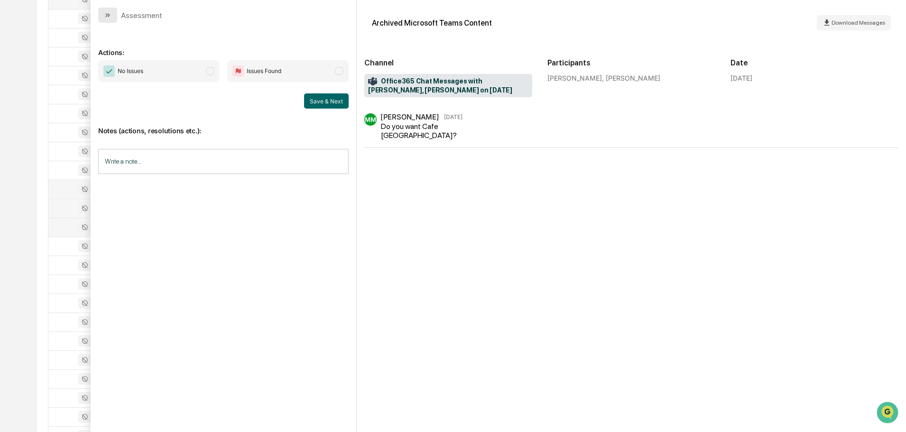
click at [112, 16] on button "modal" at bounding box center [107, 15] width 19 height 15
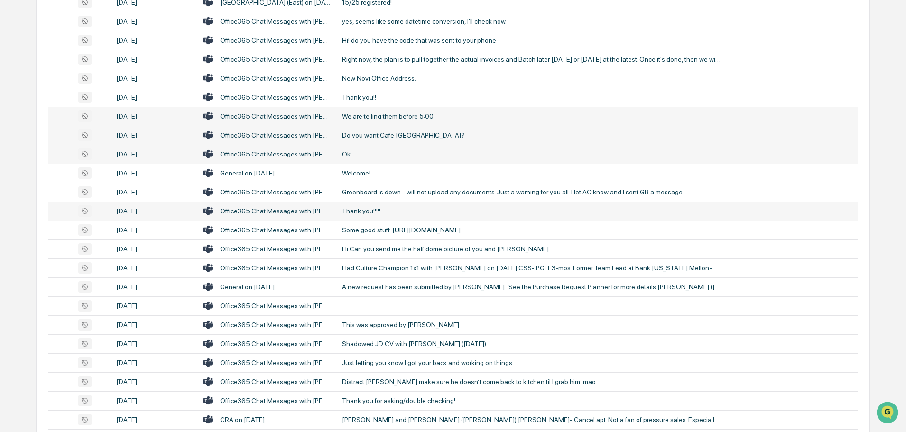
scroll to position [854, 0]
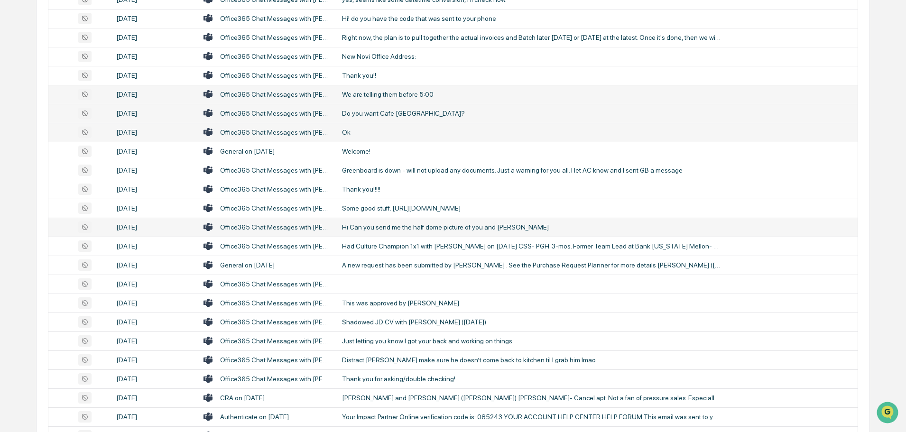
click at [376, 225] on div "Hi Can you send me the half dome picture of you and [PERSON_NAME]" at bounding box center [532, 227] width 380 height 8
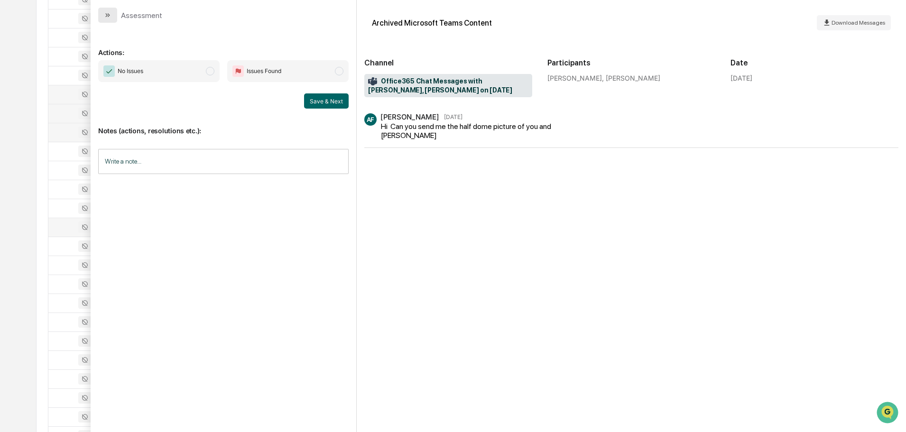
click at [104, 14] on icon "modal" at bounding box center [108, 15] width 8 height 8
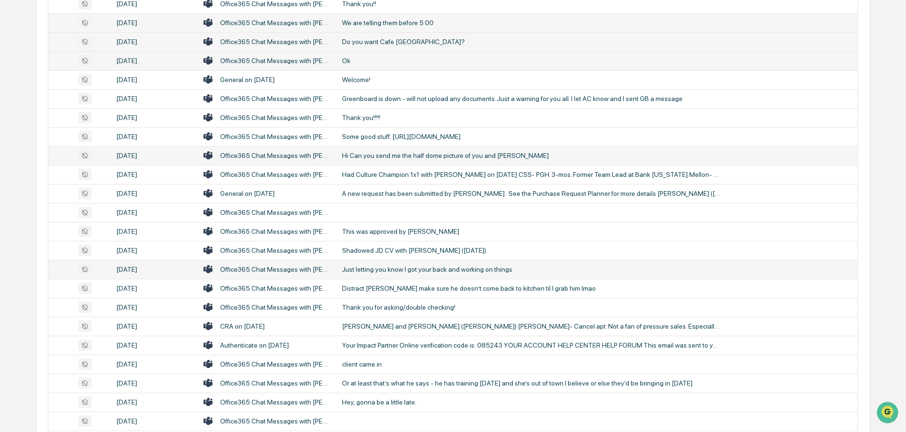
scroll to position [949, 0]
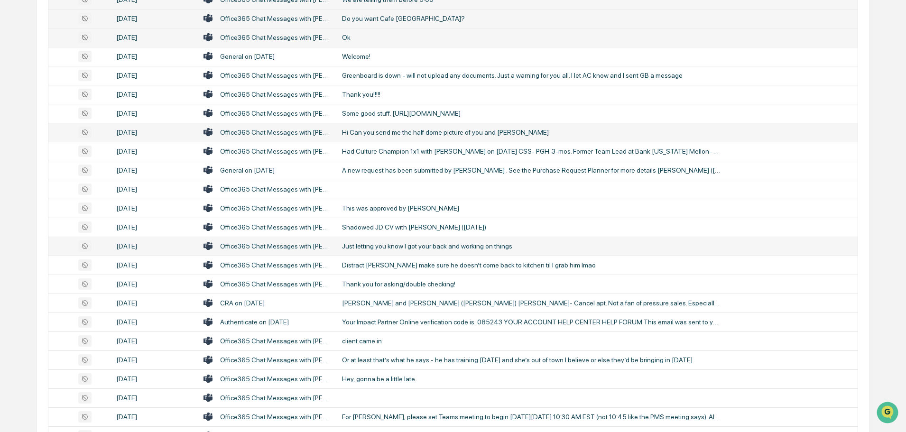
click at [373, 246] on div "Just letting you know I got your back and working on things" at bounding box center [532, 246] width 380 height 8
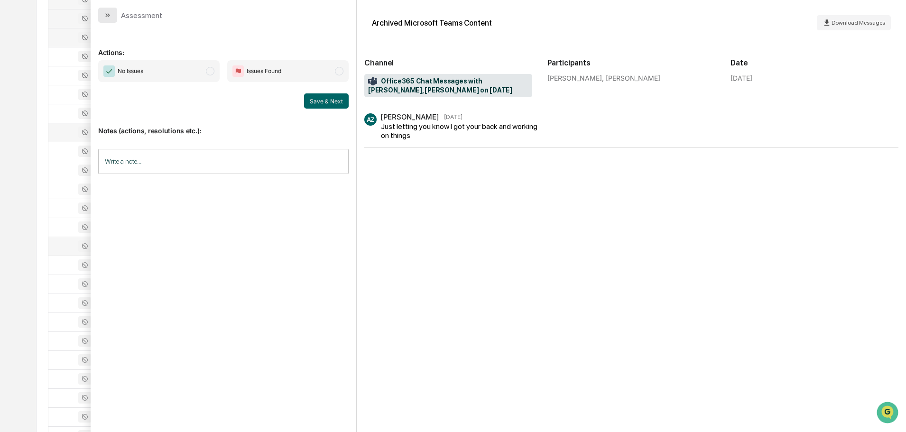
click at [110, 16] on icon "modal" at bounding box center [108, 15] width 8 height 8
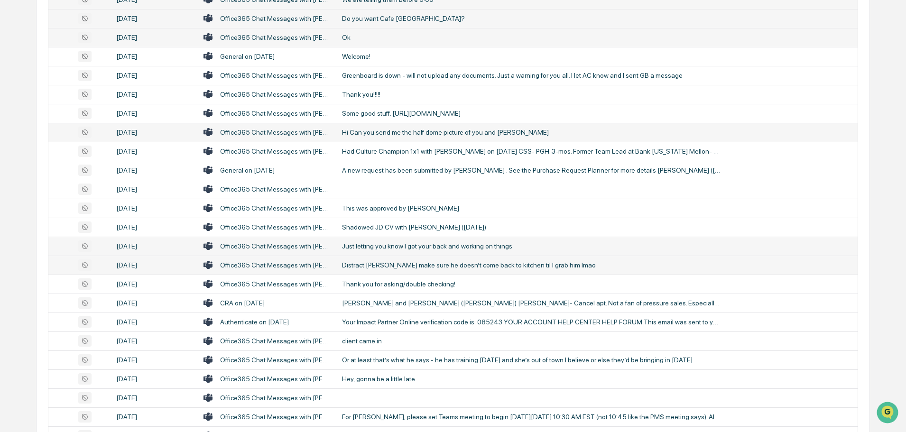
click at [375, 261] on div "Distract [PERSON_NAME] make sure he doesn’t come back to kitchen til I grab him…" at bounding box center [532, 265] width 380 height 8
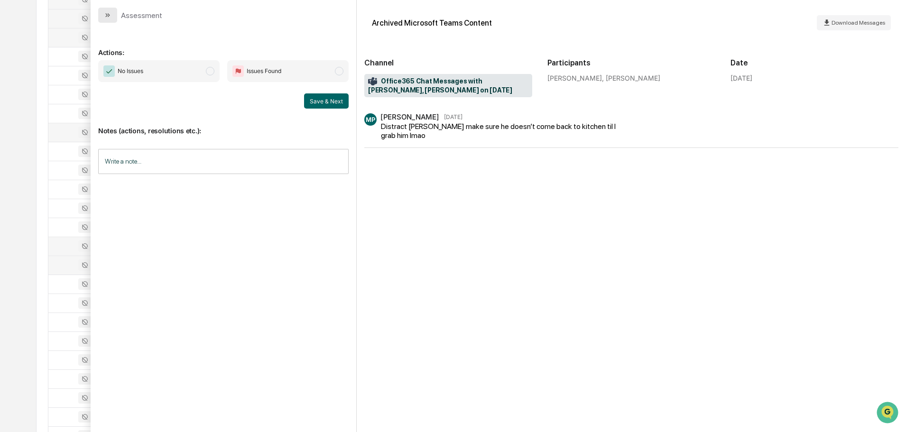
click at [112, 18] on button "modal" at bounding box center [107, 15] width 19 height 15
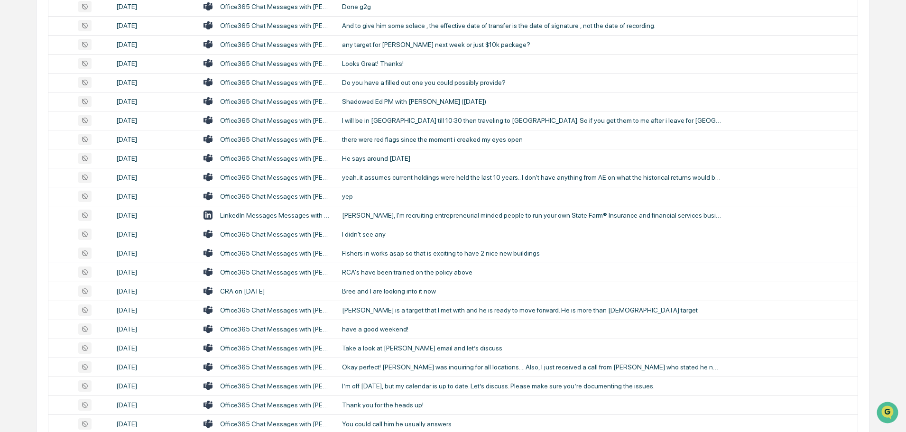
scroll to position [1661, 0]
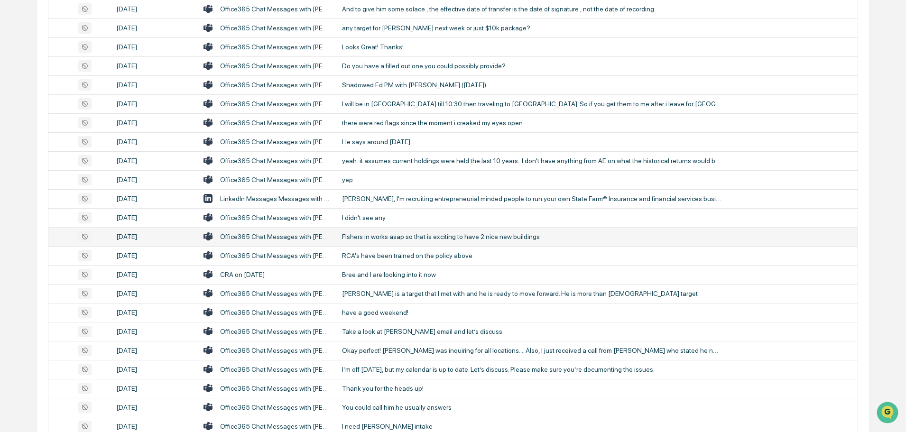
click at [402, 237] on div "FIshers in works asap so that is exciting to have 2 nice new buildings" at bounding box center [532, 237] width 380 height 8
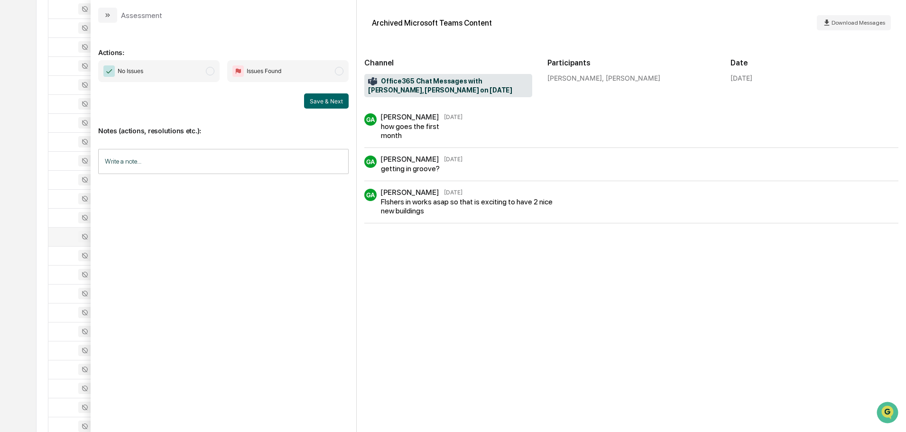
click at [111, 16] on icon "modal" at bounding box center [108, 15] width 8 height 8
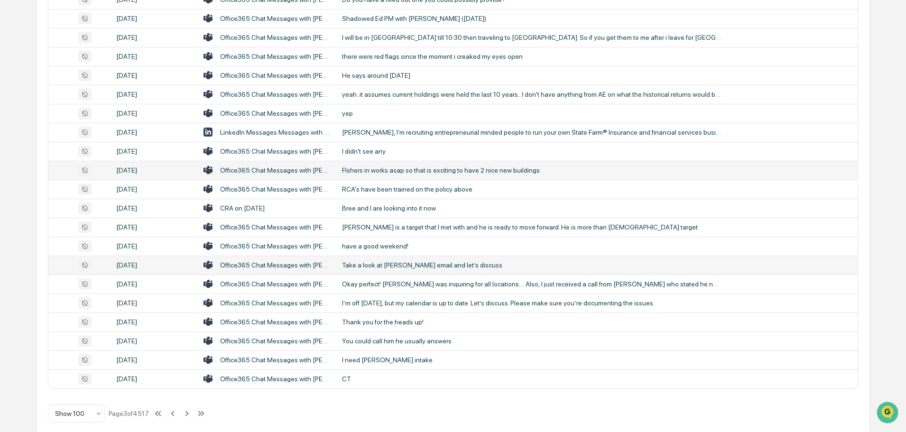
scroll to position [1738, 0]
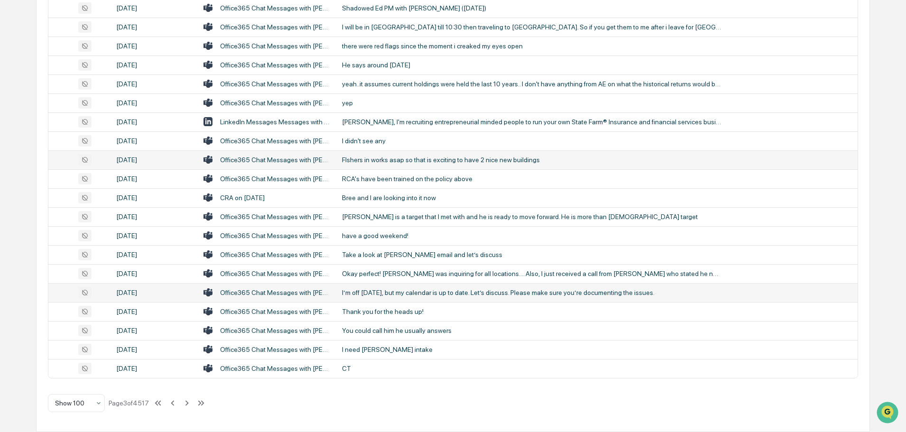
click at [405, 289] on div "I’m off [DATE], but my calendar is up to date. Let’s discuss. Please make sure …" at bounding box center [532, 293] width 380 height 8
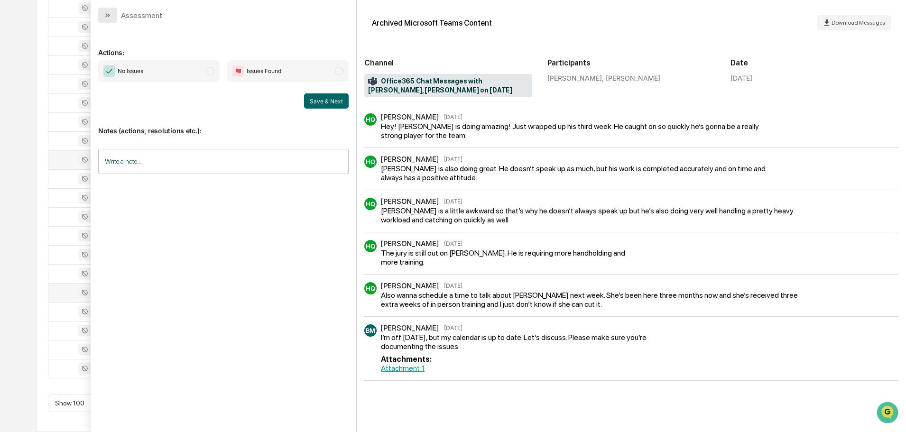
click at [102, 9] on button "modal" at bounding box center [107, 15] width 19 height 15
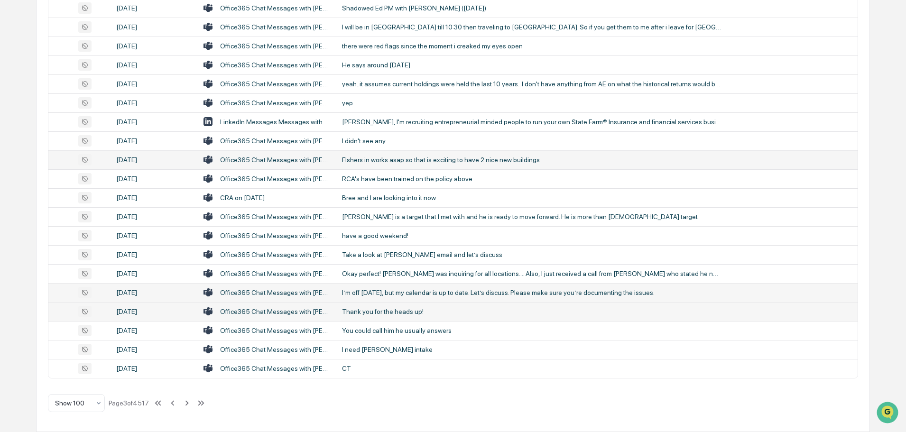
click at [403, 314] on div "Thank you for the heads up!" at bounding box center [532, 312] width 380 height 8
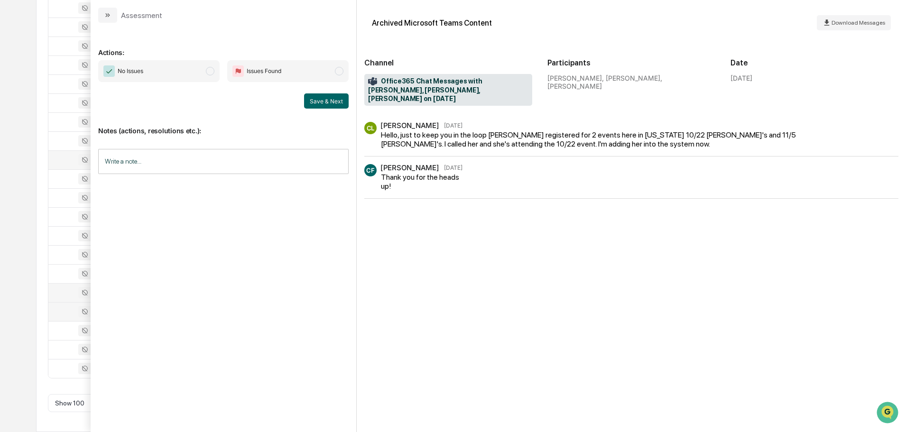
click at [105, 16] on icon "modal" at bounding box center [108, 15] width 8 height 8
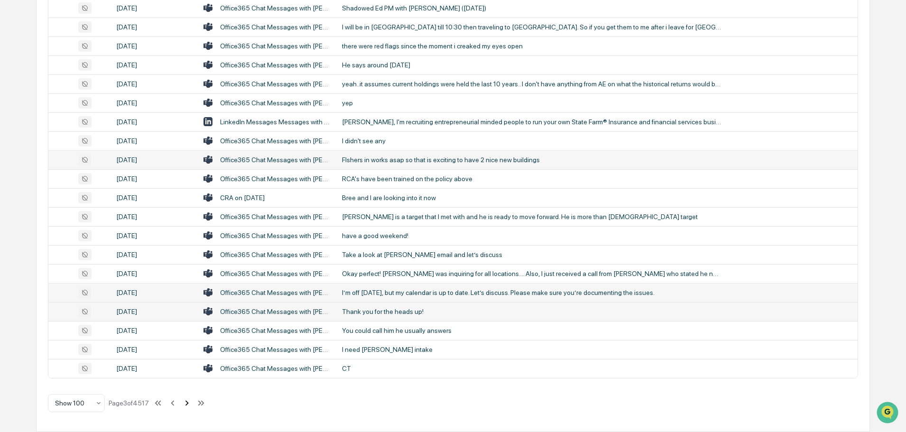
click at [189, 405] on icon at bounding box center [187, 402] width 3 height 5
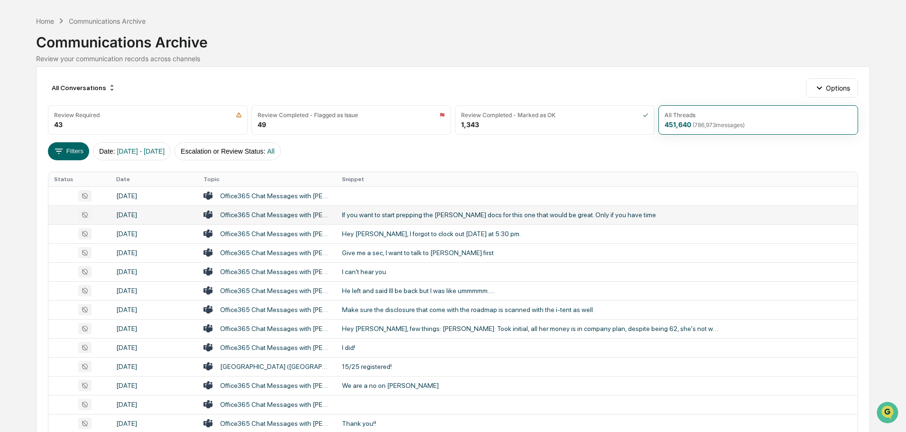
scroll to position [47, 0]
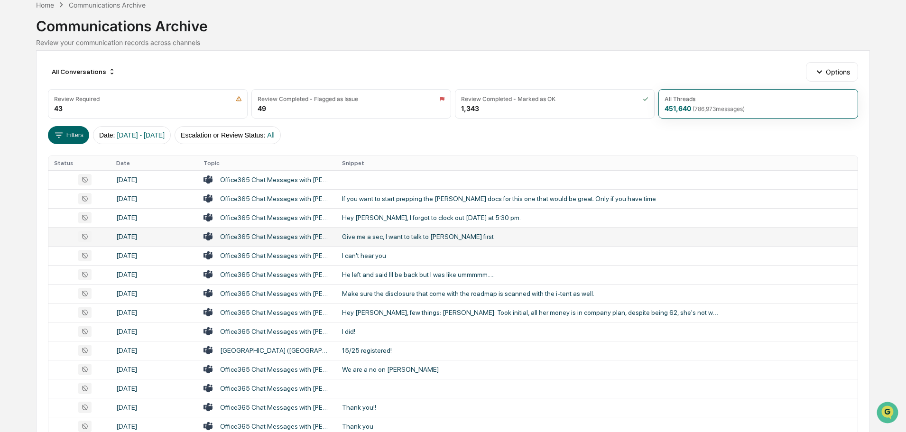
click at [404, 236] on div "Give me a sec, I want to talk to [PERSON_NAME] first" at bounding box center [532, 237] width 380 height 8
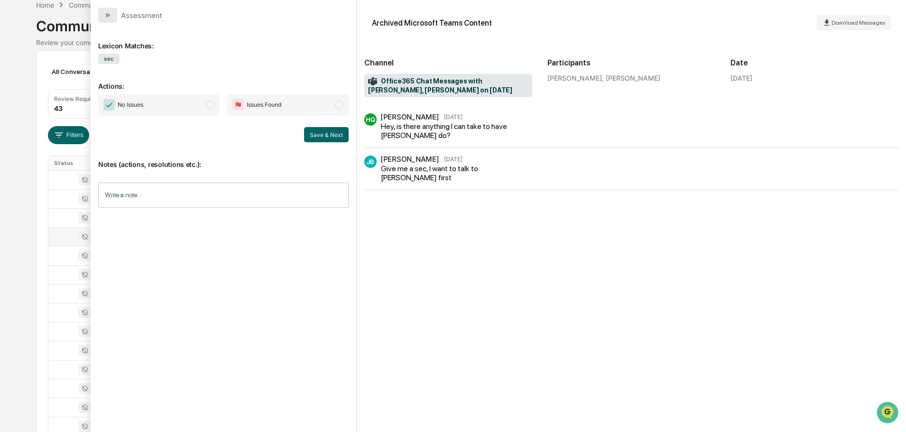
click at [112, 12] on button "modal" at bounding box center [107, 15] width 19 height 15
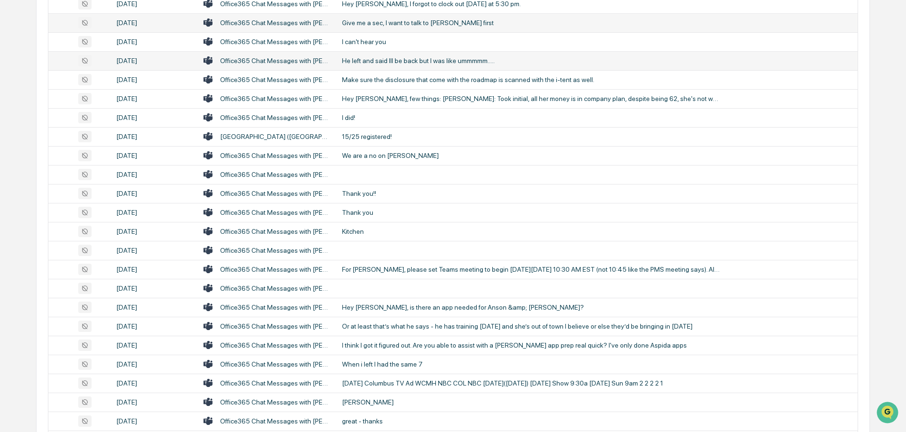
scroll to position [285, 0]
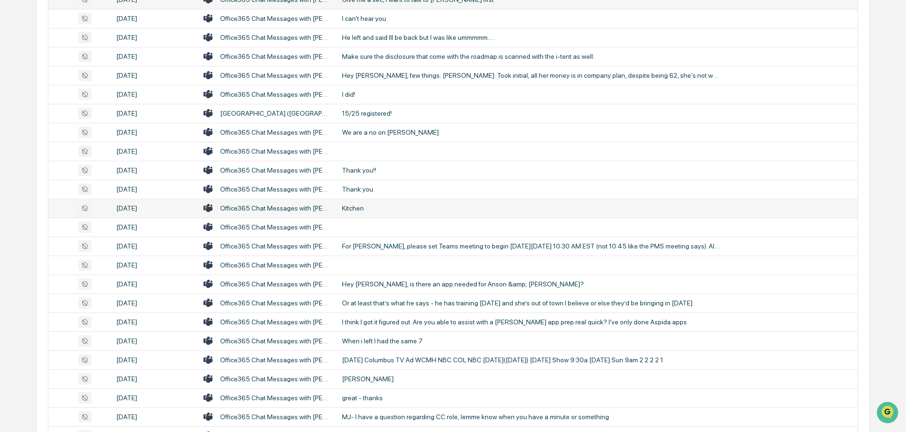
click at [367, 206] on div "Kitchen" at bounding box center [532, 209] width 380 height 8
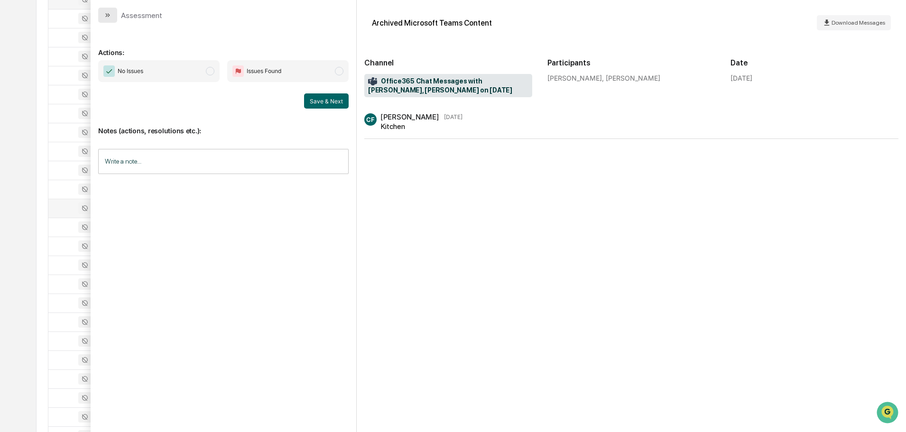
click at [115, 16] on button "modal" at bounding box center [107, 15] width 19 height 15
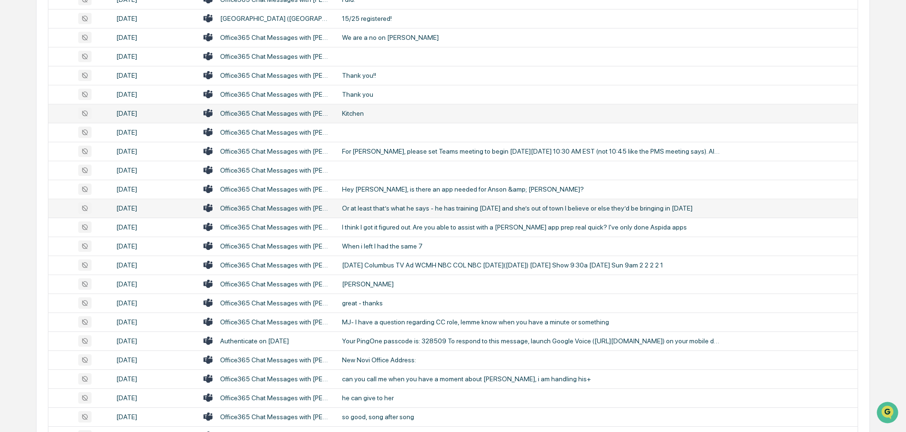
scroll to position [427, 0]
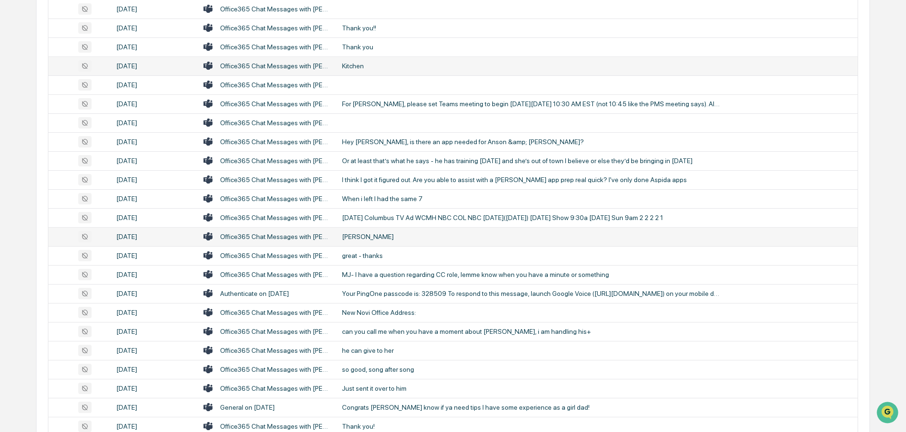
click at [398, 234] on div "[PERSON_NAME]" at bounding box center [532, 237] width 380 height 8
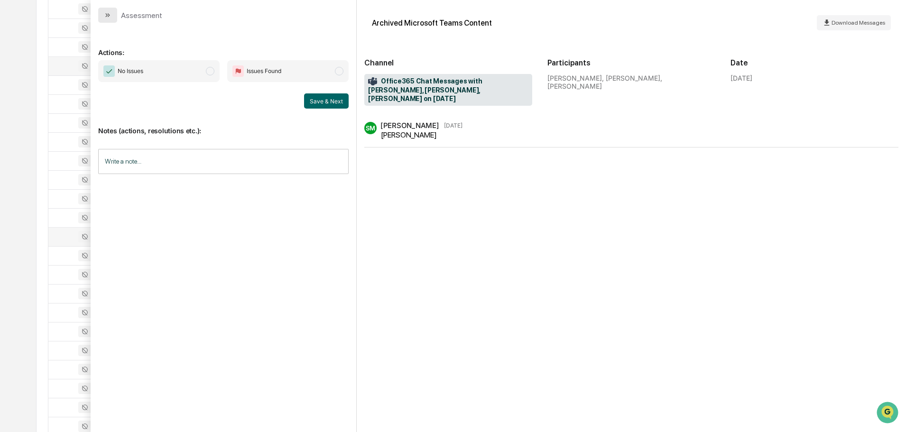
click at [115, 14] on button "modal" at bounding box center [107, 15] width 19 height 15
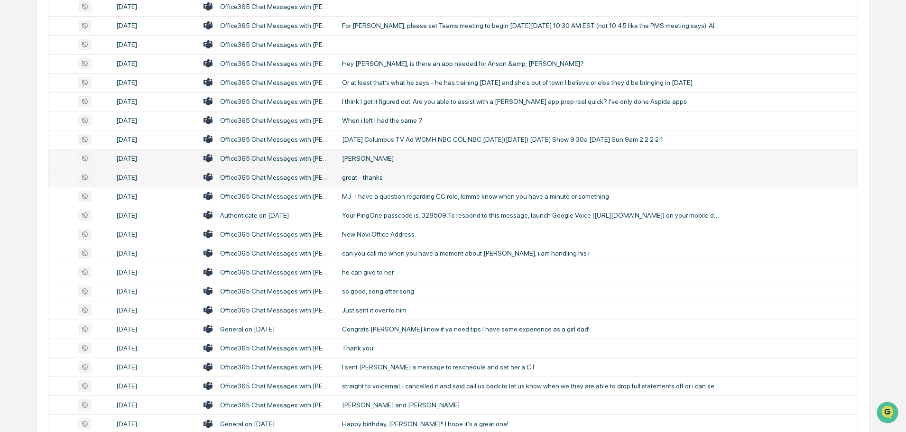
scroll to position [522, 0]
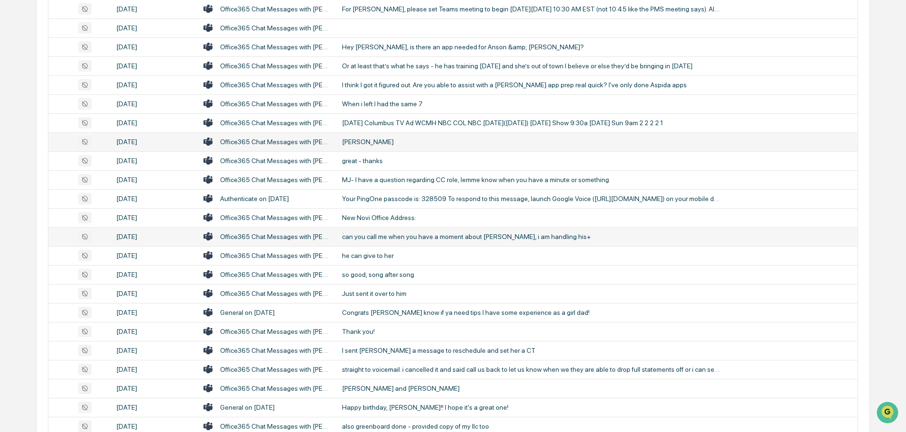
click at [411, 239] on div "can you call me when you have a moment about [PERSON_NAME], i am handling his+" at bounding box center [532, 237] width 380 height 8
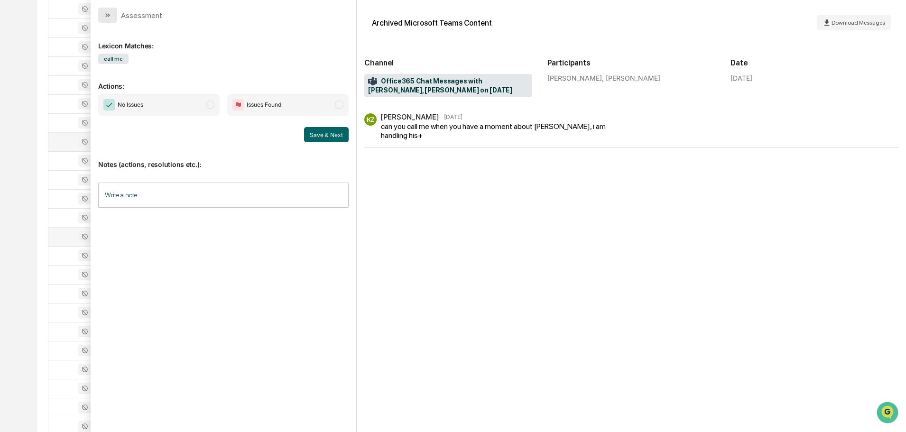
click at [107, 10] on button "modal" at bounding box center [107, 15] width 19 height 15
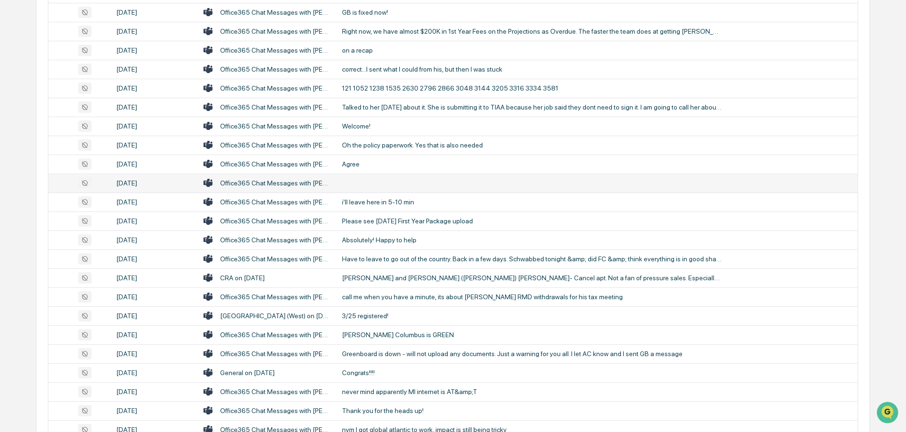
scroll to position [996, 0]
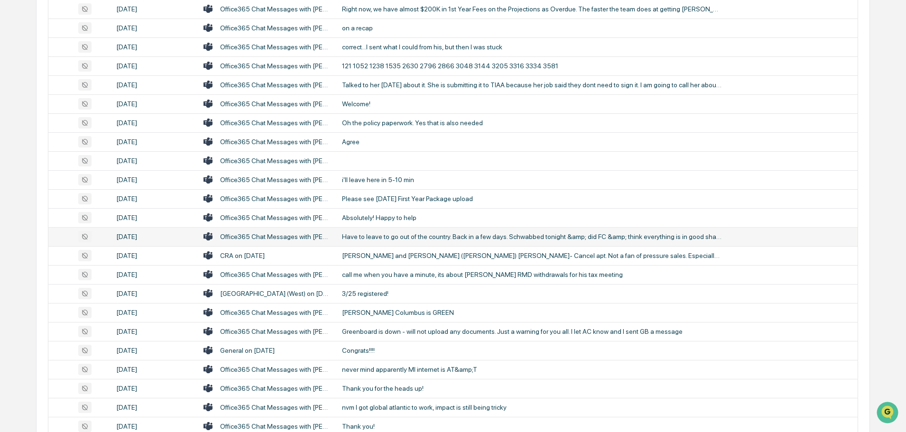
click at [404, 235] on div "Have to leave to go out of the country. Back in a few days. Schwabbed tonight &…" at bounding box center [532, 237] width 380 height 8
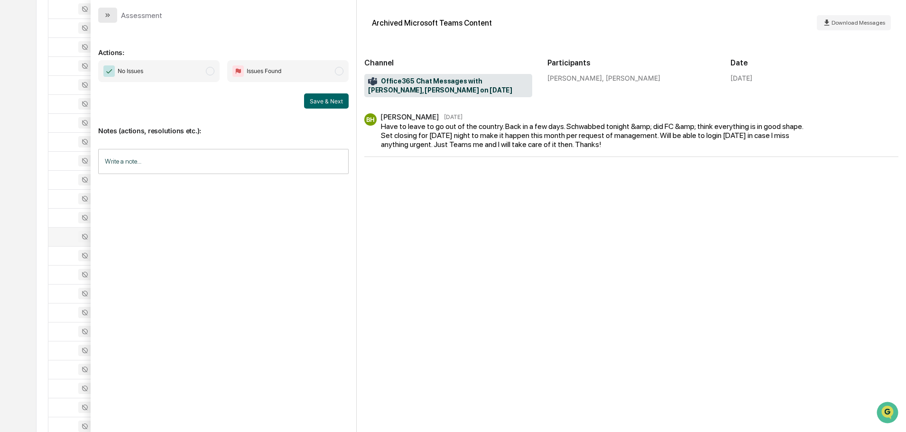
click at [109, 15] on icon "modal" at bounding box center [108, 15] width 8 height 8
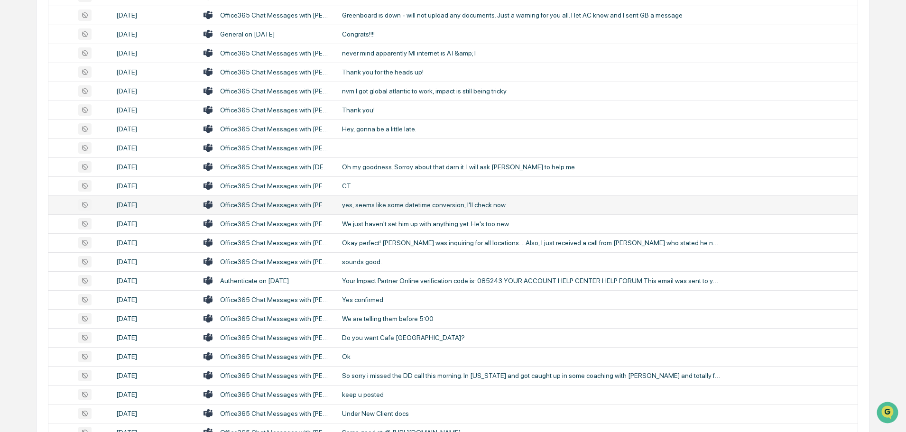
scroll to position [1329, 0]
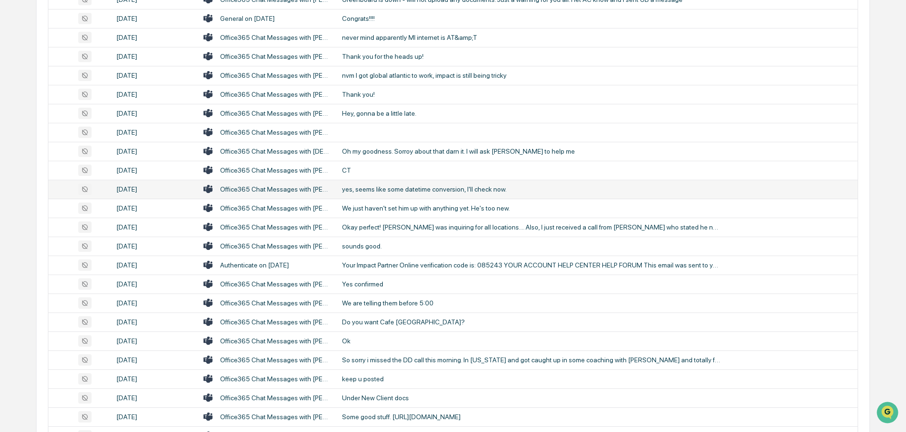
click at [403, 187] on div "yes, seems like some datetime conversion, I'll check now." at bounding box center [532, 190] width 380 height 8
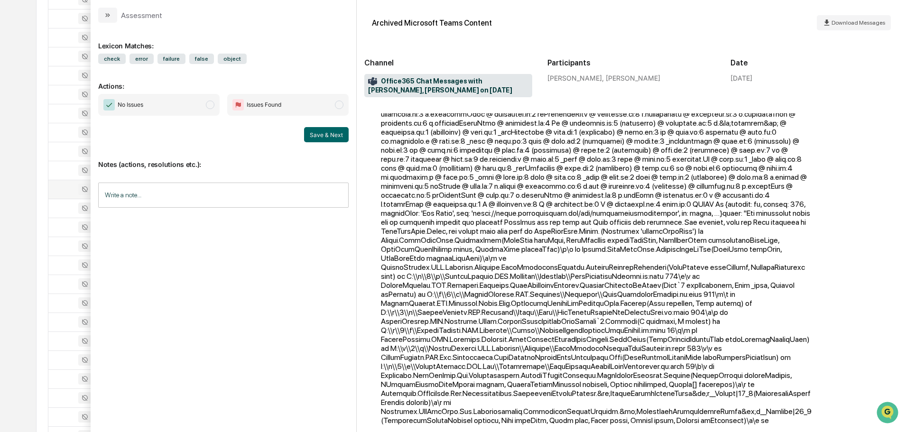
scroll to position [237, 0]
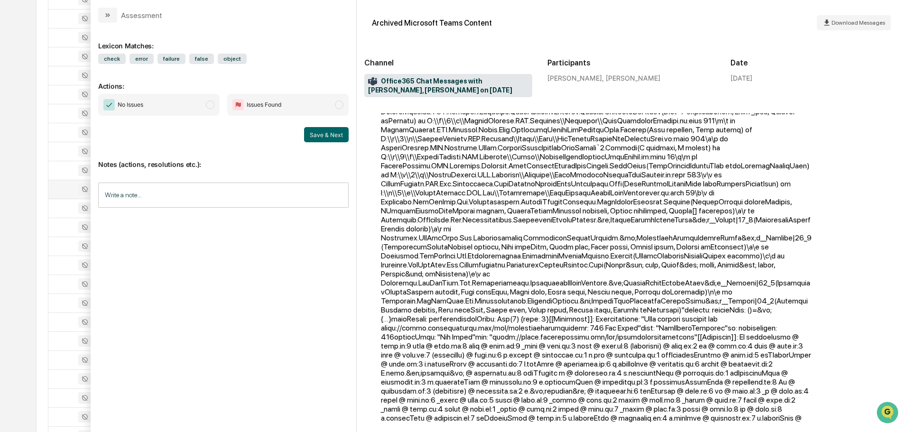
click at [113, 17] on button "modal" at bounding box center [107, 15] width 19 height 15
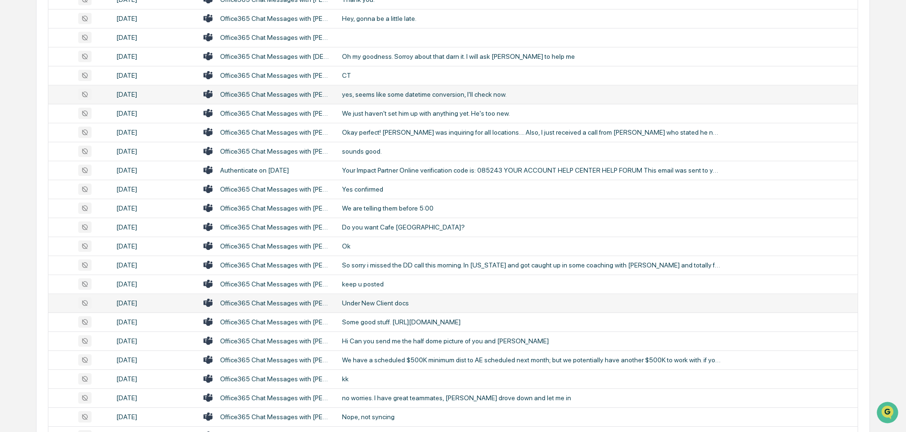
scroll to position [1471, 0]
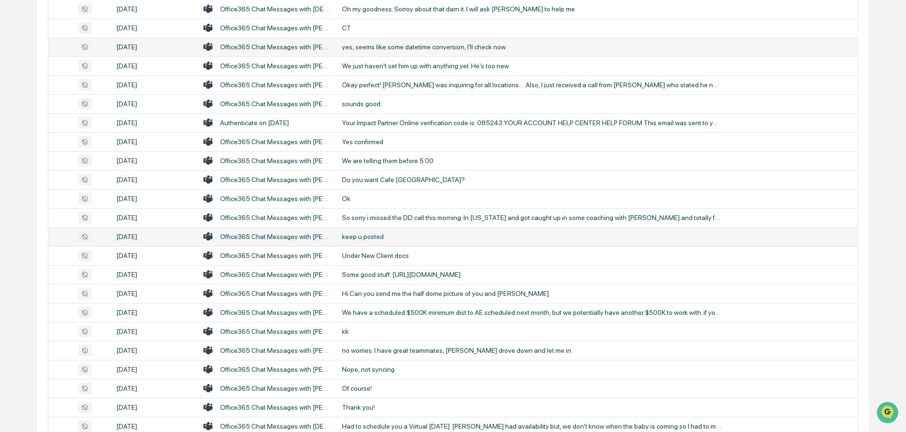
click at [389, 244] on td "keep u posted" at bounding box center [596, 236] width 521 height 19
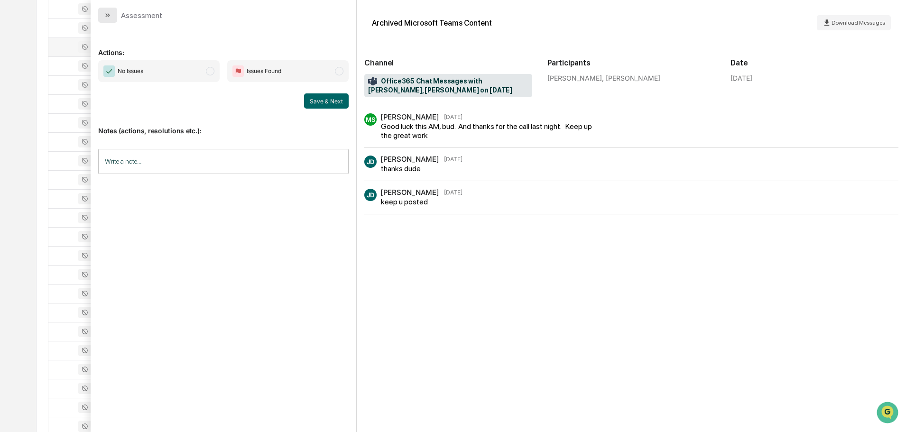
click at [107, 17] on icon "modal" at bounding box center [108, 15] width 8 height 8
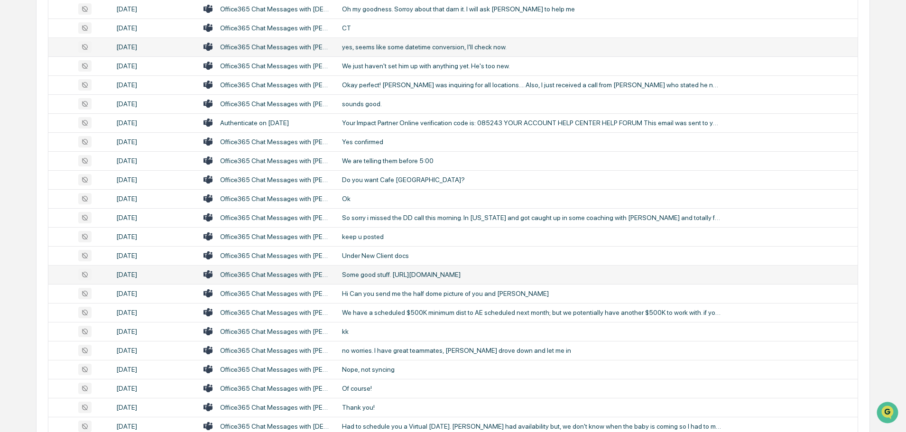
scroll to position [1518, 0]
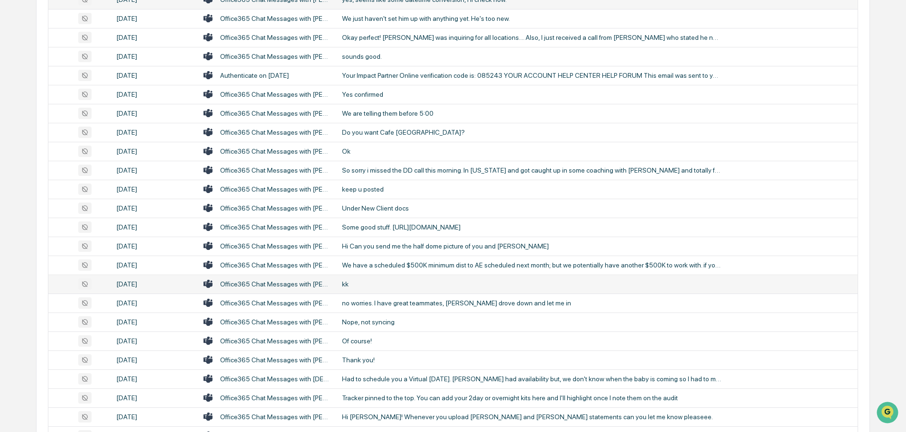
click at [391, 282] on div "kk" at bounding box center [532, 284] width 380 height 8
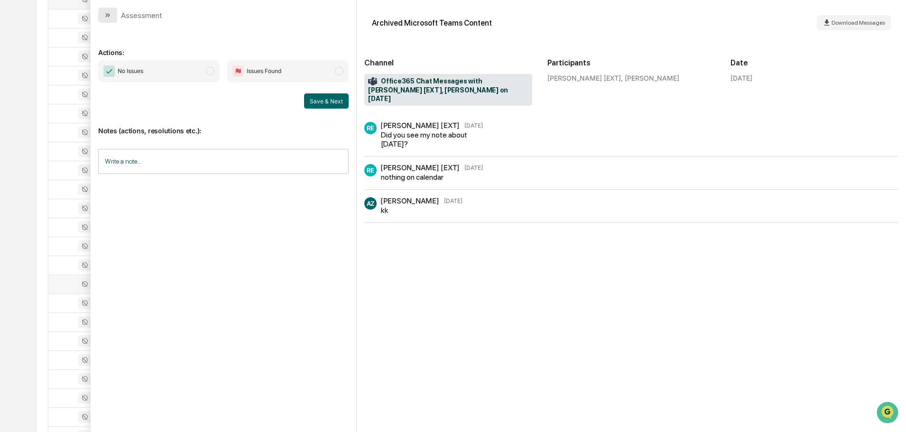
click at [106, 12] on icon "modal" at bounding box center [108, 15] width 8 height 8
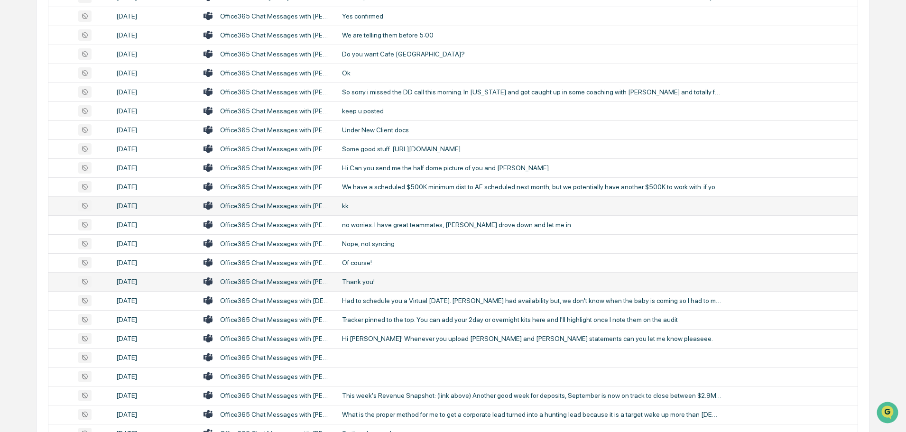
scroll to position [1613, 0]
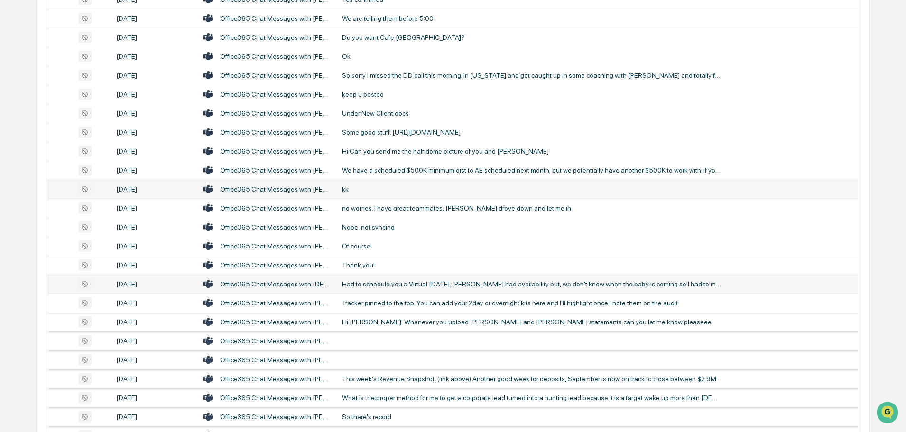
click at [392, 280] on div "Had to schedule you a Virtual [DATE]. [PERSON_NAME] had availability but, we do…" at bounding box center [532, 284] width 380 height 8
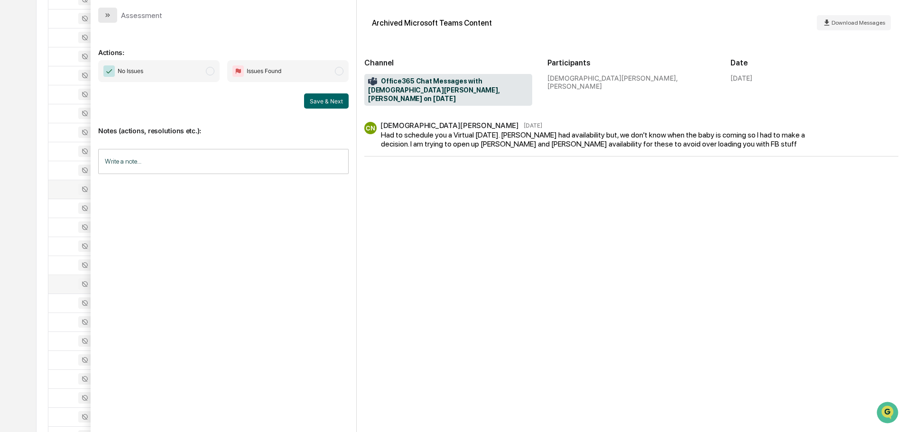
click at [108, 16] on icon "modal" at bounding box center [108, 15] width 8 height 8
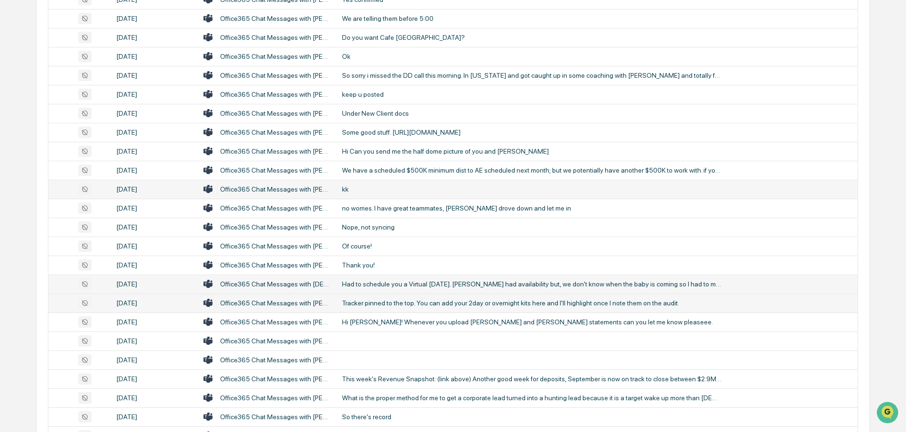
click at [381, 299] on div "Tracker pinned to the top. You can add your 2day or overnight kits here and I'l…" at bounding box center [532, 303] width 380 height 8
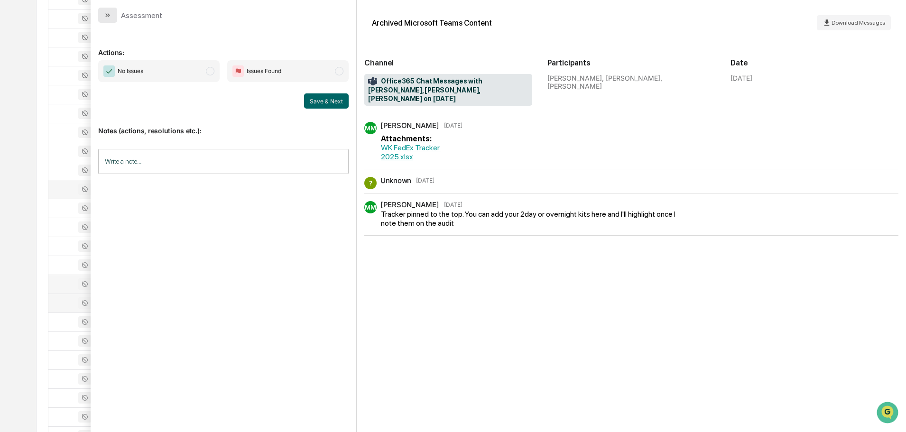
click at [108, 10] on button "modal" at bounding box center [107, 15] width 19 height 15
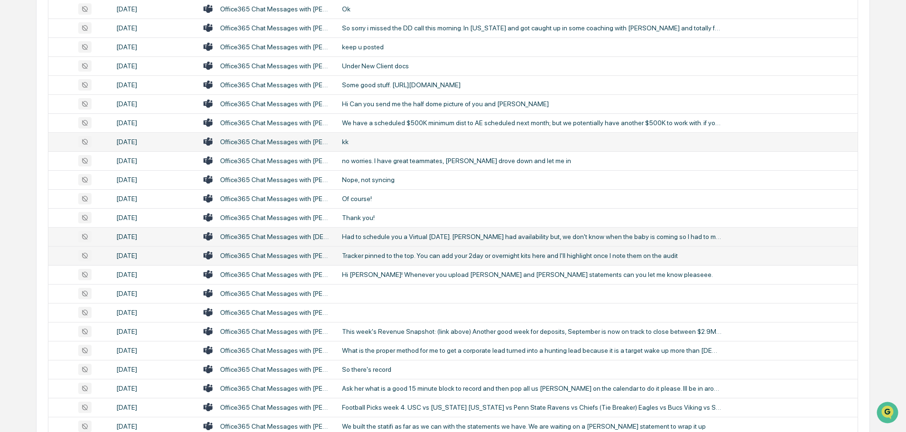
scroll to position [1708, 0]
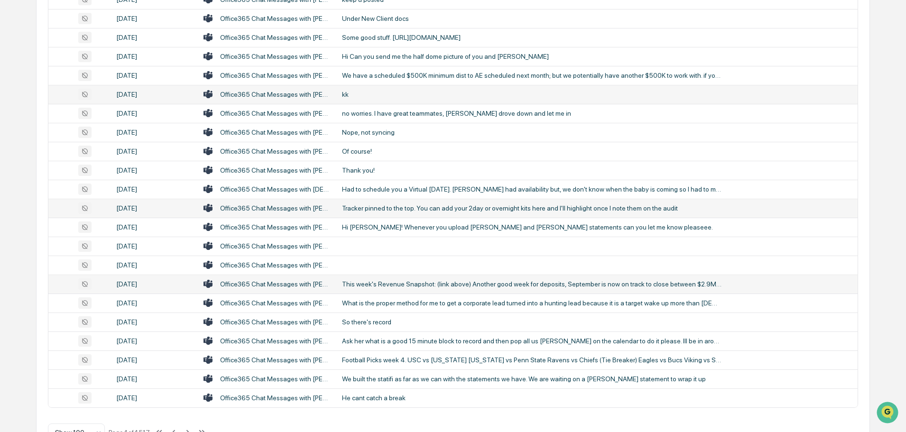
click at [405, 288] on div "This week's Revenue Snapshot: (link above) Another good week for deposits, Sept…" at bounding box center [532, 284] width 380 height 8
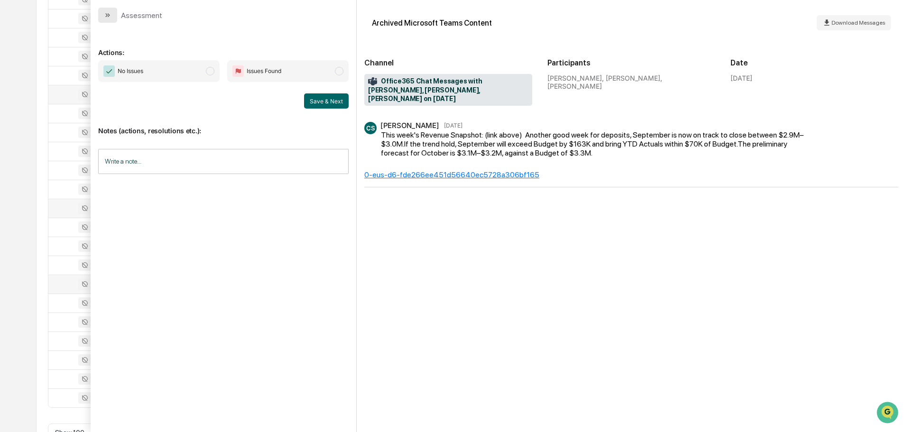
click at [110, 16] on icon "modal" at bounding box center [108, 15] width 8 height 8
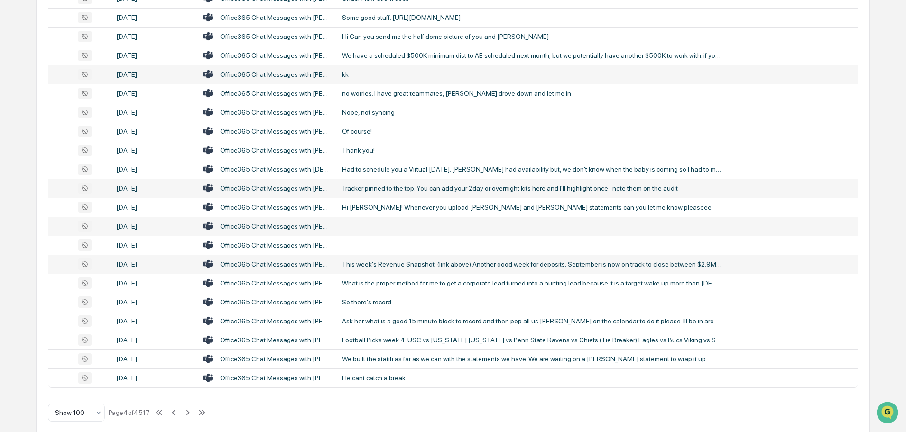
scroll to position [1738, 0]
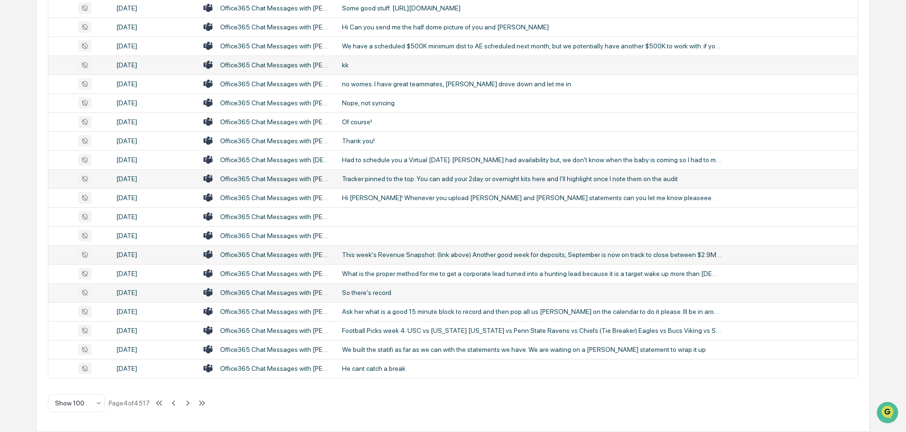
click at [383, 291] on div "So there's record" at bounding box center [532, 293] width 380 height 8
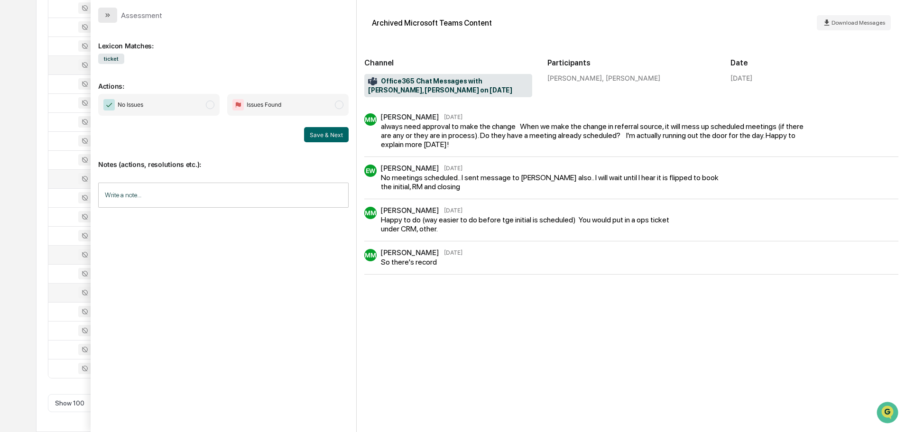
click at [109, 13] on icon "modal" at bounding box center [108, 15] width 8 height 8
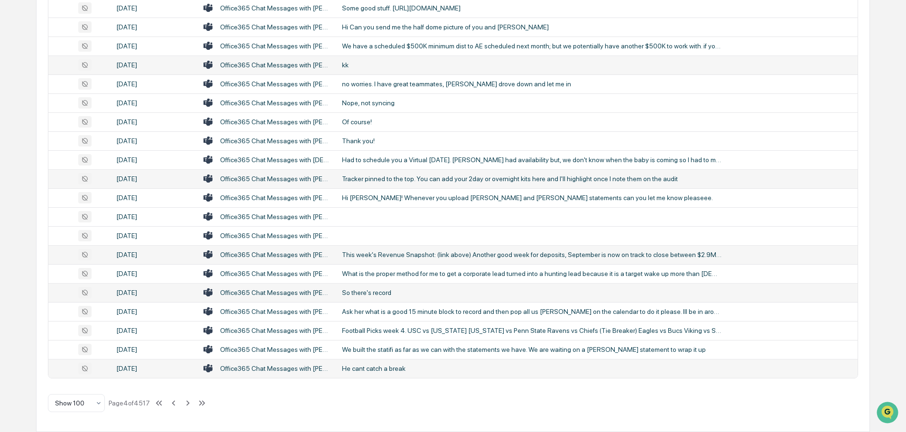
click at [363, 370] on div "He cant catch a break" at bounding box center [532, 369] width 380 height 8
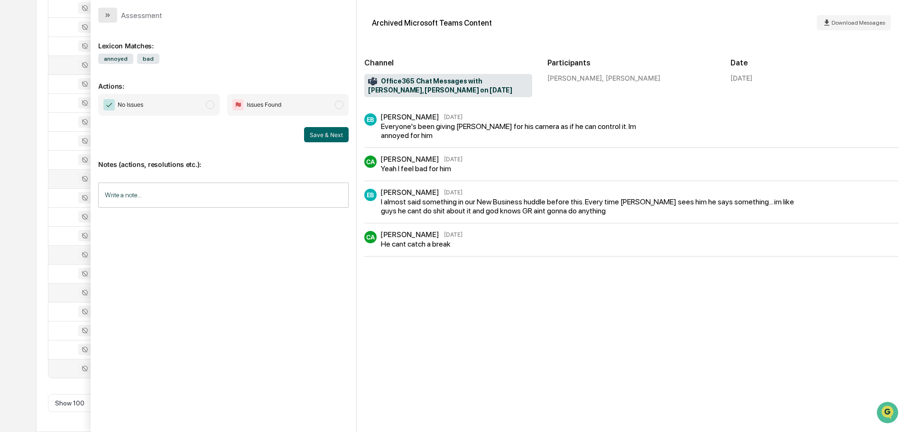
click at [102, 17] on button "modal" at bounding box center [107, 15] width 19 height 15
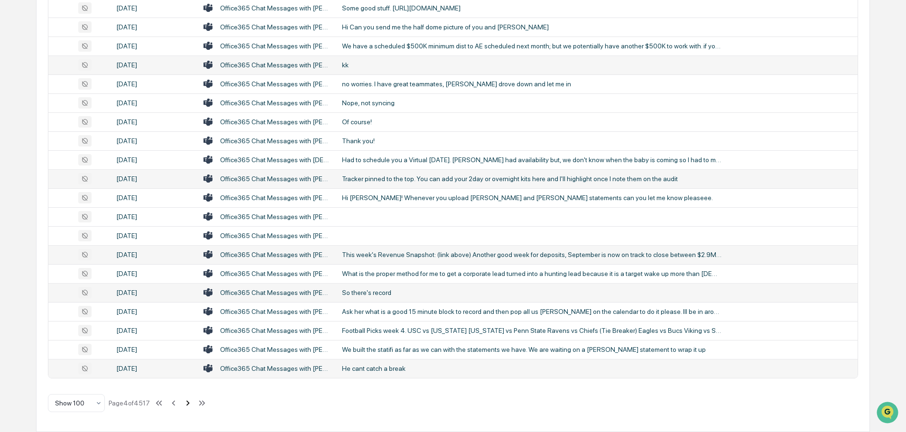
click at [188, 403] on icon at bounding box center [188, 403] width 10 height 10
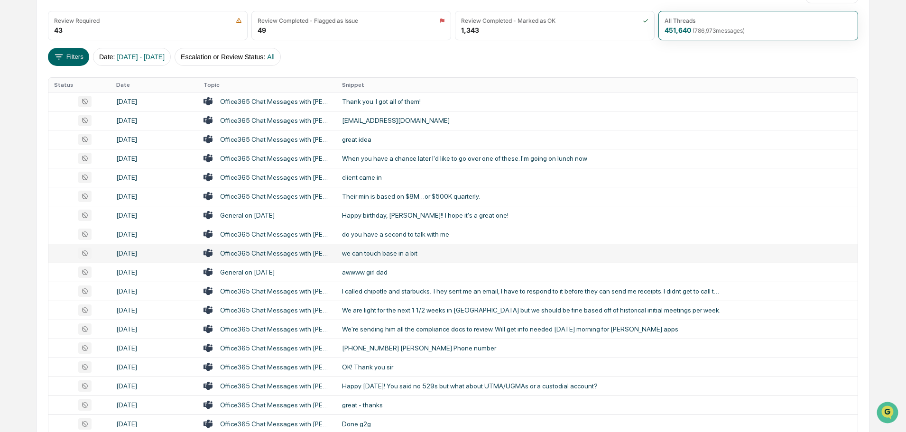
scroll to position [142, 0]
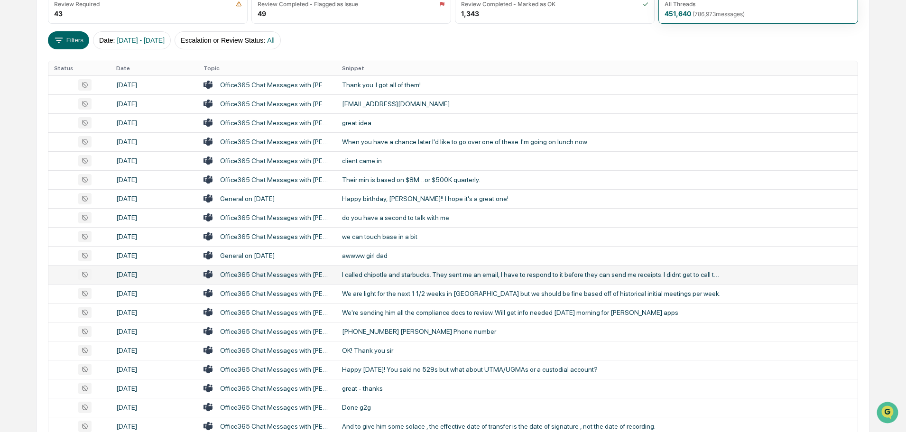
click at [407, 280] on td "I called chipotle and starbucks. They sent me an email, I have to respond to it…" at bounding box center [596, 274] width 521 height 19
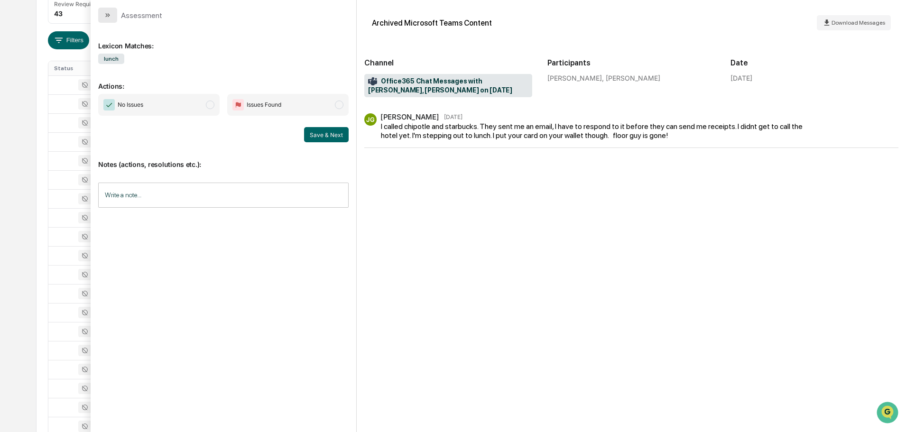
click at [110, 18] on icon "modal" at bounding box center [108, 15] width 8 height 8
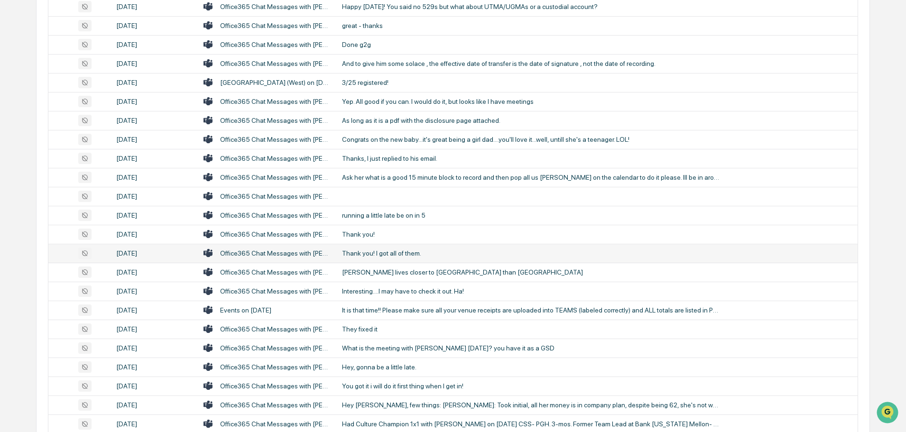
scroll to position [522, 0]
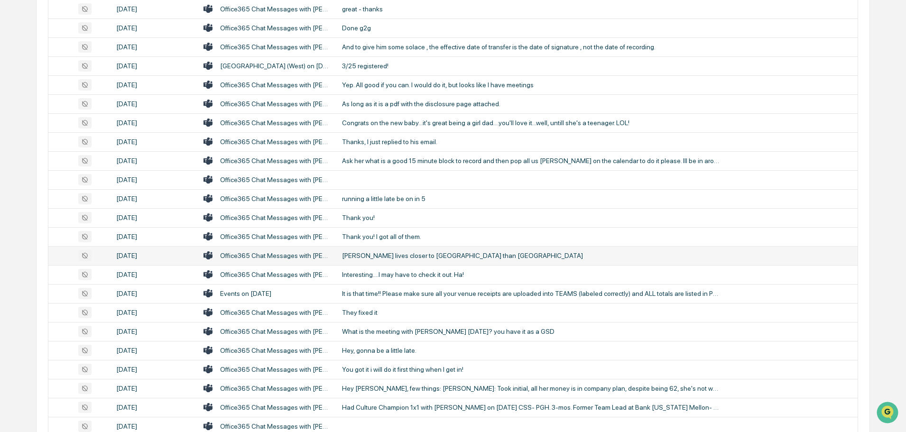
click at [419, 256] on div "[PERSON_NAME] lives closer to [GEOGRAPHIC_DATA] than [GEOGRAPHIC_DATA]" at bounding box center [532, 256] width 380 height 8
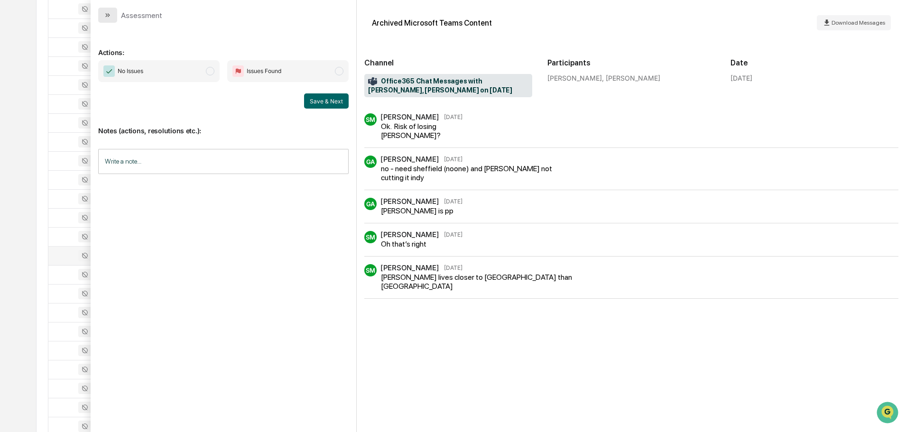
click at [112, 16] on button "modal" at bounding box center [107, 15] width 19 height 15
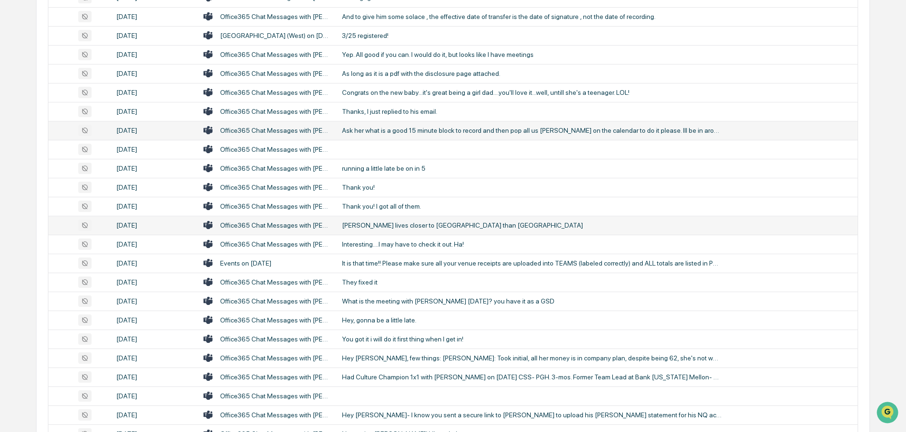
scroll to position [569, 0]
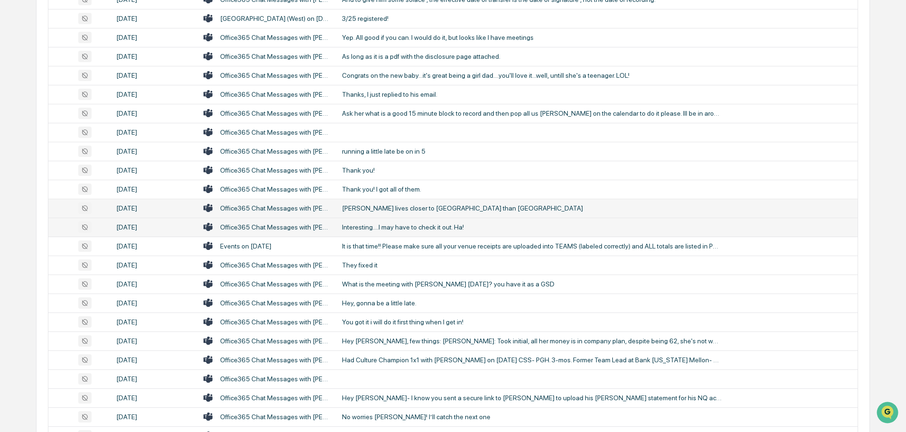
click at [389, 226] on div "Interesting....I may have to check it out. Ha!" at bounding box center [532, 227] width 380 height 8
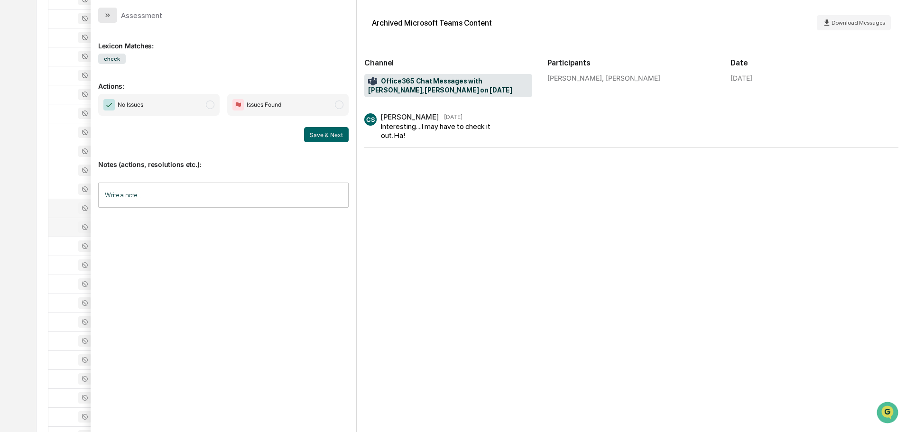
click at [109, 21] on button "modal" at bounding box center [107, 15] width 19 height 15
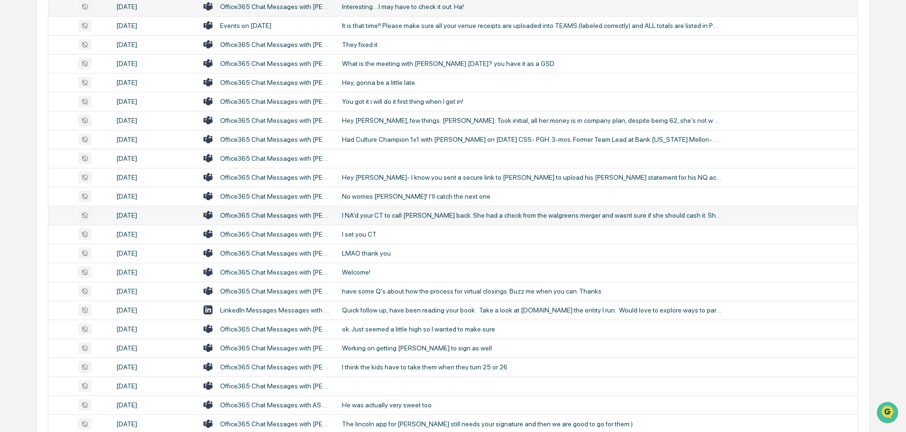
scroll to position [807, 0]
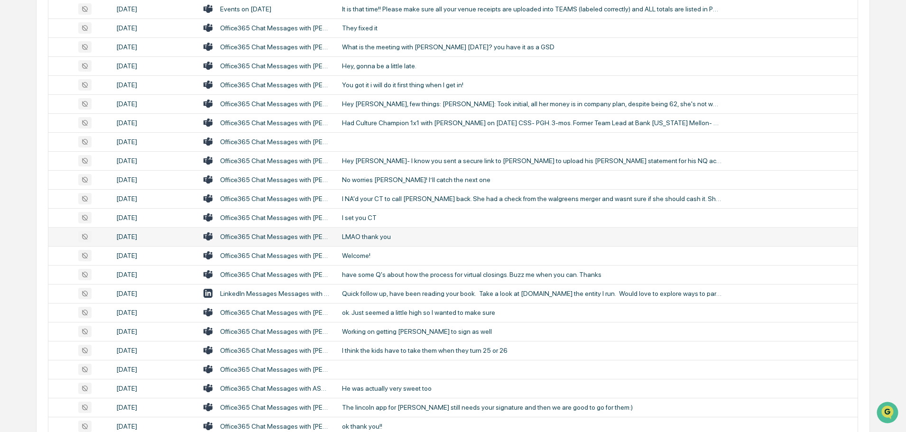
click at [397, 241] on td "LMAO thank you" at bounding box center [596, 236] width 521 height 19
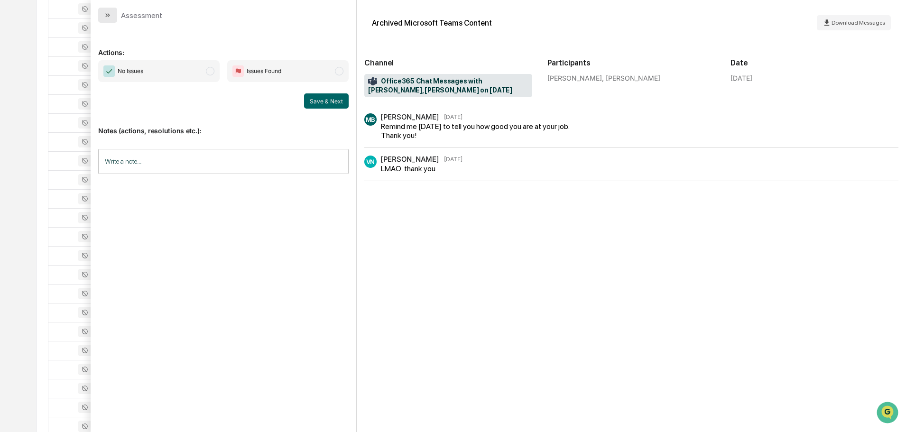
click at [110, 17] on icon "modal" at bounding box center [108, 15] width 8 height 8
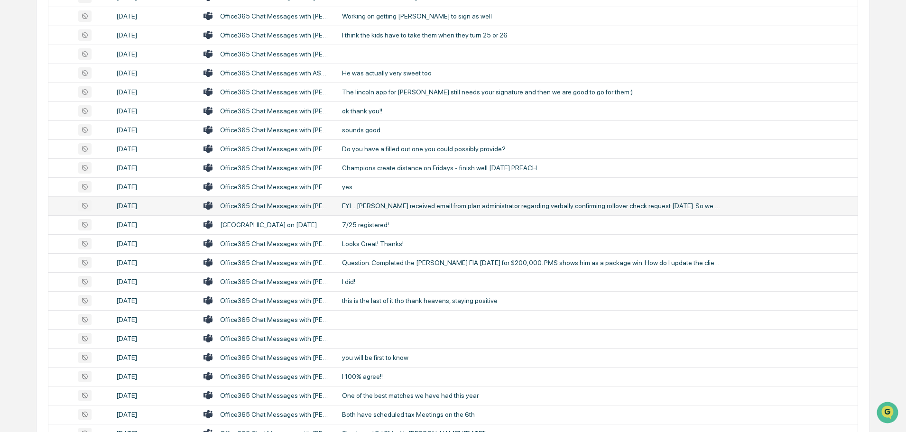
scroll to position [1139, 0]
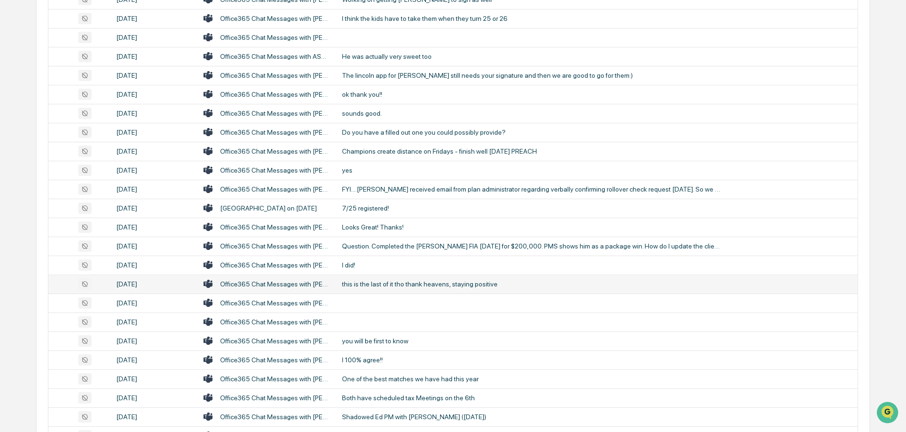
click at [407, 284] on div "this is the last of it tho thank heavens, staying positive" at bounding box center [532, 284] width 380 height 8
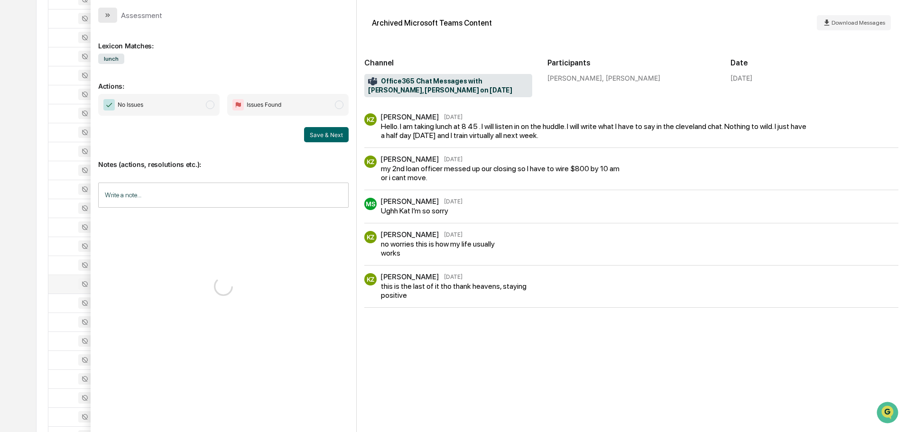
click at [106, 16] on icon "modal" at bounding box center [106, 15] width 2 height 4
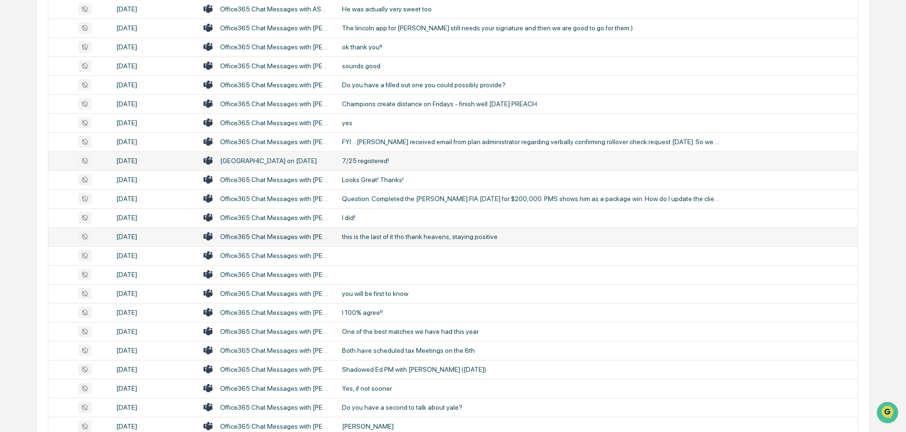
scroll to position [1234, 0]
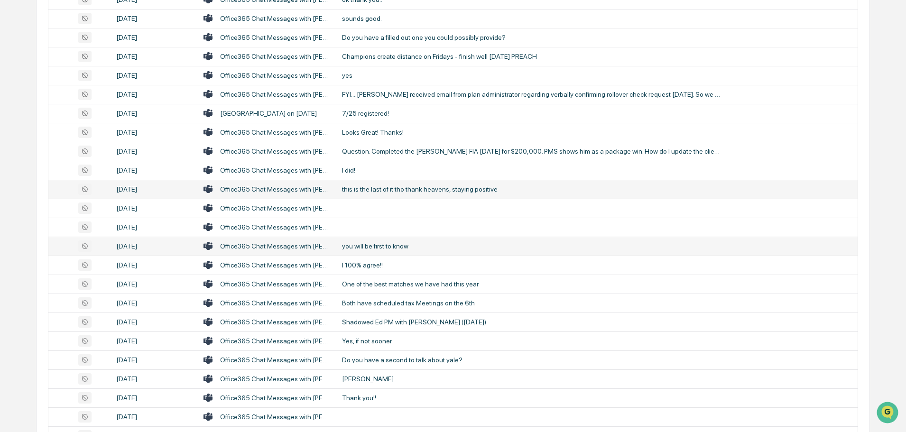
click at [401, 244] on div "you will be first to know" at bounding box center [532, 246] width 380 height 8
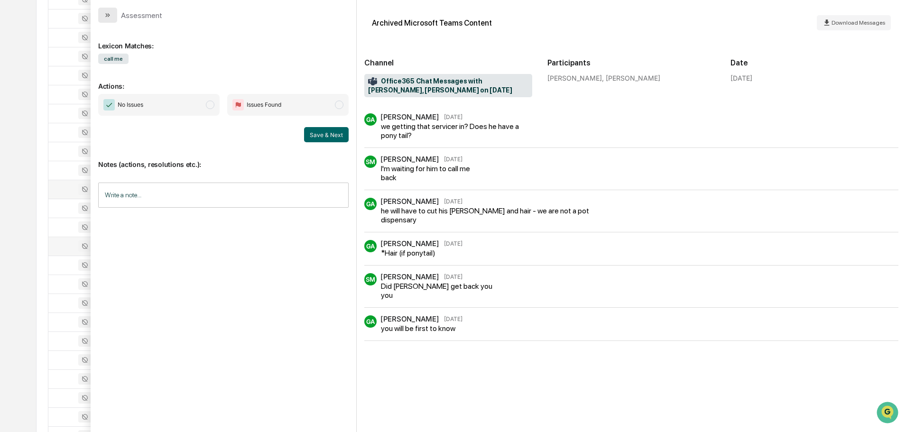
click at [108, 15] on icon "modal" at bounding box center [108, 15] width 8 height 8
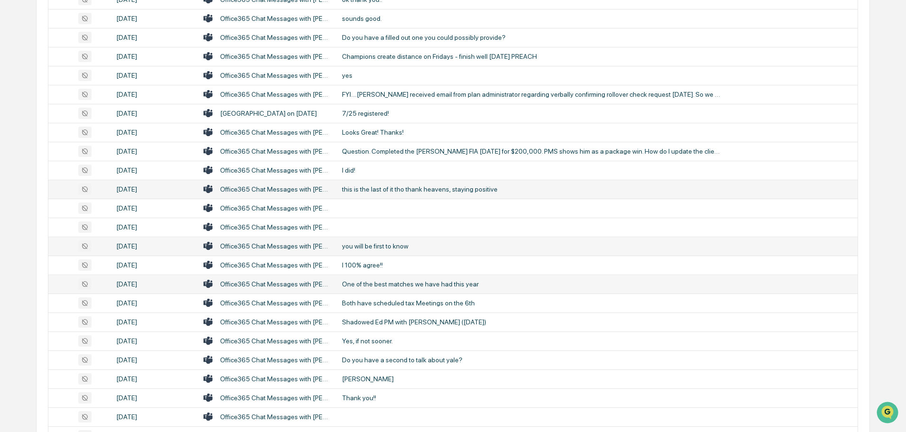
click at [383, 278] on td "One of the best matches we have had this year" at bounding box center [596, 284] width 521 height 19
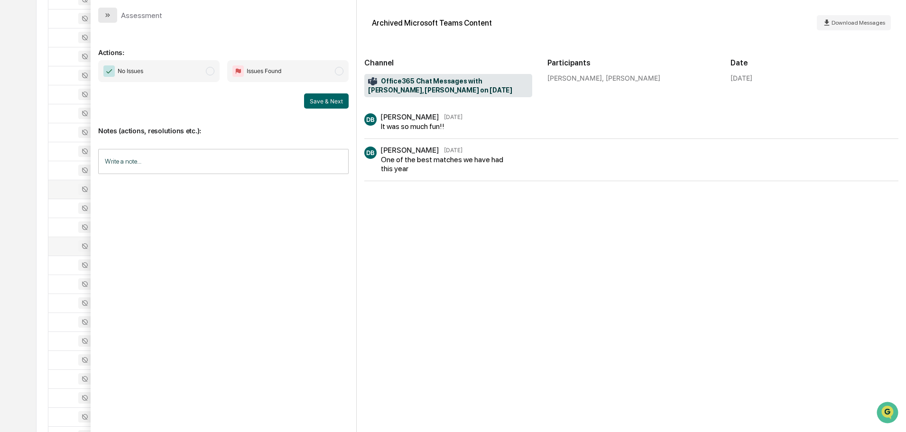
click at [106, 12] on icon "modal" at bounding box center [108, 15] width 8 height 8
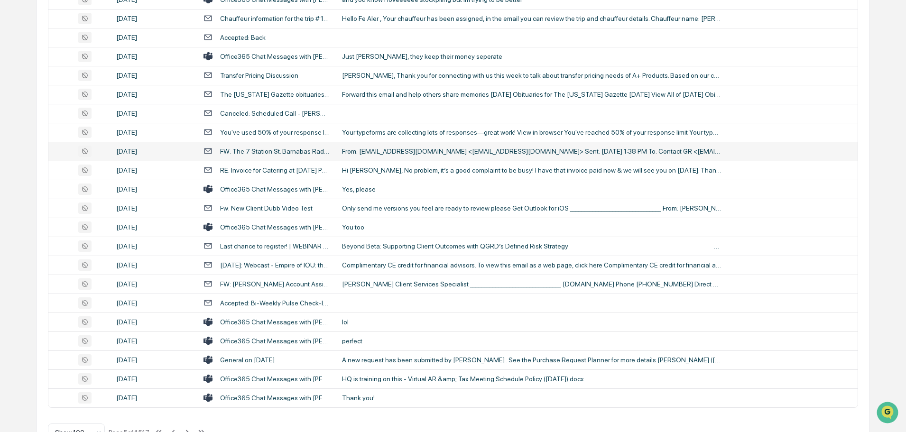
scroll to position [1738, 0]
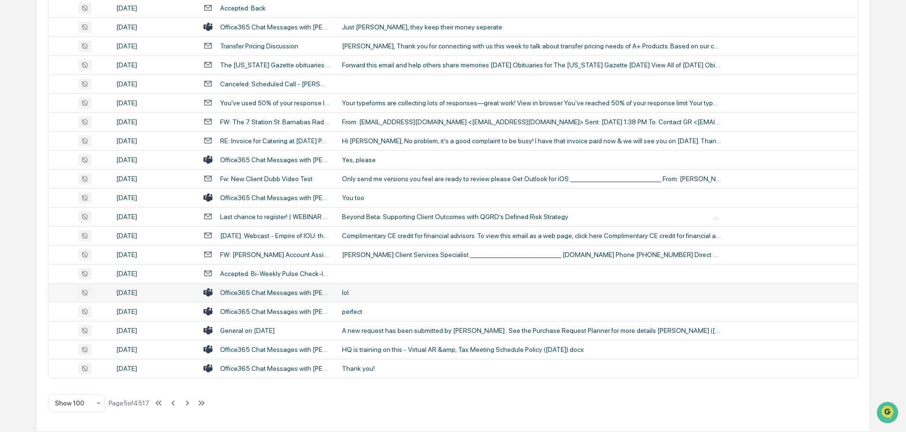
click at [387, 295] on div "lol" at bounding box center [532, 293] width 380 height 8
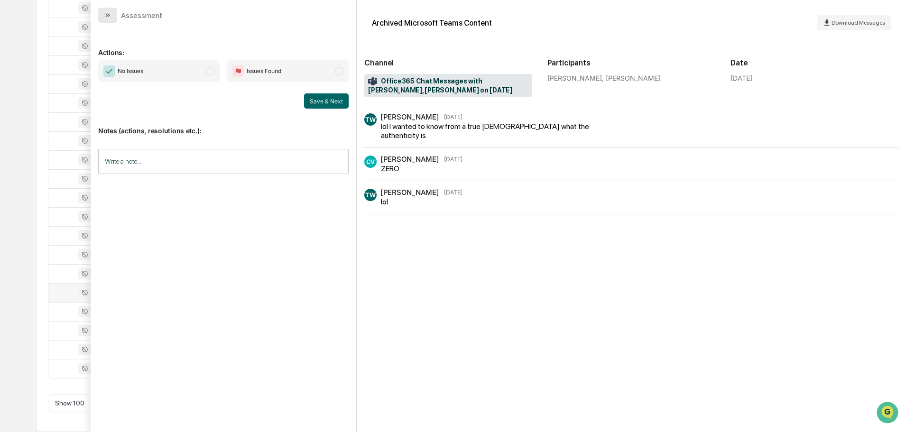
click at [110, 16] on icon "modal" at bounding box center [108, 15] width 8 height 8
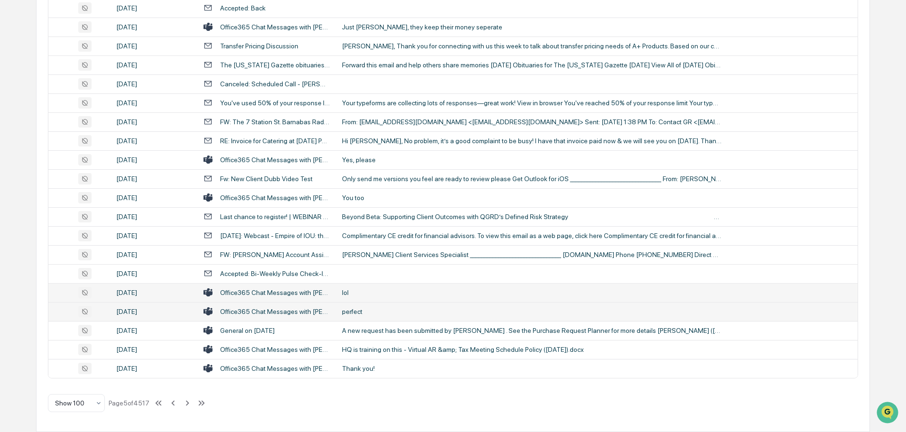
click at [373, 309] on div "perfect" at bounding box center [532, 312] width 380 height 8
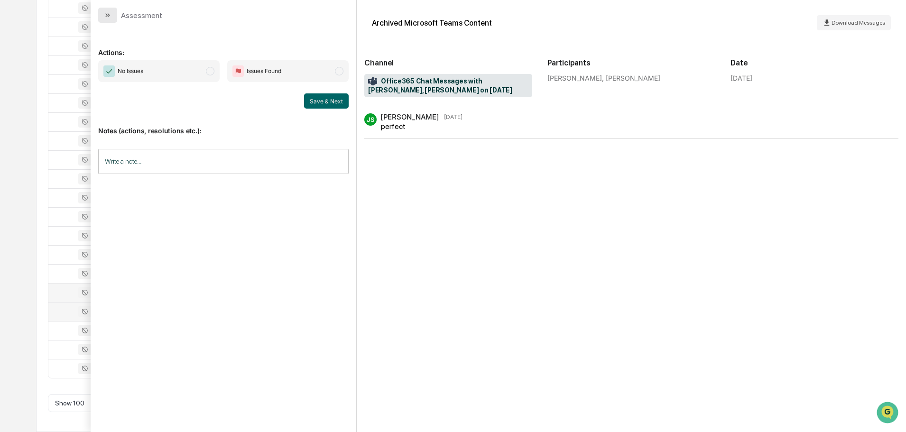
click at [111, 12] on icon "modal" at bounding box center [108, 15] width 8 height 8
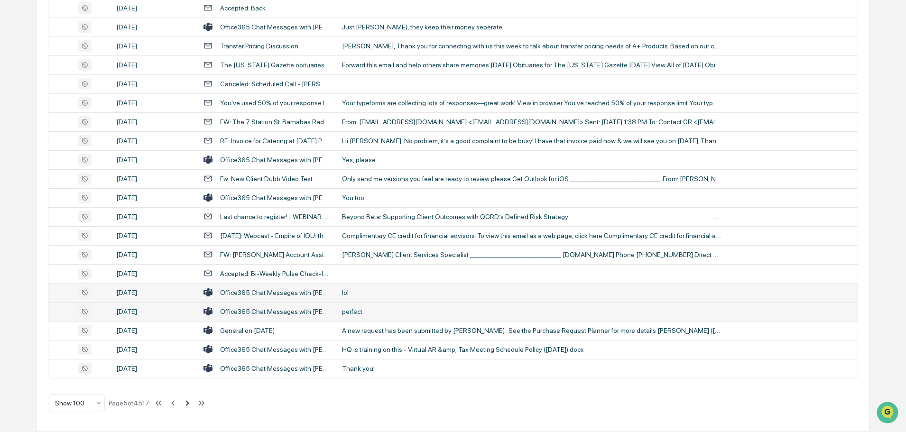
click at [189, 403] on icon at bounding box center [187, 402] width 3 height 5
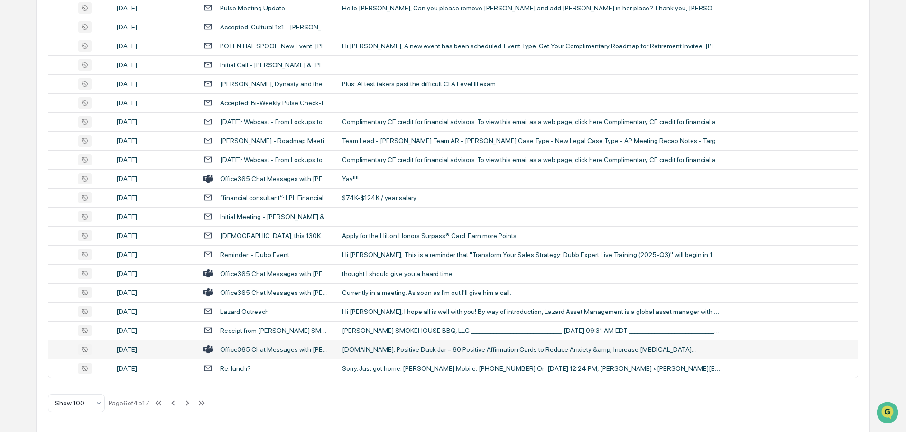
click at [400, 353] on div "[DOMAIN_NAME]: Positive Duck Jar – 60 Positive Affirmation Cards to Reduce Anxi…" at bounding box center [532, 350] width 380 height 8
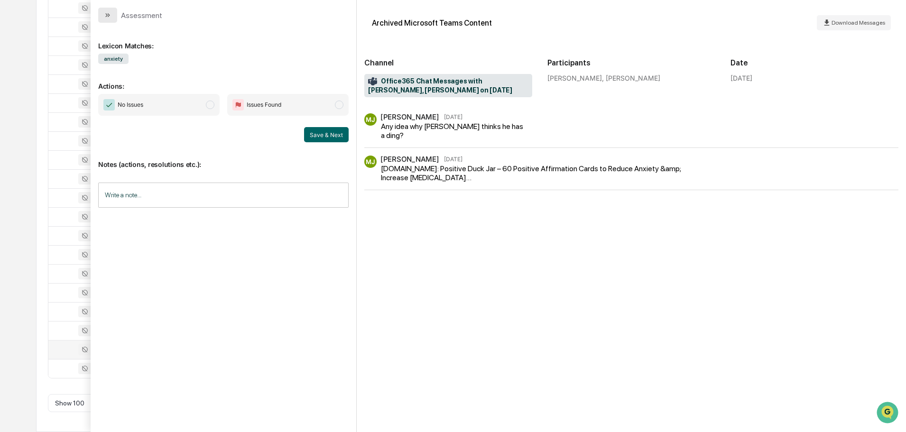
click at [110, 15] on icon "modal" at bounding box center [108, 15] width 8 height 8
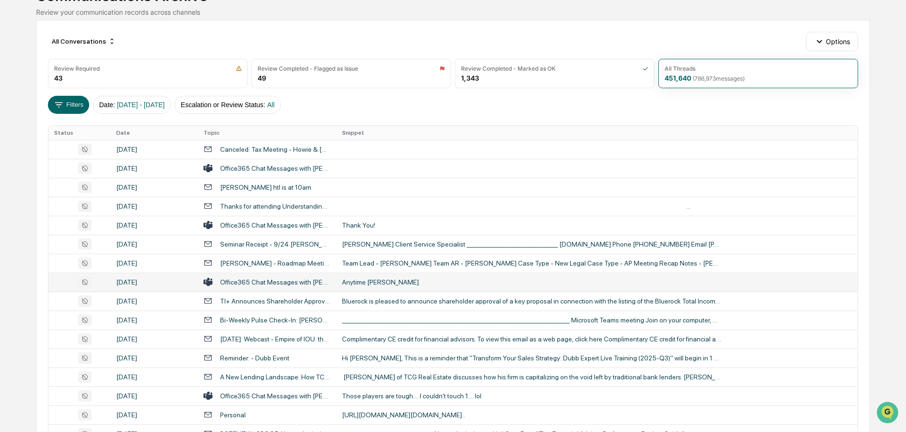
scroll to position [95, 0]
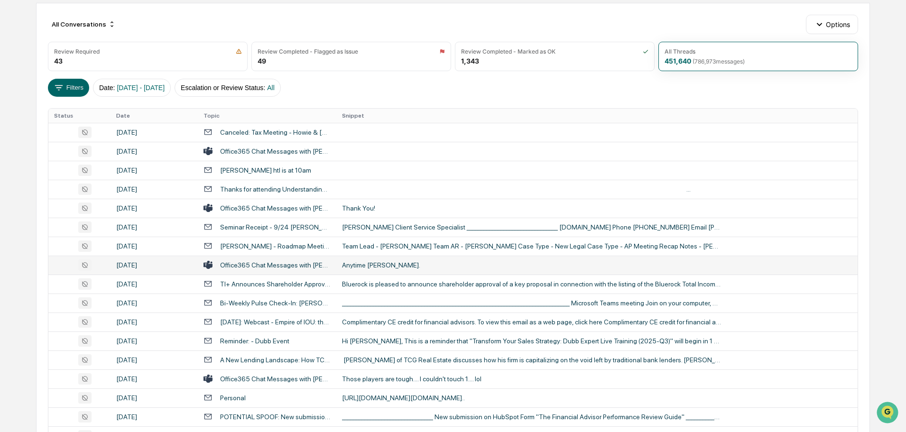
click at [377, 264] on div "Anytime [PERSON_NAME]." at bounding box center [532, 265] width 380 height 8
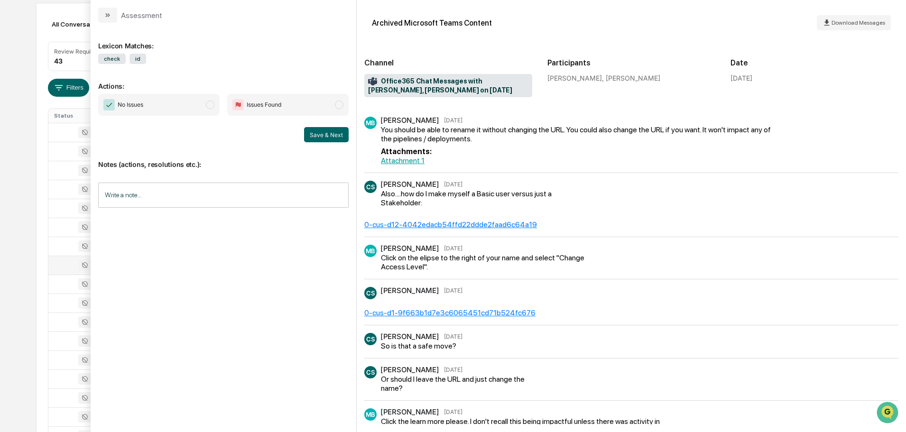
scroll to position [380, 0]
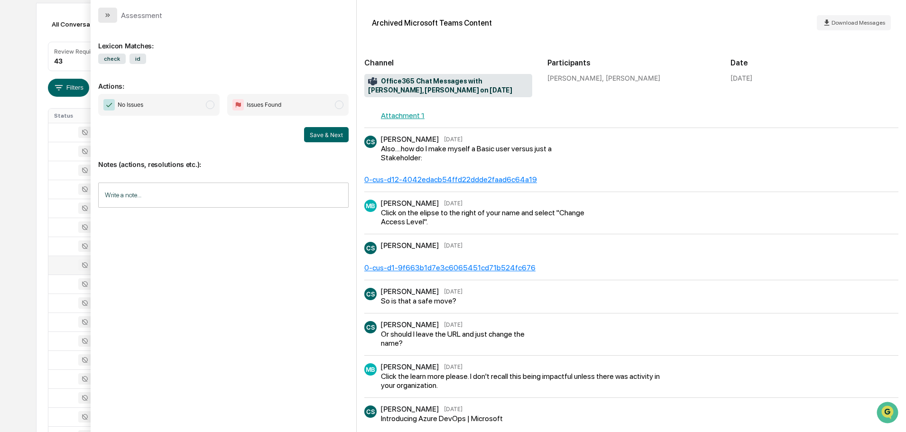
click at [109, 14] on icon "modal" at bounding box center [108, 15] width 8 height 8
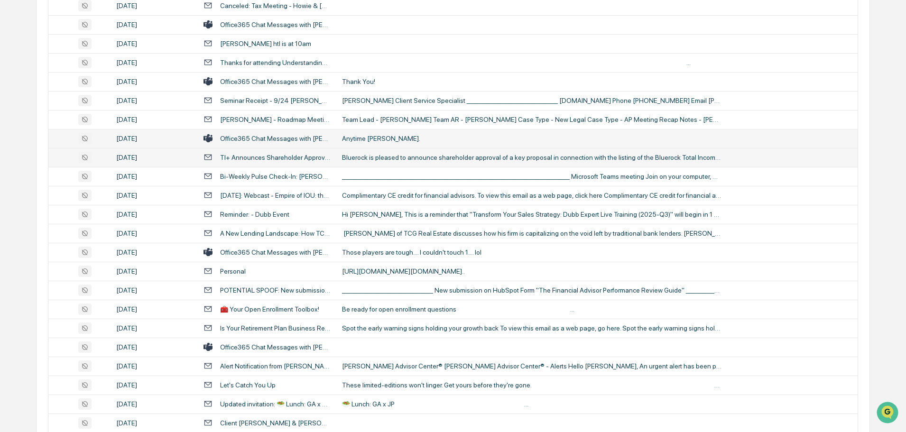
scroll to position [237, 0]
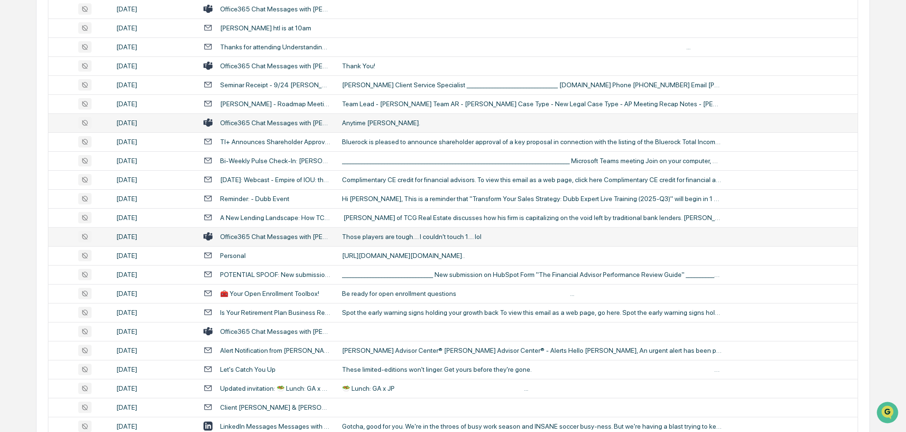
click at [398, 235] on div "Those players are tough.... I couldn't touch 1.... lol" at bounding box center [532, 237] width 380 height 8
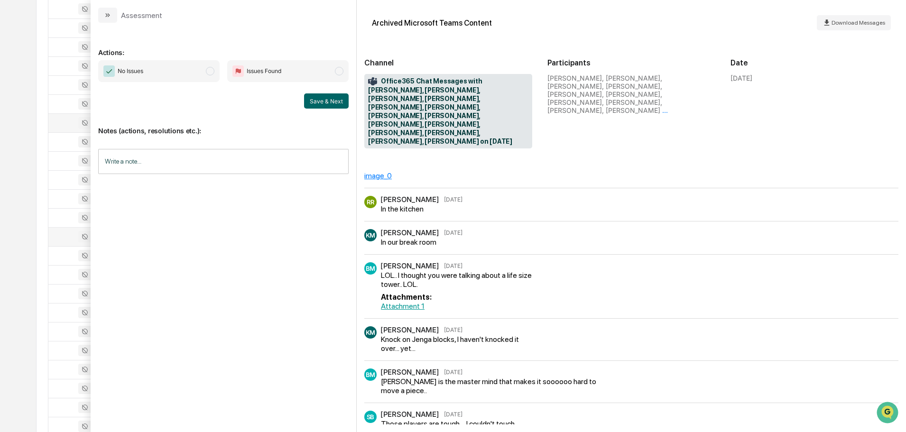
scroll to position [251, 0]
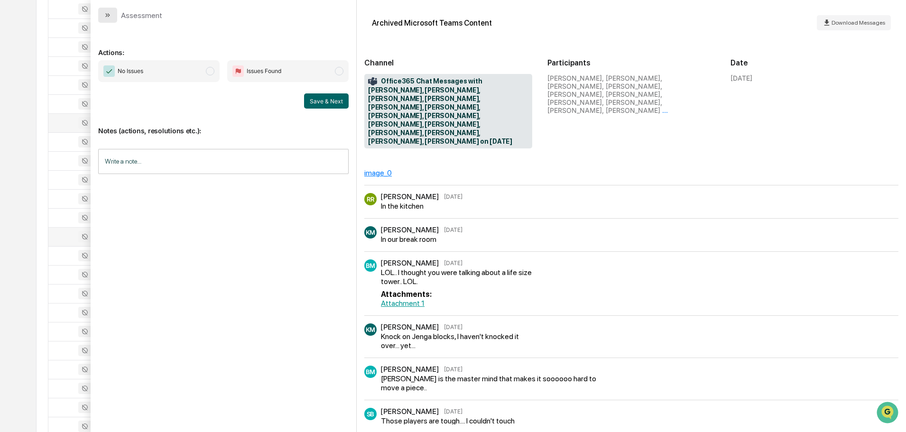
click at [110, 13] on icon "modal" at bounding box center [108, 15] width 8 height 8
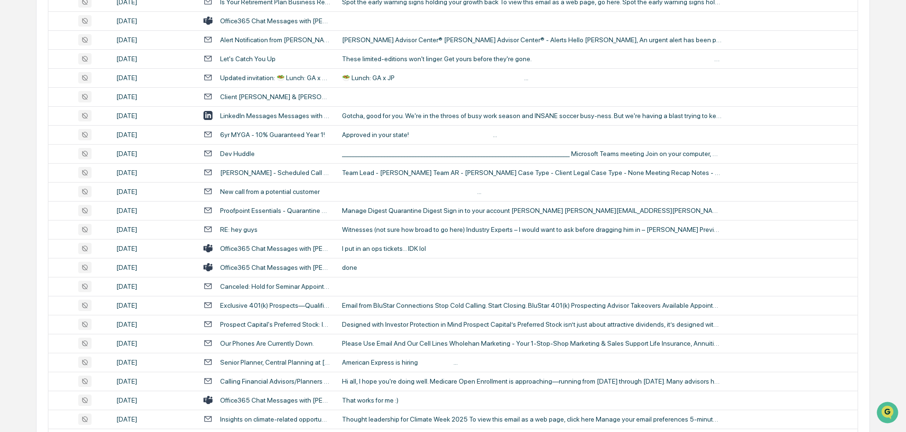
scroll to position [569, 0]
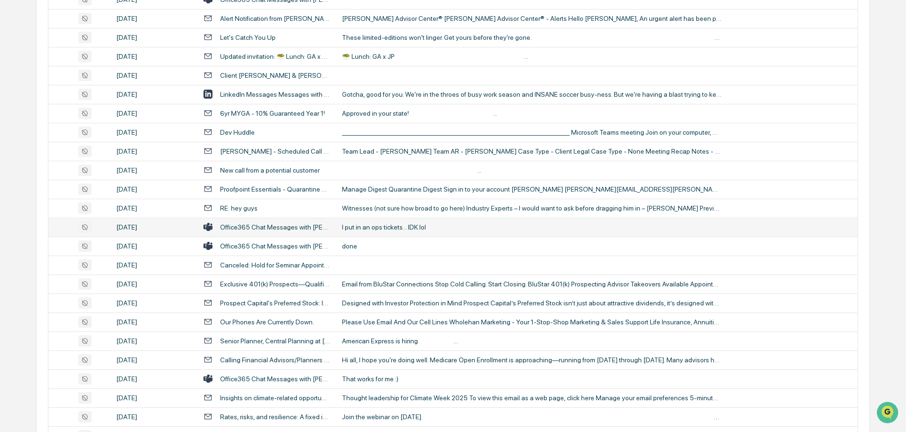
click at [375, 232] on td "I put in an ops tickets... IDK lol" at bounding box center [596, 227] width 521 height 19
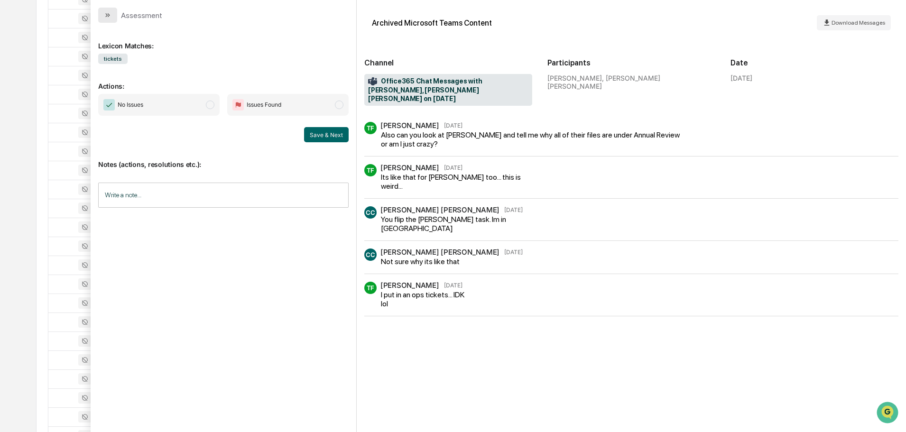
click at [112, 16] on button "modal" at bounding box center [107, 15] width 19 height 15
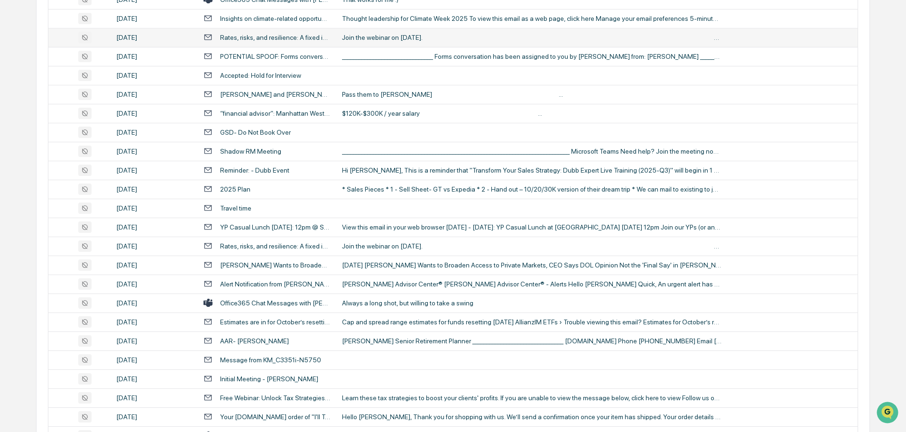
scroll to position [996, 0]
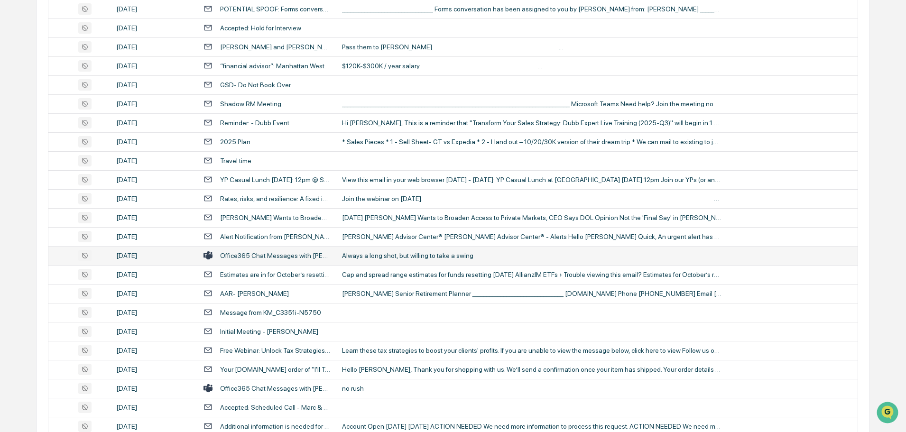
click at [381, 258] on div "Always a long shot, but willing to take a swing" at bounding box center [532, 256] width 380 height 8
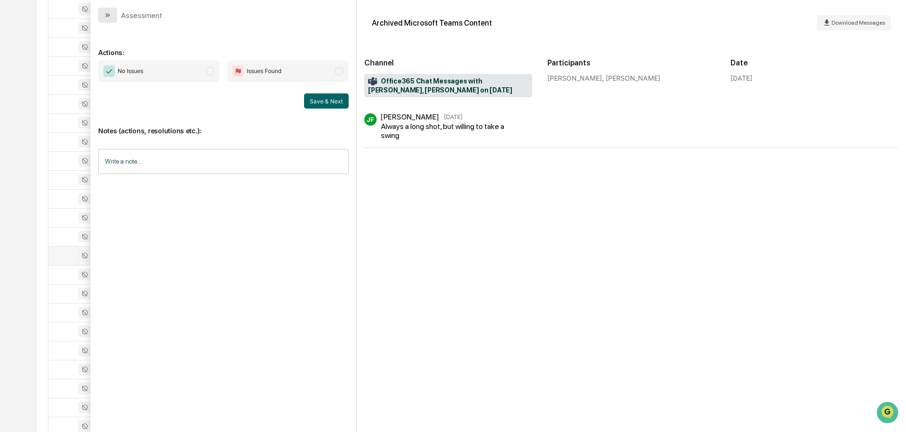
click at [105, 17] on icon "modal" at bounding box center [108, 15] width 8 height 8
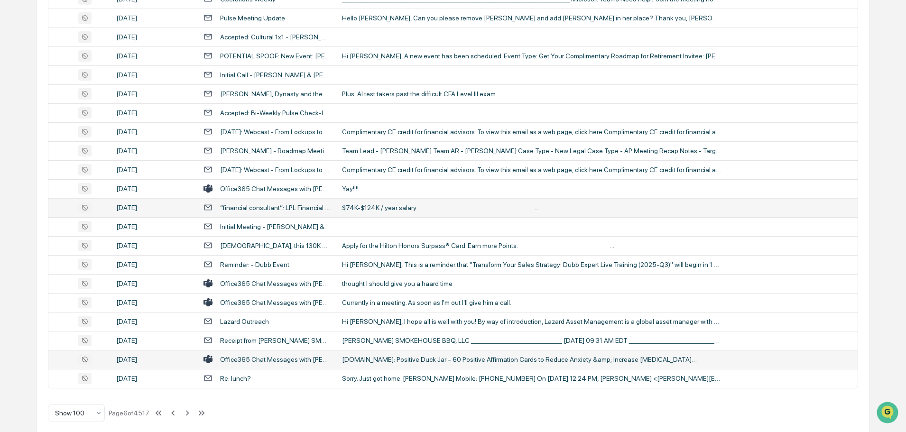
scroll to position [1738, 0]
